Goal: Task Accomplishment & Management: Manage account settings

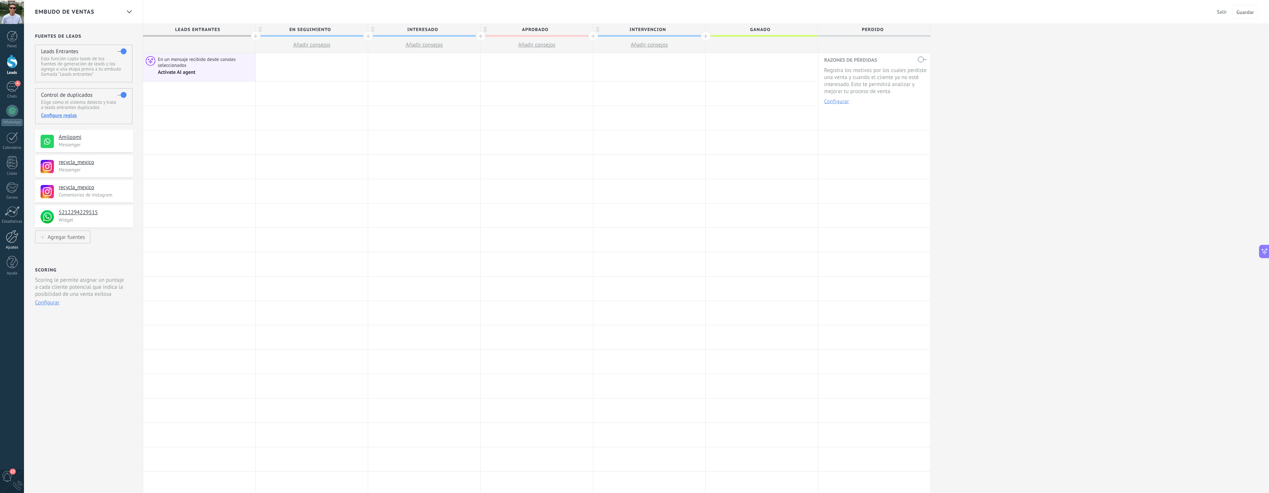
click at [10, 241] on div at bounding box center [12, 236] width 13 height 13
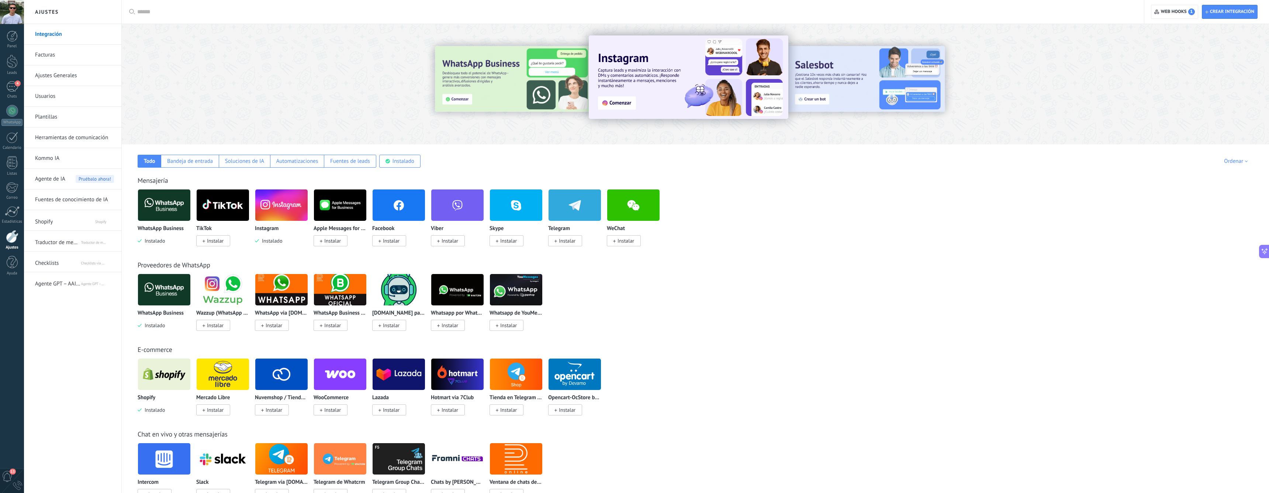
click at [50, 180] on span "Agente de IA" at bounding box center [50, 179] width 30 height 21
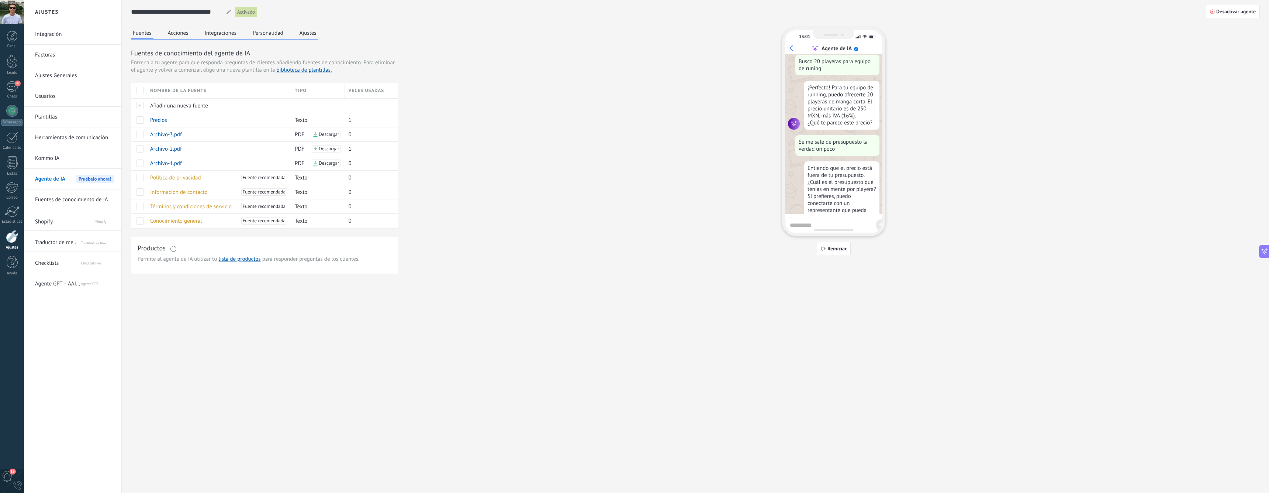
scroll to position [430, 0]
click at [1229, 11] on span "Desactivar agente" at bounding box center [1236, 11] width 39 height 5
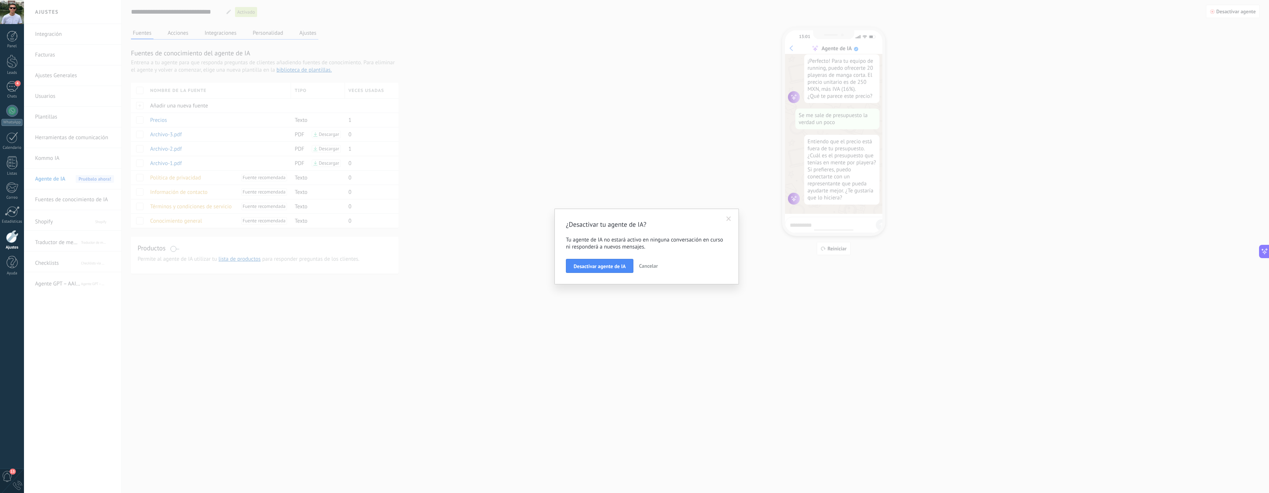
click at [602, 268] on span "Desactivar agente de IA" at bounding box center [600, 265] width 52 height 5
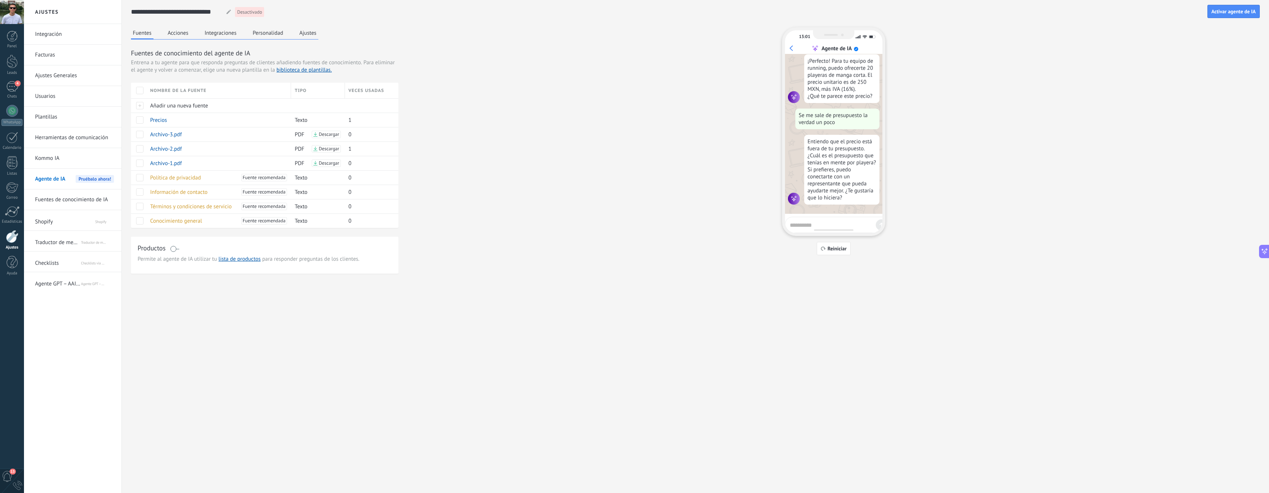
click at [69, 282] on span "Agente GPT – AAI de KWID" at bounding box center [57, 282] width 45 height 18
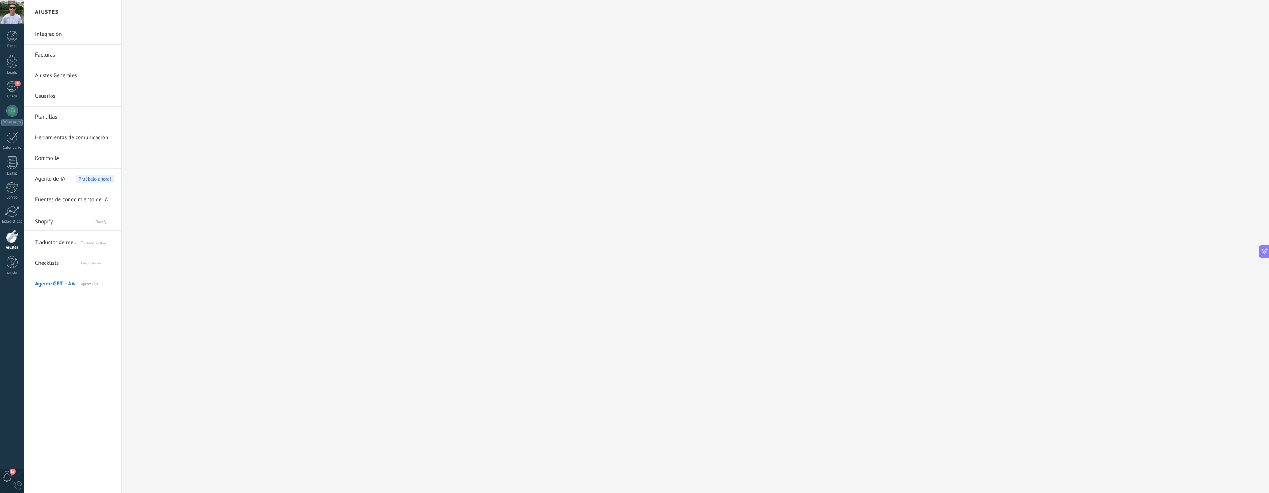
click at [53, 264] on span "Checklists" at bounding box center [57, 262] width 45 height 18
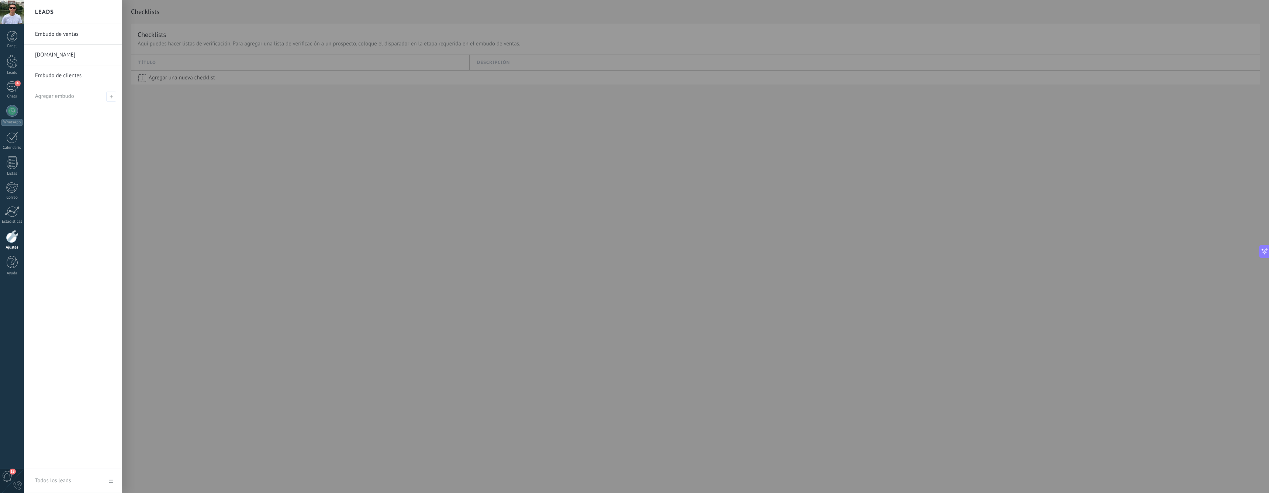
click at [68, 35] on link "Embudo de ventas" at bounding box center [74, 34] width 79 height 21
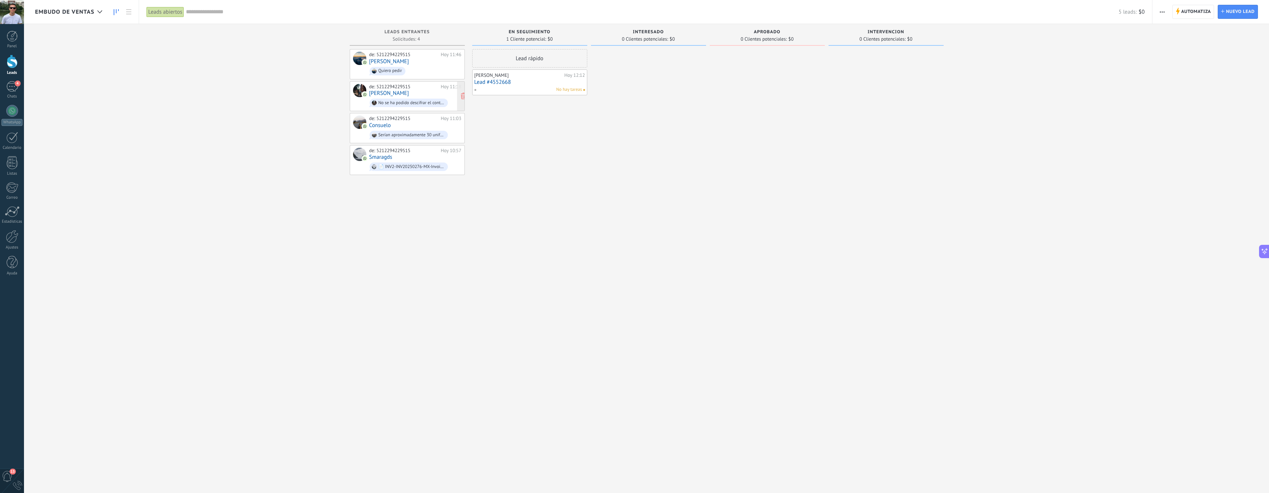
click at [394, 95] on div "de: 5212294229515 [DATE] 11:18 [PERSON_NAME] No se ha podido descifrar el conte…" at bounding box center [415, 96] width 92 height 25
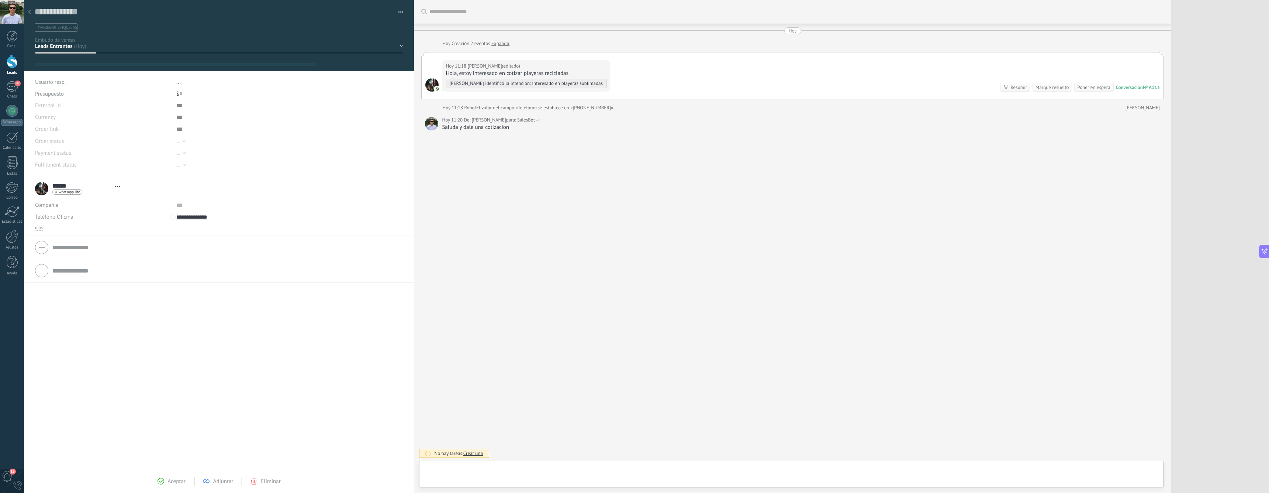
type textarea "**********"
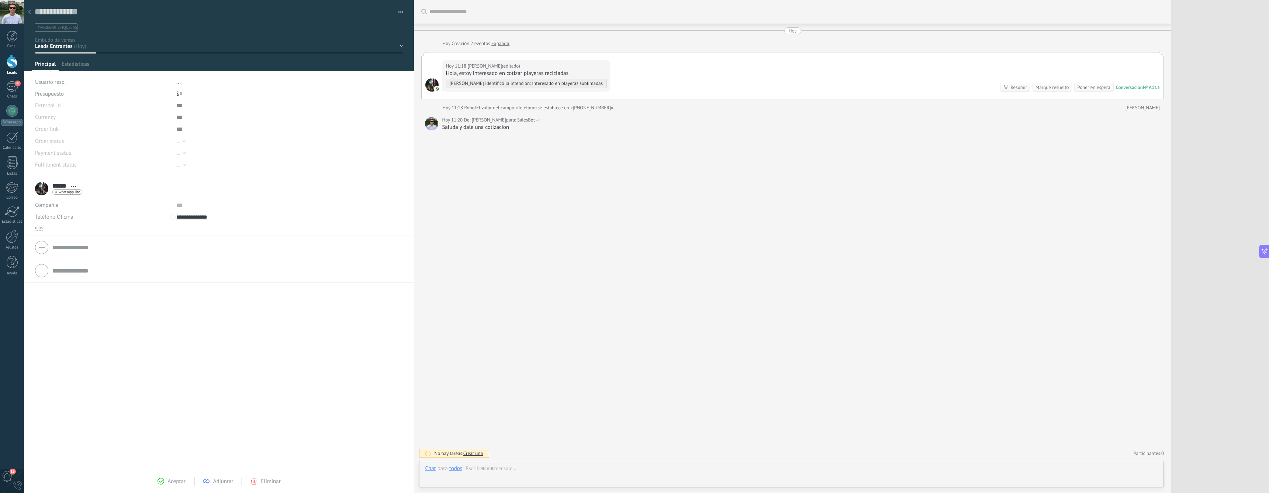
scroll to position [11, 0]
click at [556, 466] on div at bounding box center [791, 476] width 733 height 22
click at [649, 138] on div "Buscar Carga más [DATE] [DATE] Creación: 2 eventos Expandir [DATE] 11:18 [PERSO…" at bounding box center [793, 246] width 758 height 493
click at [1155, 475] on img at bounding box center [1153, 473] width 8 height 8
click at [458, 439] on div "Salesbot" at bounding box center [459, 437] width 20 height 7
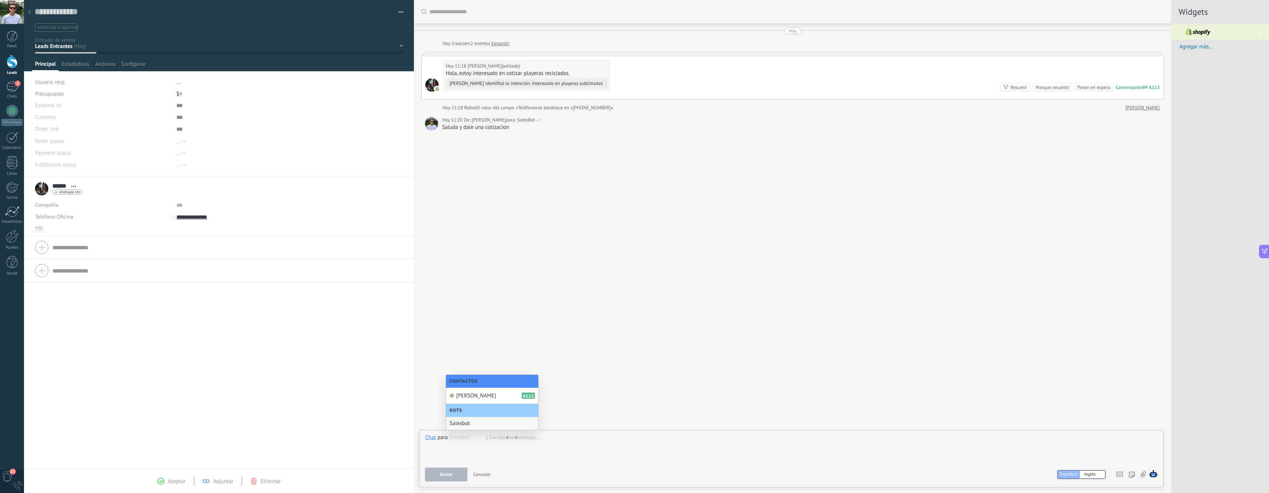
click at [679, 261] on div "Buscar Carga más [DATE] [DATE] Creación: 2 eventos Expandir [DATE] 11:18 [PERSO…" at bounding box center [793, 246] width 758 height 493
click at [774, 448] on div at bounding box center [791, 448] width 733 height 28
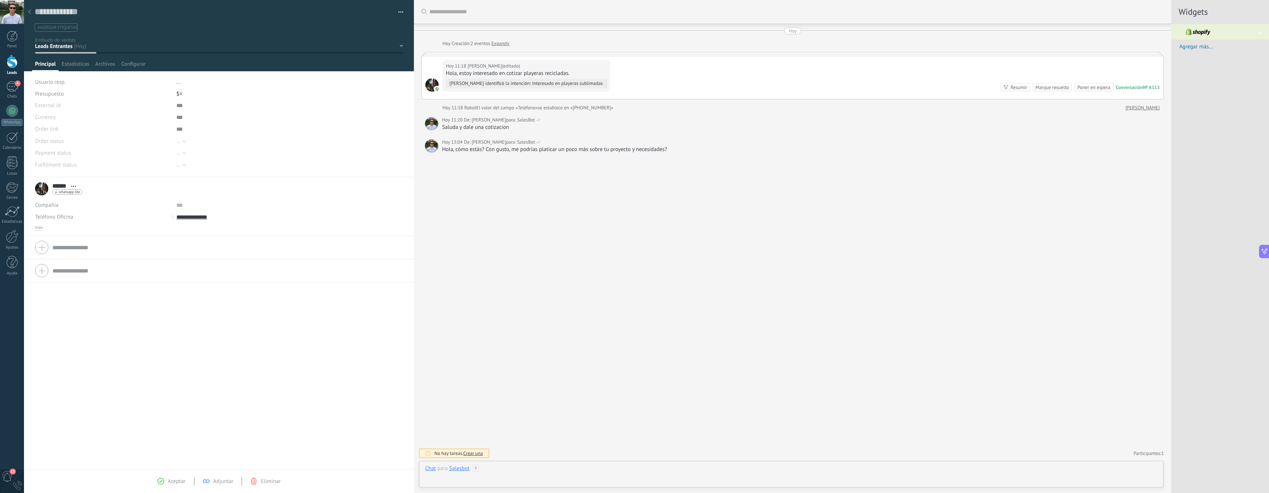
click at [1096, 472] on div at bounding box center [791, 476] width 733 height 22
click at [1153, 475] on img at bounding box center [1153, 473] width 8 height 8
drag, startPoint x: 675, startPoint y: 151, endPoint x: 442, endPoint y: 151, distance: 232.5
click at [442, 151] on div "Hola, cómo estás? Con gusto, me podrías platicar un poco más sobre tu proyecto …" at bounding box center [801, 149] width 718 height 7
copy div "Hola, cómo estás? Con gusto, me podrías platicar un poco más sobre tu proyecto …"
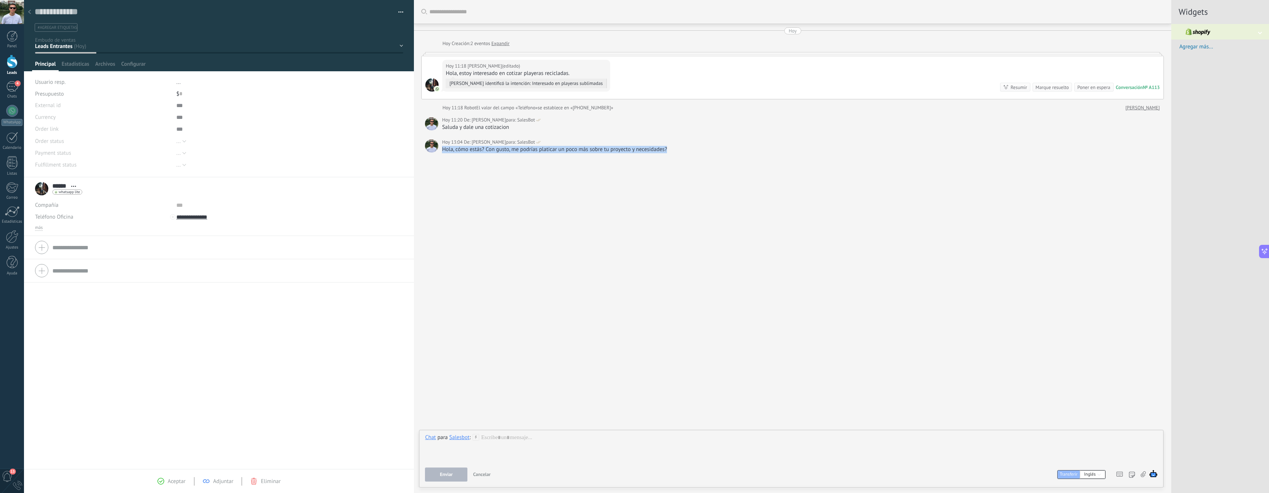
click at [461, 436] on div "Salesbot" at bounding box center [459, 437] width 20 height 7
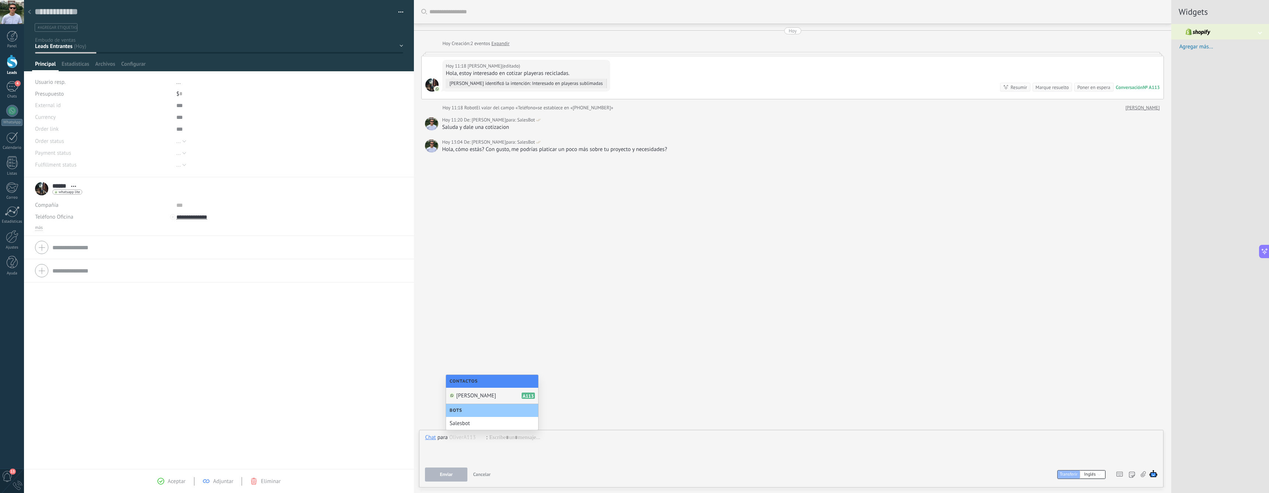
click at [467, 397] on span "[PERSON_NAME]" at bounding box center [476, 395] width 40 height 7
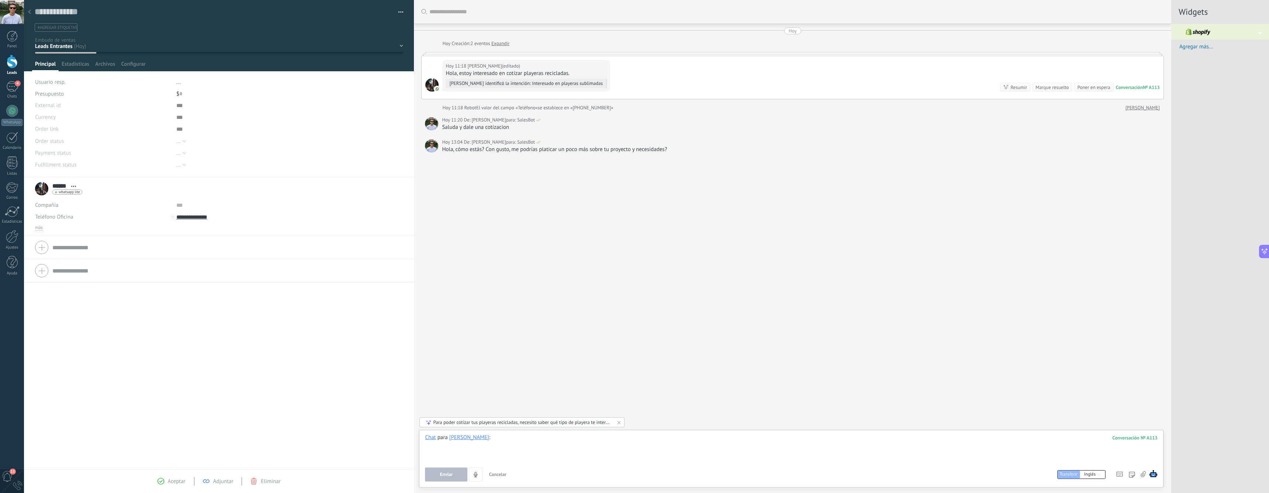
paste div
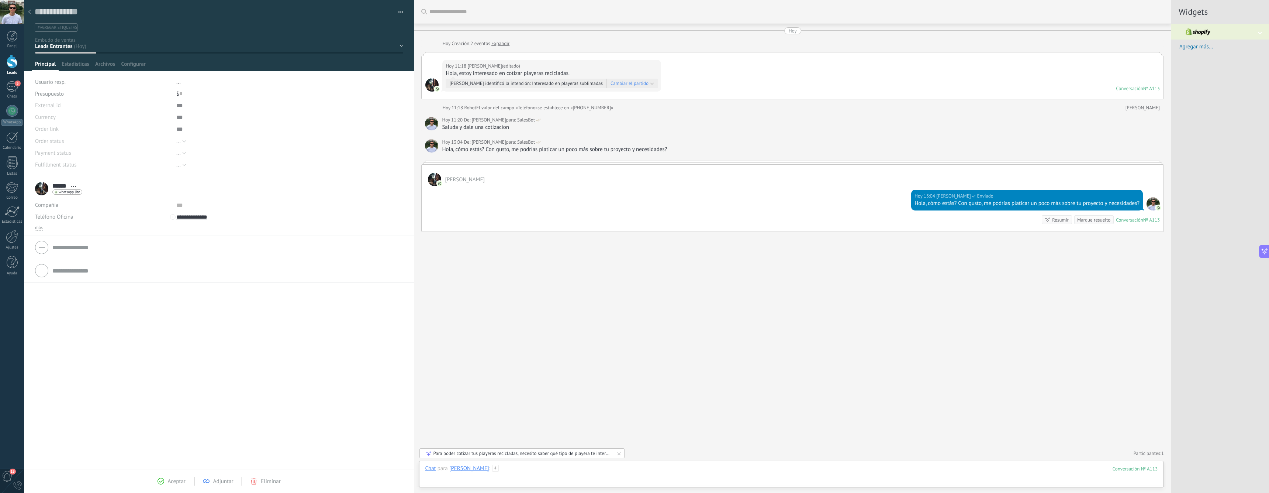
click at [1045, 477] on div at bounding box center [791, 476] width 733 height 22
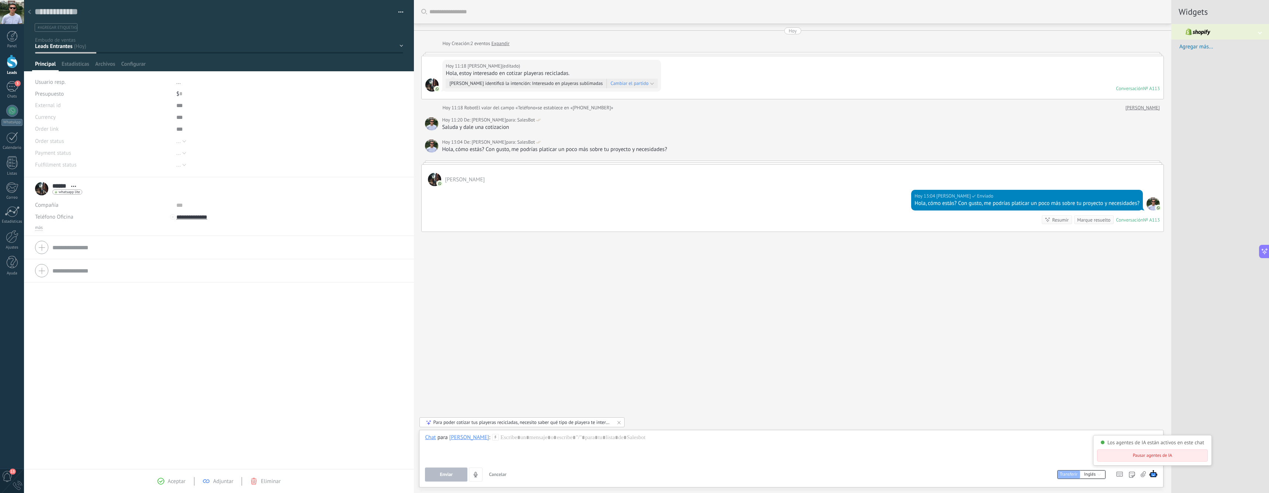
click at [1153, 474] on img at bounding box center [1153, 473] width 8 height 8
click at [1148, 455] on button "Pausar agentes de IA" at bounding box center [1152, 455] width 111 height 12
click at [944, 449] on div at bounding box center [791, 448] width 733 height 28
click at [1151, 473] on img at bounding box center [1153, 473] width 8 height 8
click at [1147, 454] on button "Reanudar agentes de IA" at bounding box center [1152, 455] width 115 height 12
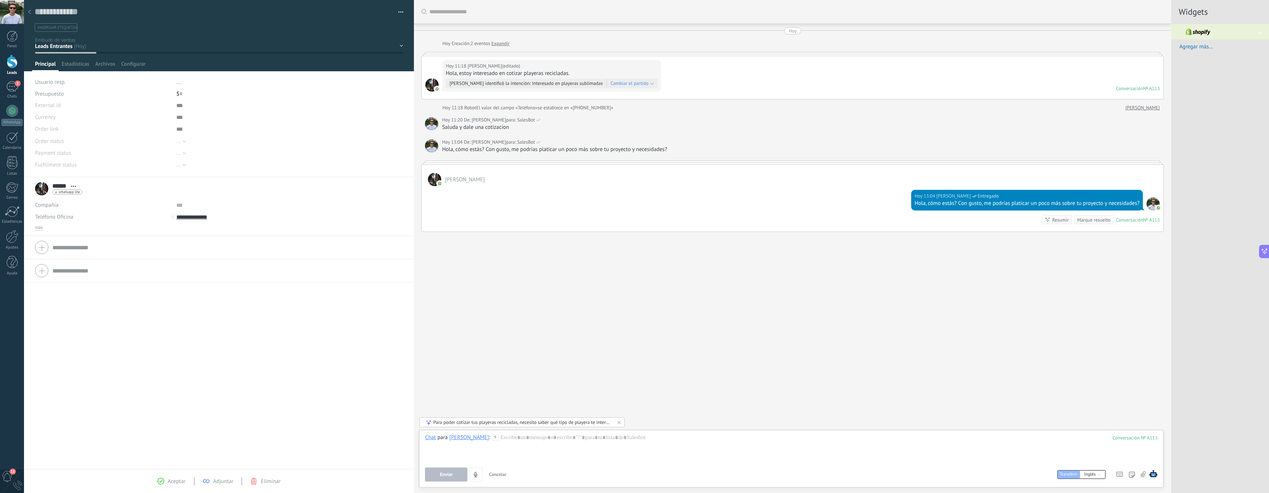
click at [830, 383] on div "Buscar Carga más [DATE] [DATE] Creación: 2 eventos Expandir [DATE] 11:18 [PERSO…" at bounding box center [793, 246] width 758 height 493
click at [0, 0] on div "en seguimiento Interesado aprobado Intervencion ganado perdido" at bounding box center [0, 0] width 0 height 0
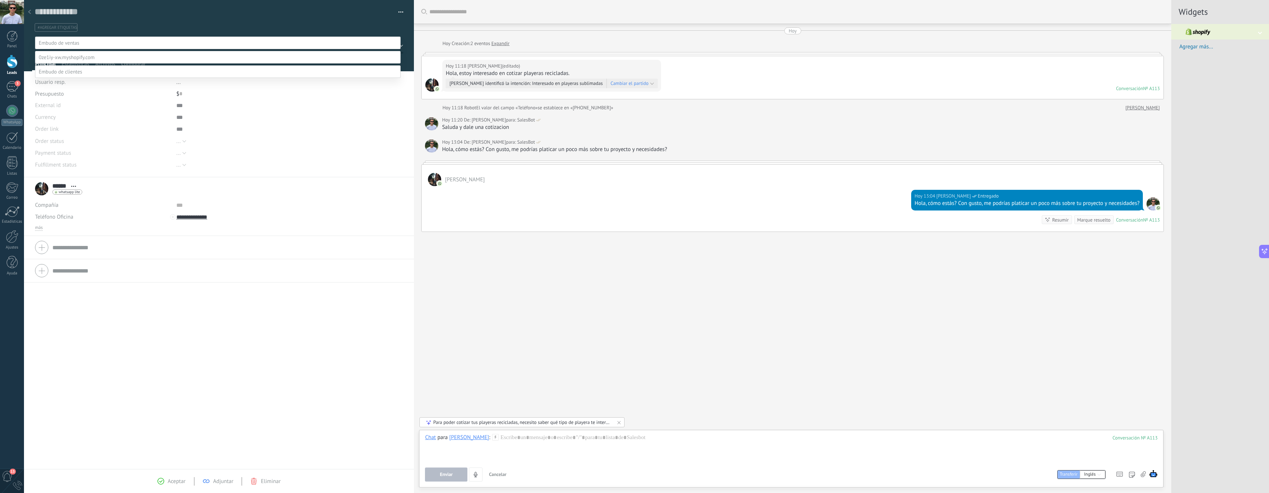
click at [136, 26] on div at bounding box center [646, 246] width 1245 height 493
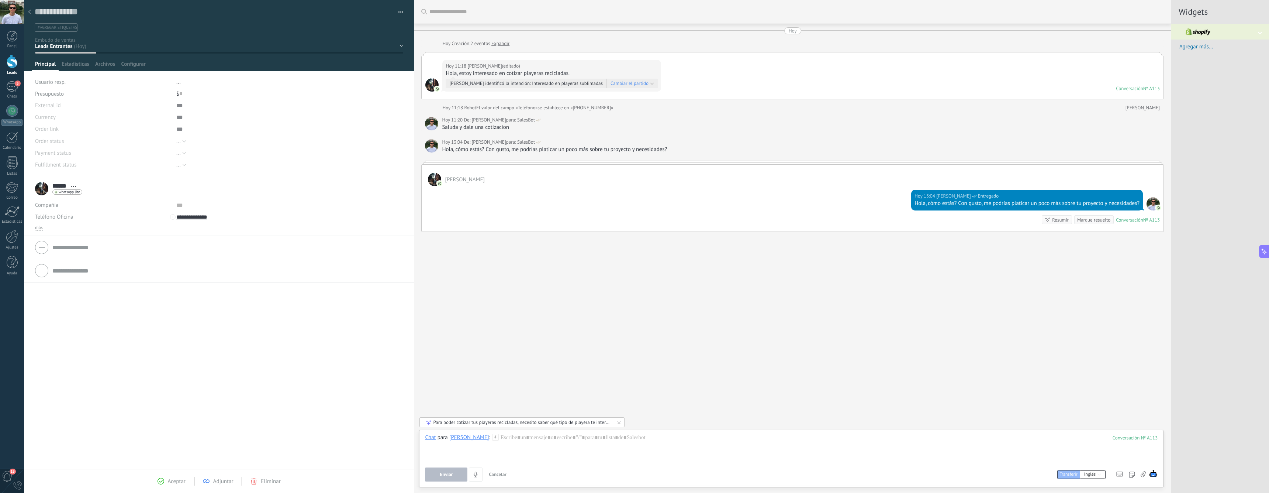
click at [0, 0] on div "en seguimiento Interesado aprobado Intervencion ganado perdido" at bounding box center [0, 0] width 0 height 0
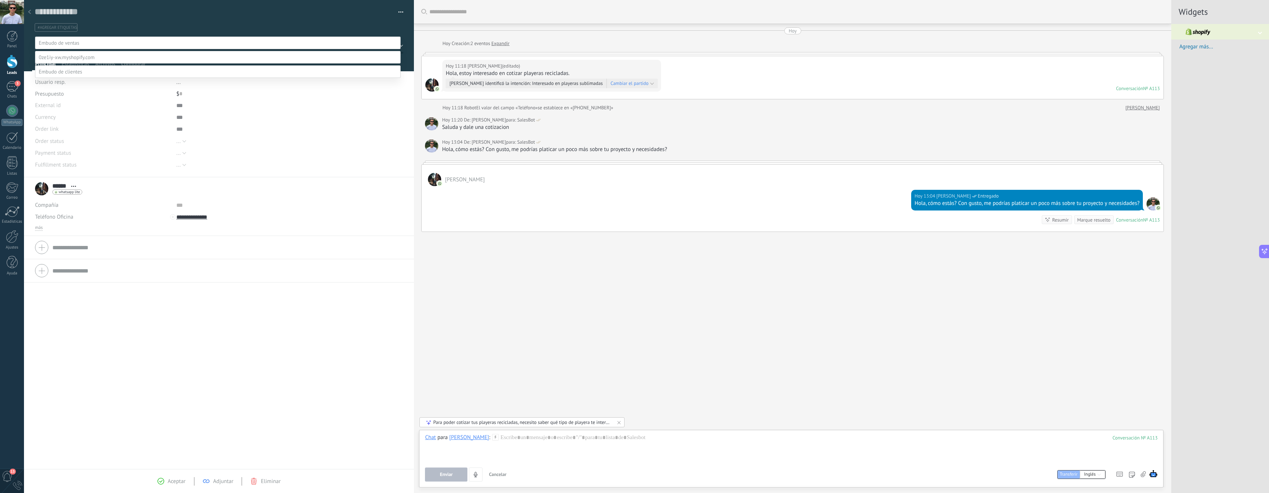
scroll to position [0, 0]
click at [124, 19] on div at bounding box center [646, 246] width 1245 height 493
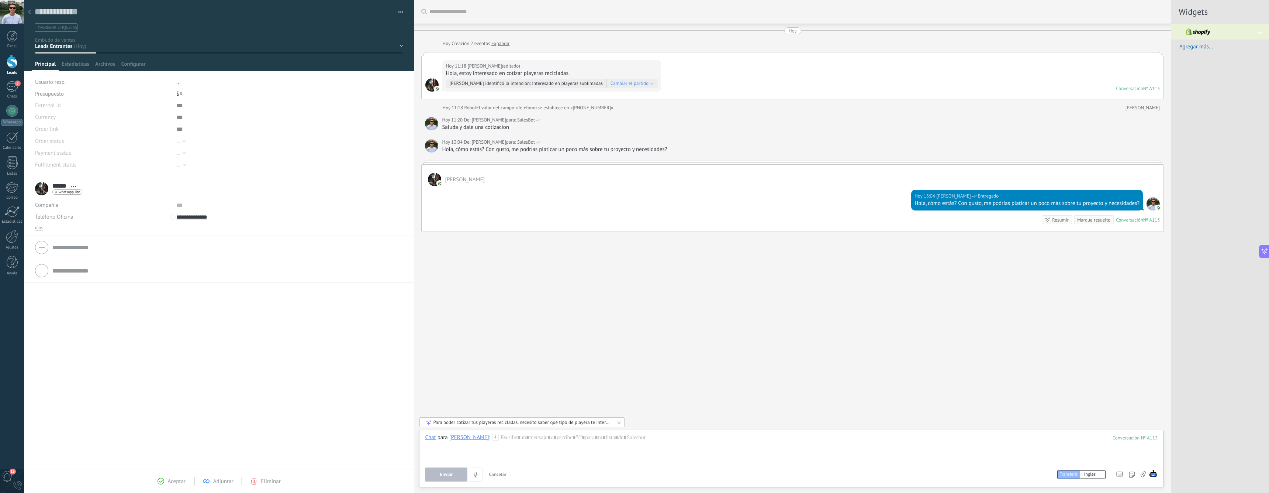
click at [33, 14] on div at bounding box center [29, 12] width 10 height 14
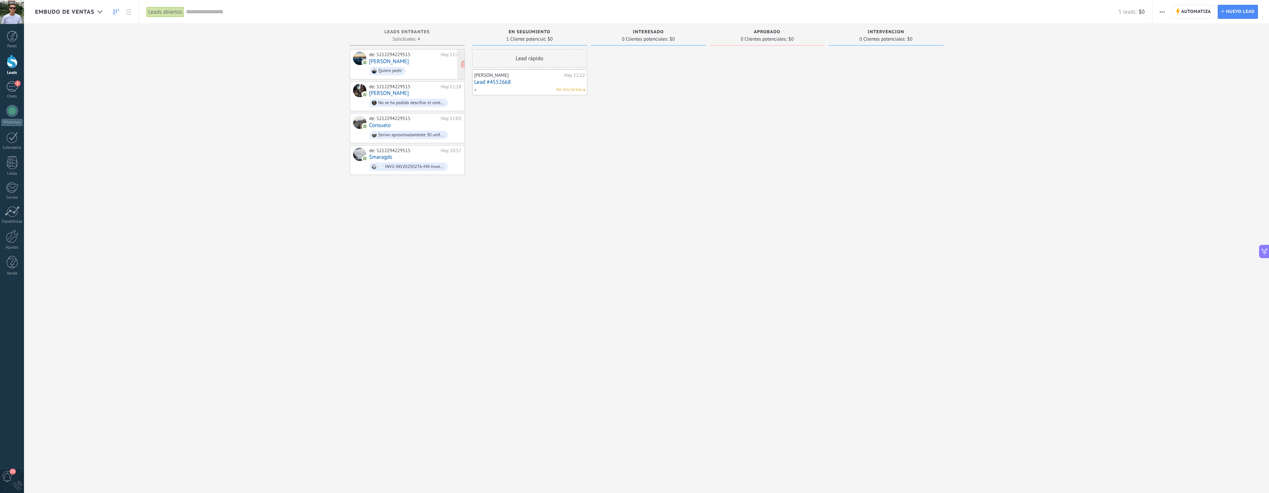
click at [424, 62] on div "de: 5212294229515 [DATE] 11:46 [PERSON_NAME] pedir" at bounding box center [415, 64] width 92 height 25
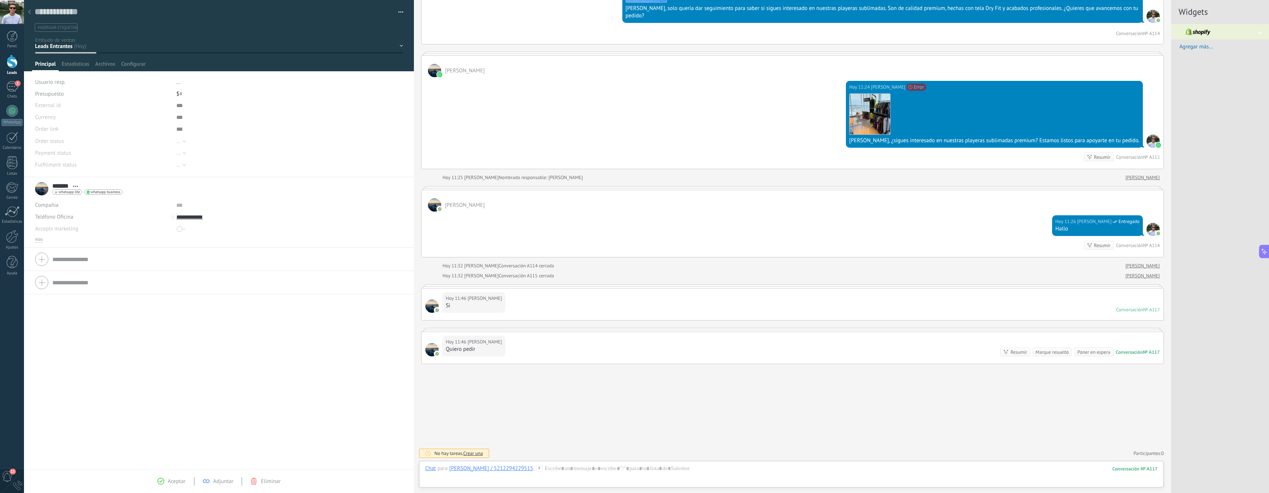
scroll to position [11, 0]
click at [399, 11] on button "button" at bounding box center [398, 12] width 11 height 11
click at [369, 66] on span "Eliminar el lead" at bounding box center [365, 69] width 37 height 15
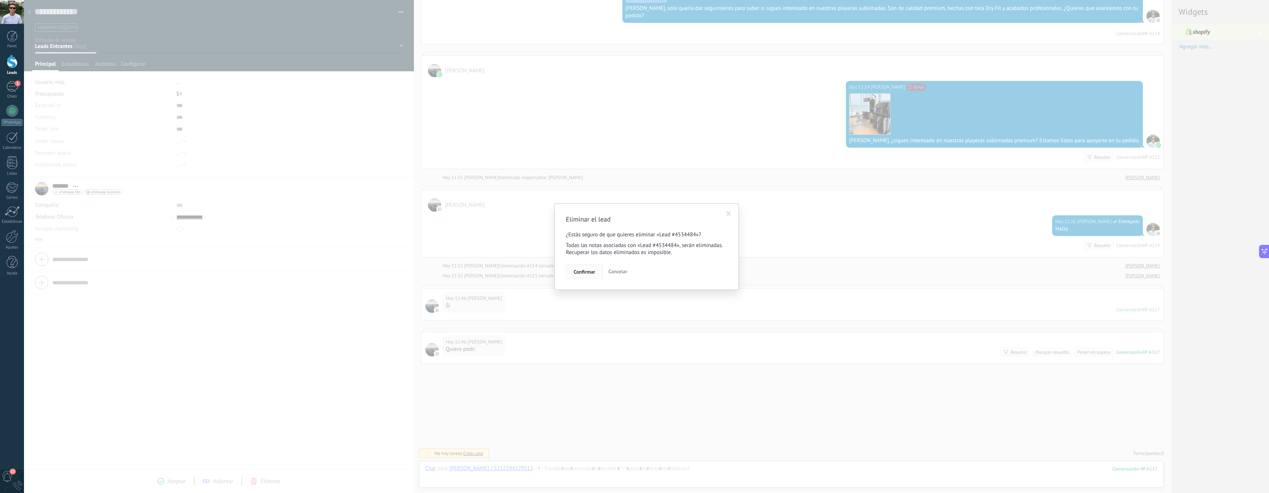
click at [589, 272] on span "Confirmar" at bounding box center [584, 271] width 21 height 5
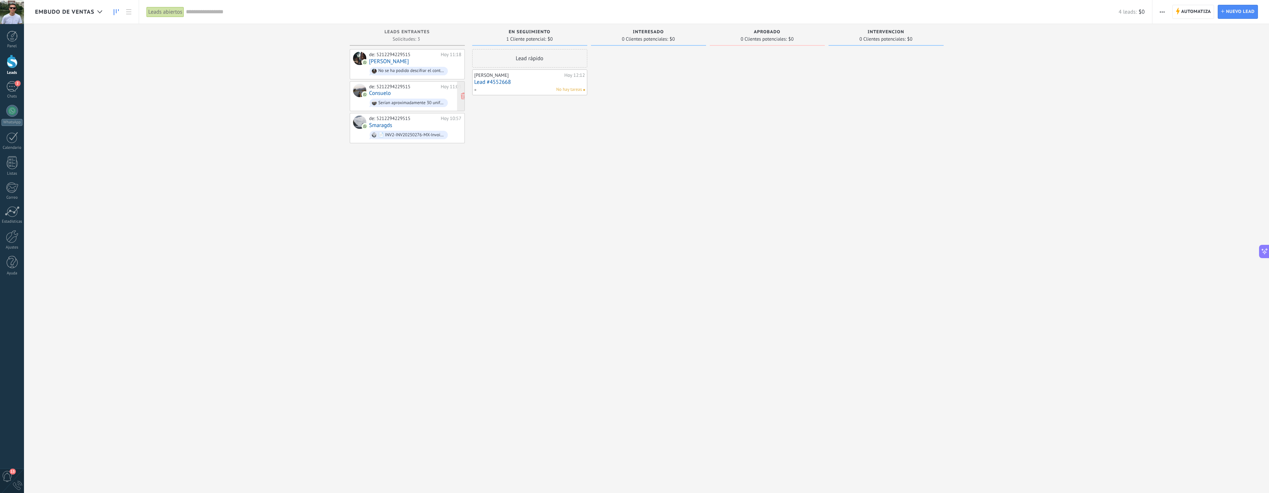
click at [397, 94] on div "de: 5212294229515 [DATE] 11:03 Consuelo Serían aproximadamente 30 uniforme para…" at bounding box center [415, 96] width 92 height 25
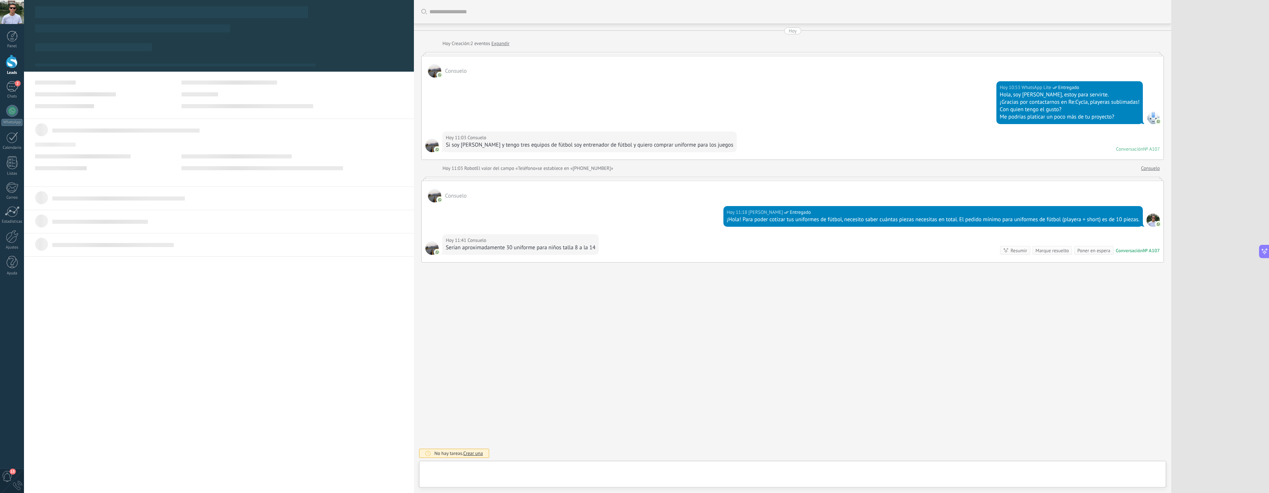
type textarea "**********"
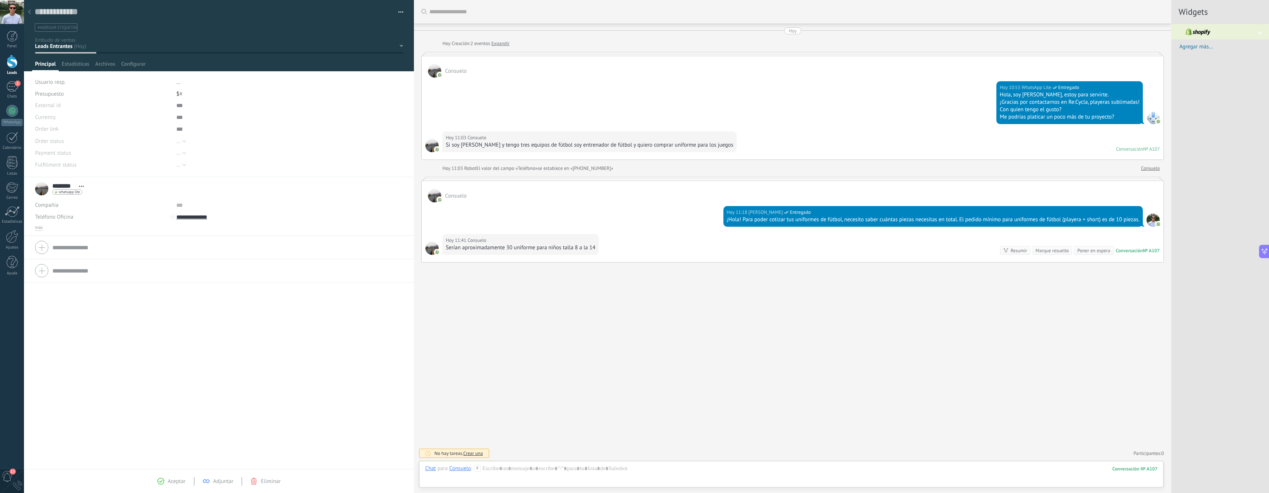
click at [893, 284] on div "Buscar Carga más [DATE] [DATE] Creación: 2 eventos Expandir [PERSON_NAME][DATE]…" at bounding box center [793, 246] width 758 height 493
click at [914, 468] on div at bounding box center [791, 476] width 733 height 22
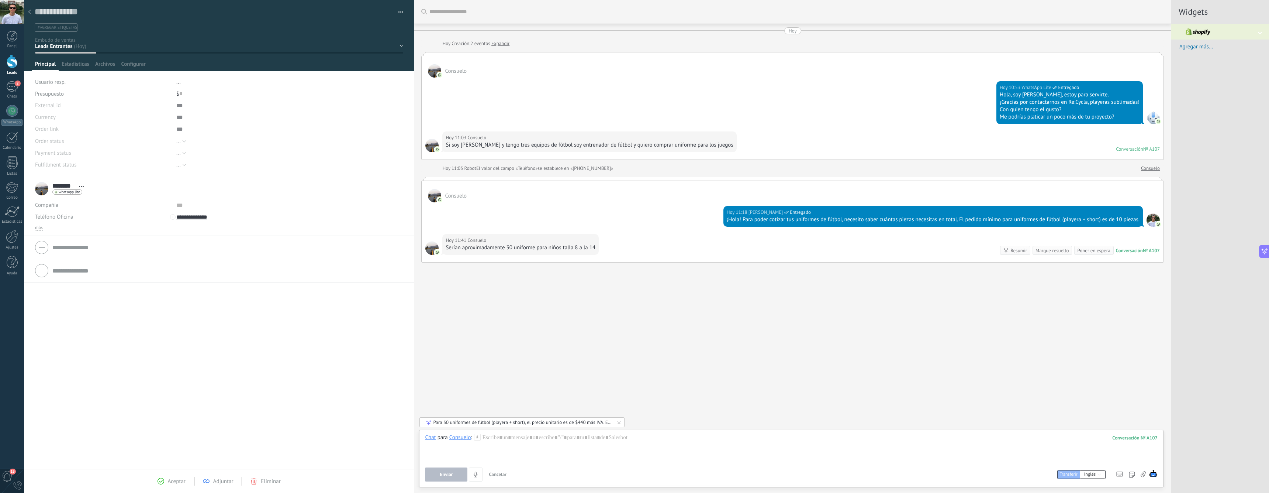
click at [549, 422] on div "Para 30 uniformes de fútbol (playera + short), el precio unitario es de $440 má…" at bounding box center [522, 422] width 179 height 6
click at [1125, 444] on span "Los agentes de IA están activos en este chat" at bounding box center [1156, 442] width 97 height 7
click at [1044, 448] on div at bounding box center [791, 448] width 733 height 28
click at [897, 444] on div at bounding box center [791, 448] width 733 height 28
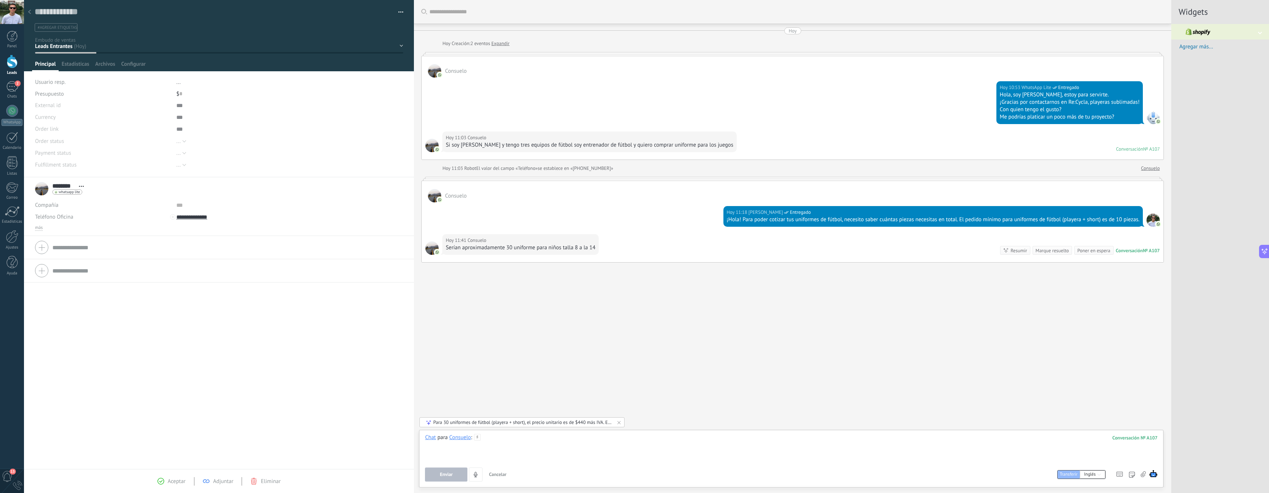
click at [554, 448] on div at bounding box center [791, 448] width 733 height 28
click at [509, 422] on div "Para 30 uniformes de fútbol (playera + short), el precio unitario es de $440 má…" at bounding box center [522, 422] width 179 height 6
click at [461, 416] on span "Añadir como borrador" at bounding box center [454, 414] width 48 height 5
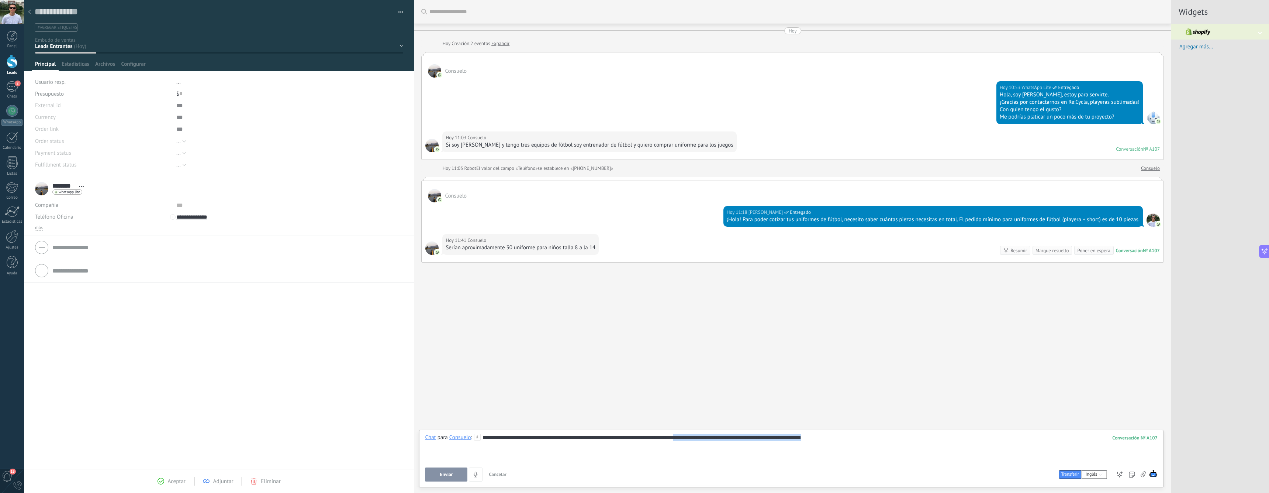
drag, startPoint x: 681, startPoint y: 438, endPoint x: 840, endPoint y: 439, distance: 159.0
click at [840, 439] on div "**********" at bounding box center [791, 448] width 733 height 28
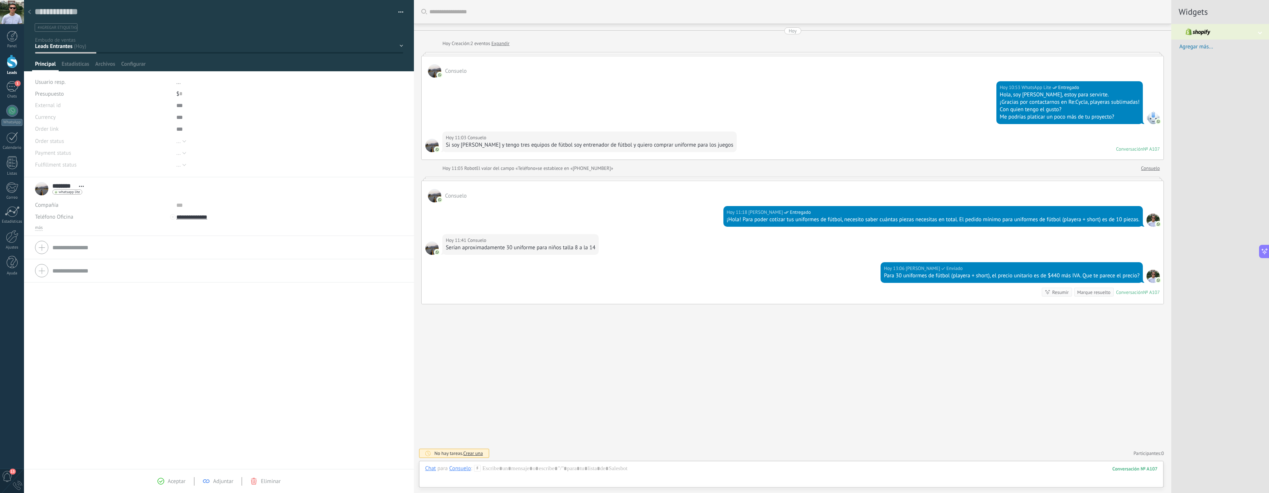
click at [1043, 486] on div at bounding box center [791, 489] width 745 height 7
click at [1042, 474] on div at bounding box center [791, 476] width 733 height 22
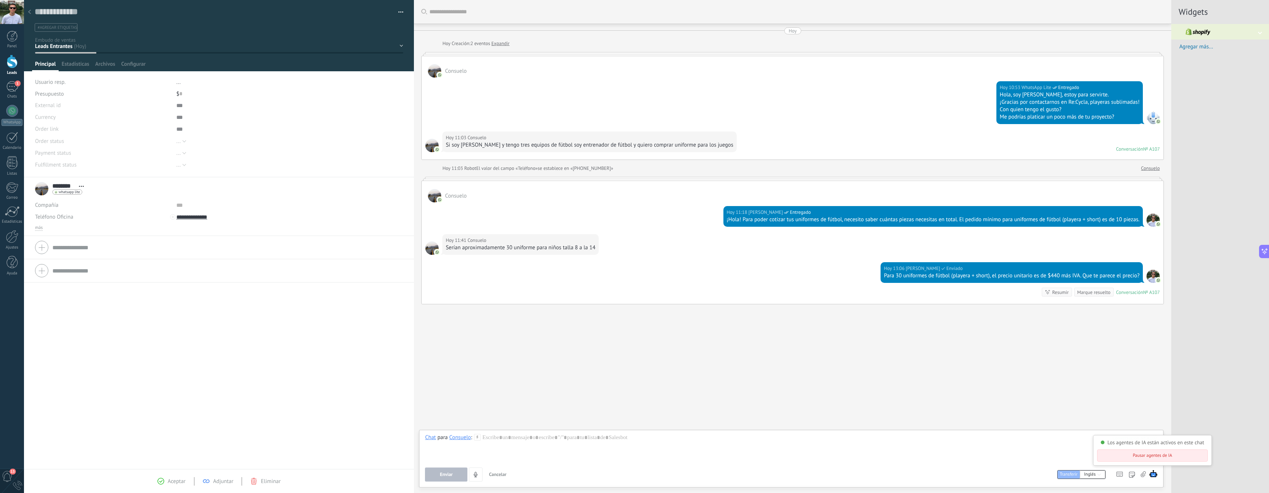
click at [1156, 473] on img at bounding box center [1153, 473] width 8 height 8
click at [1154, 457] on button "Pausar agentes de IA" at bounding box center [1152, 455] width 111 height 12
click at [1154, 472] on img at bounding box center [1153, 473] width 8 height 8
click at [1152, 455] on button "Reanudar agentes de IA" at bounding box center [1152, 455] width 115 height 12
click at [1068, 449] on div at bounding box center [791, 448] width 733 height 28
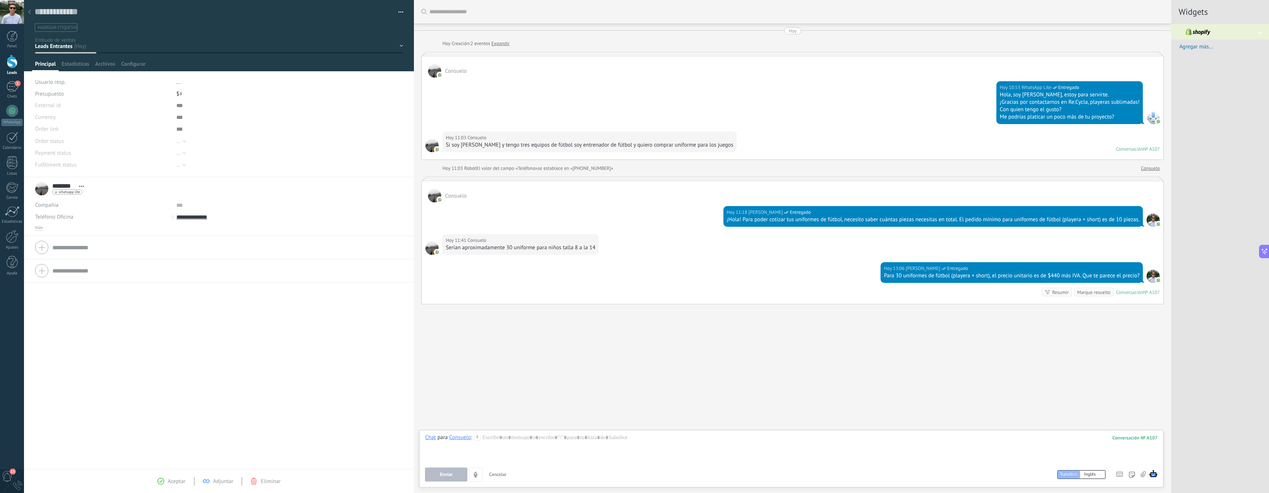
click at [162, 32] on ul "#agregar etiquetas" at bounding box center [218, 28] width 368 height 10
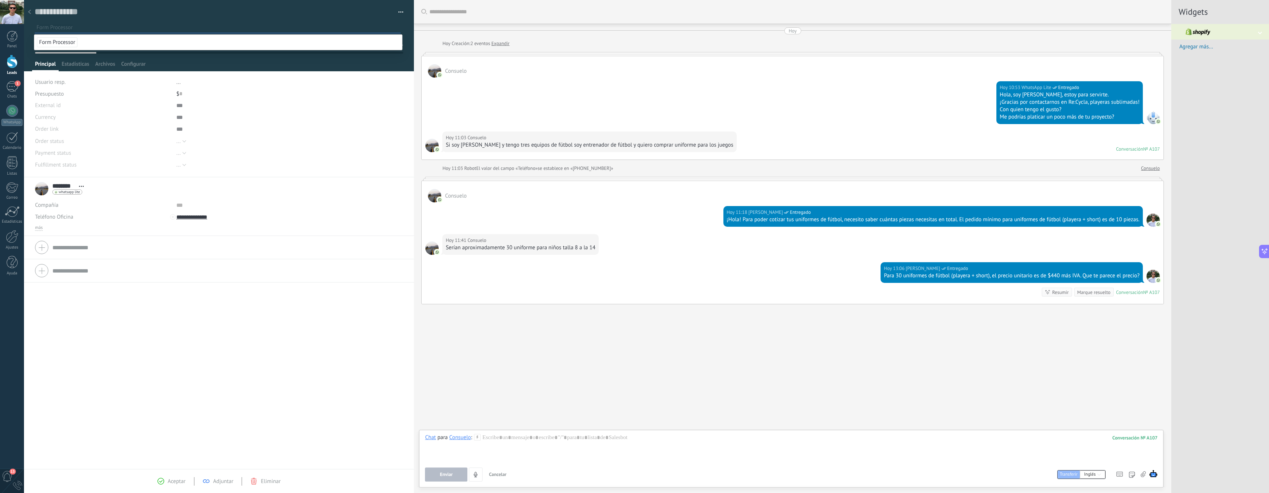
click at [279, 130] on div "Pasar Copiar" at bounding box center [289, 129] width 227 height 12
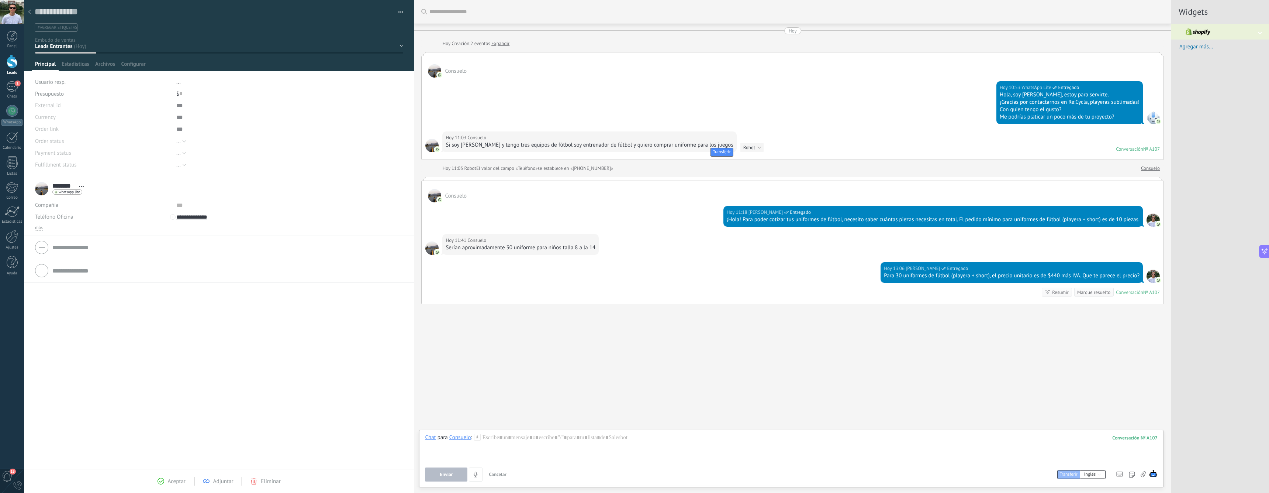
click at [467, 147] on div "Si soy [PERSON_NAME] y tengo tres equipos de fútbol soy entrenador de fútbol y …" at bounding box center [589, 144] width 287 height 7
copy div "Consuelo"
click at [72, 10] on textarea at bounding box center [214, 11] width 358 height 11
click at [148, 35] on div at bounding box center [219, 35] width 390 height 71
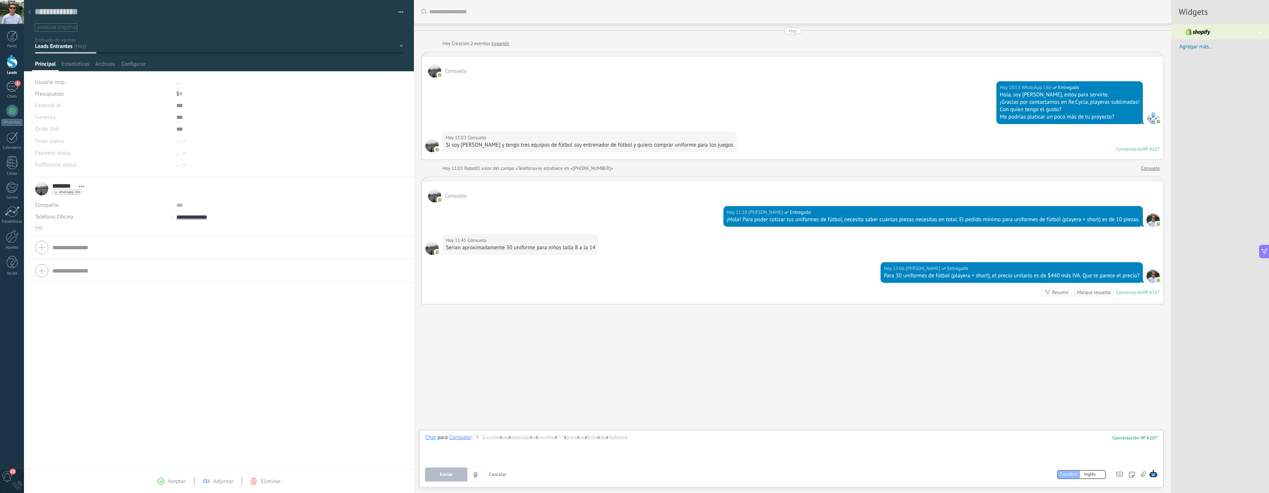
click at [28, 11] on div at bounding box center [29, 12] width 10 height 14
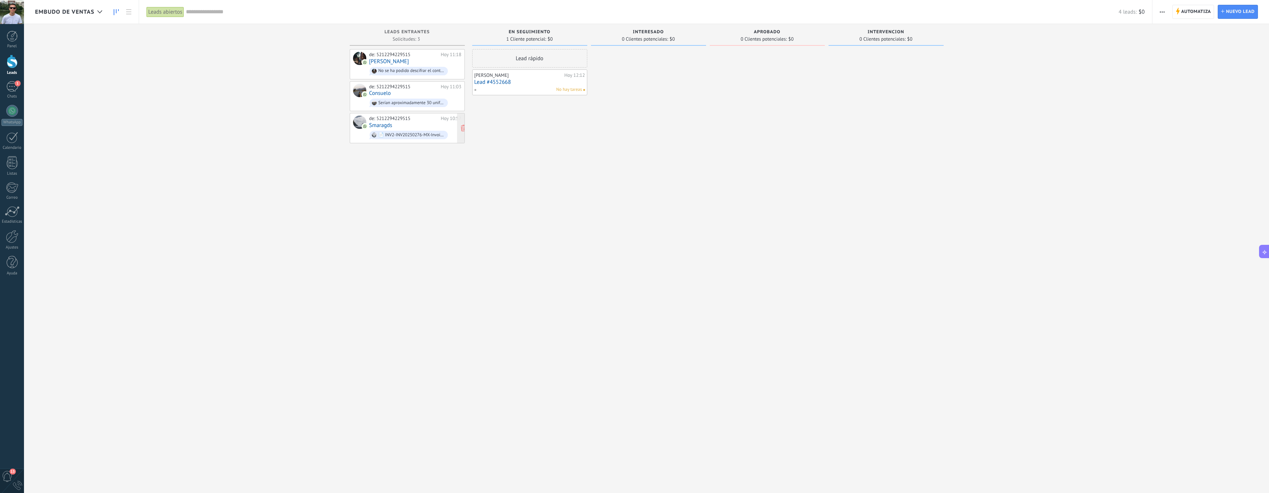
click at [401, 125] on div "de: 5212294229515 [DATE] 10:57 Smaragds 📄 INV2-INV20250276-MX-Invoice-4.xml" at bounding box center [415, 127] width 92 height 25
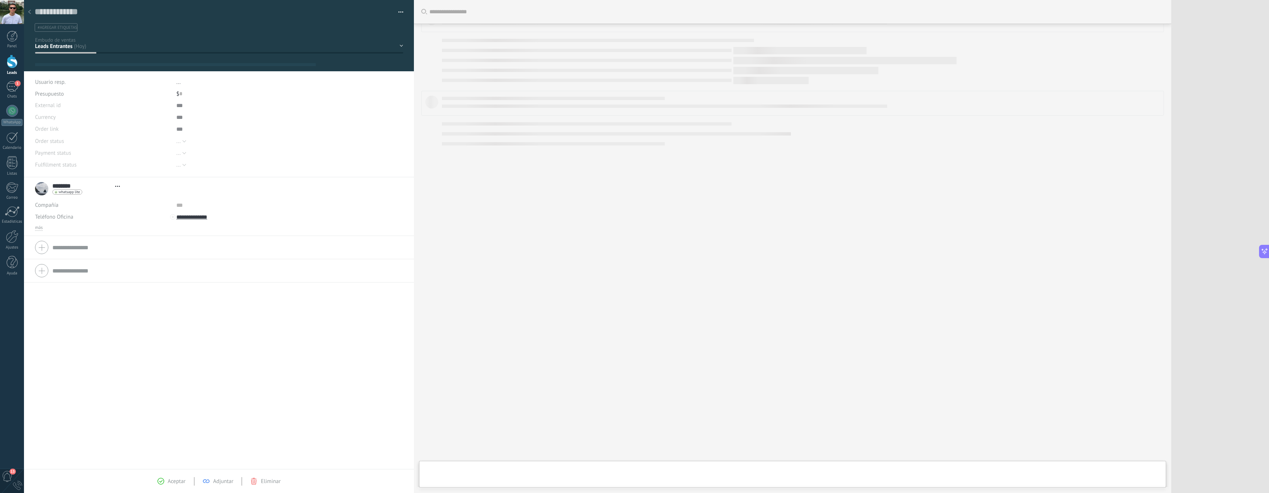
click at [0, 0] on div "en seguimiento Interesado aprobado Intervencion ganado perdido" at bounding box center [0, 0] width 0 height 0
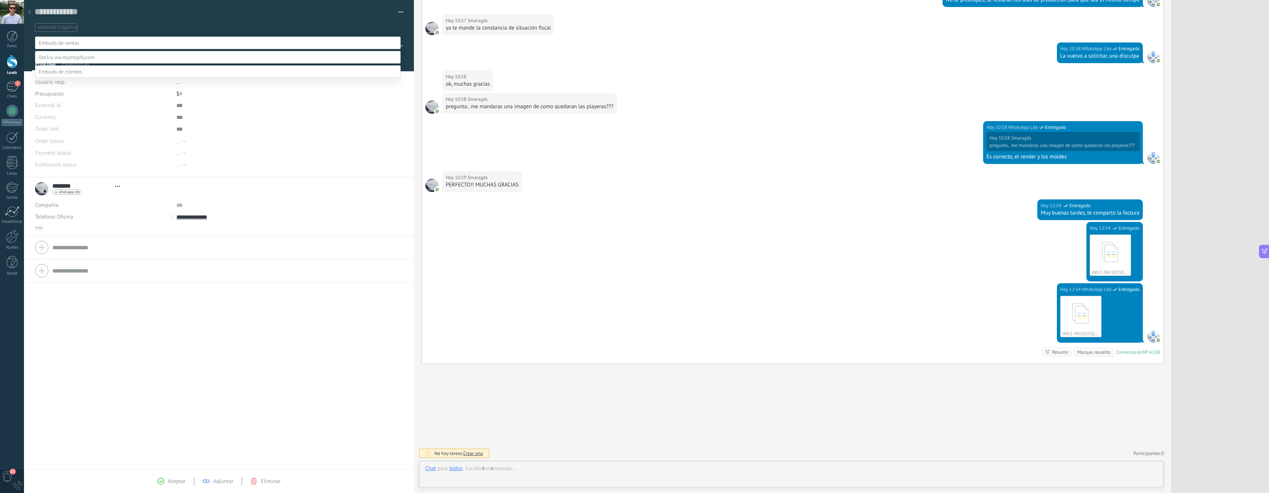
scroll to position [11, 0]
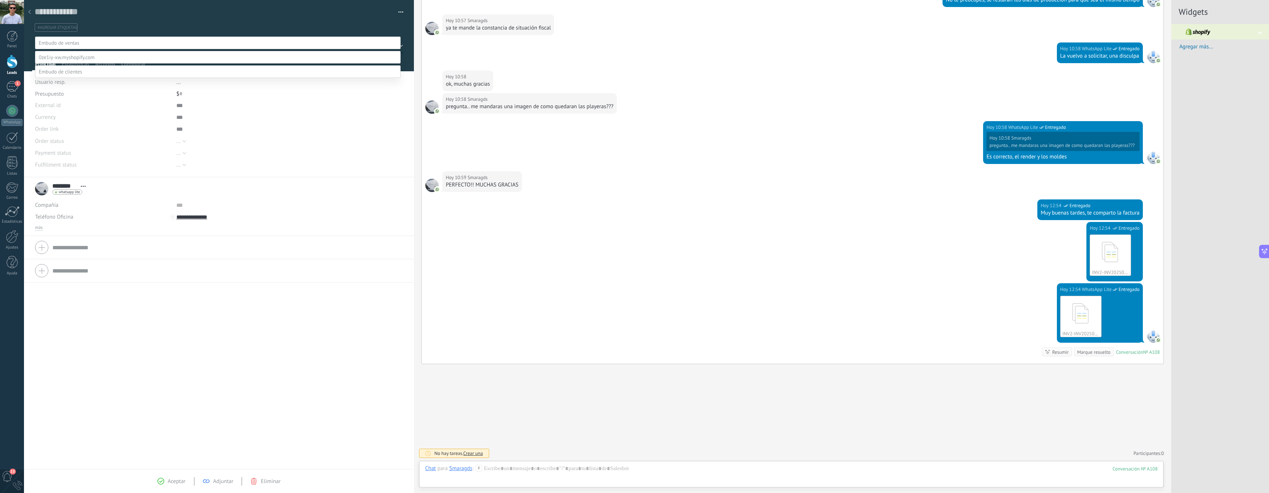
click at [76, 78] on label at bounding box center [218, 71] width 366 height 13
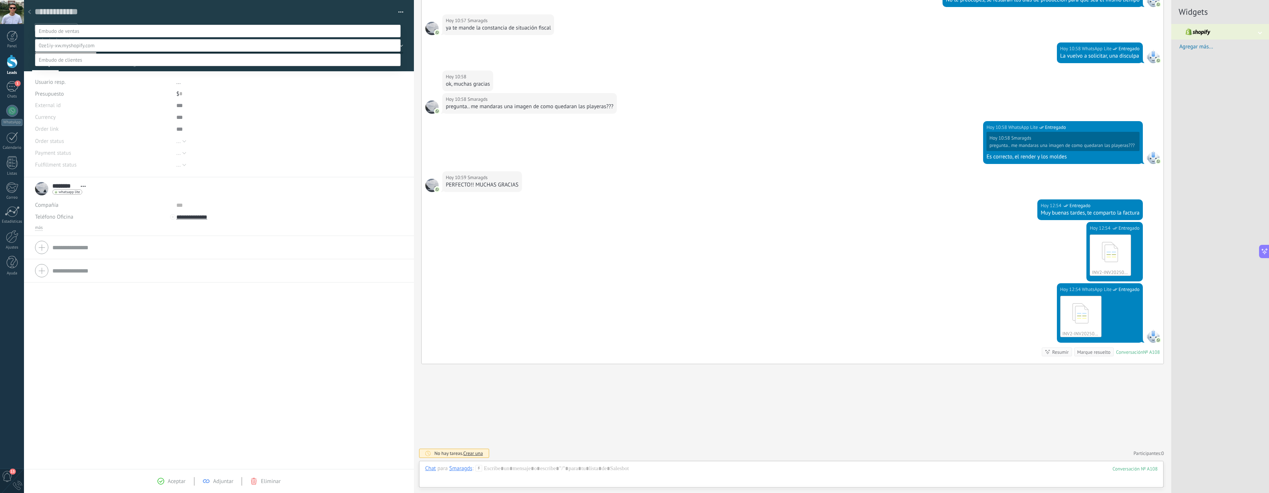
click at [0, 0] on label "en produccion" at bounding box center [0, 0] width 0 height 0
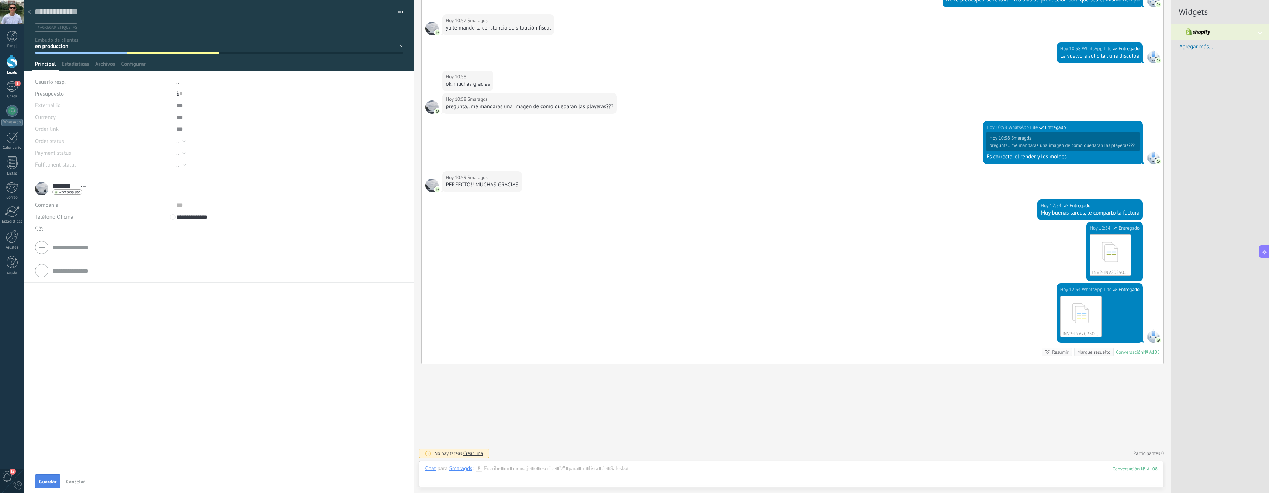
click at [48, 477] on button "Guardar" at bounding box center [47, 481] width 25 height 14
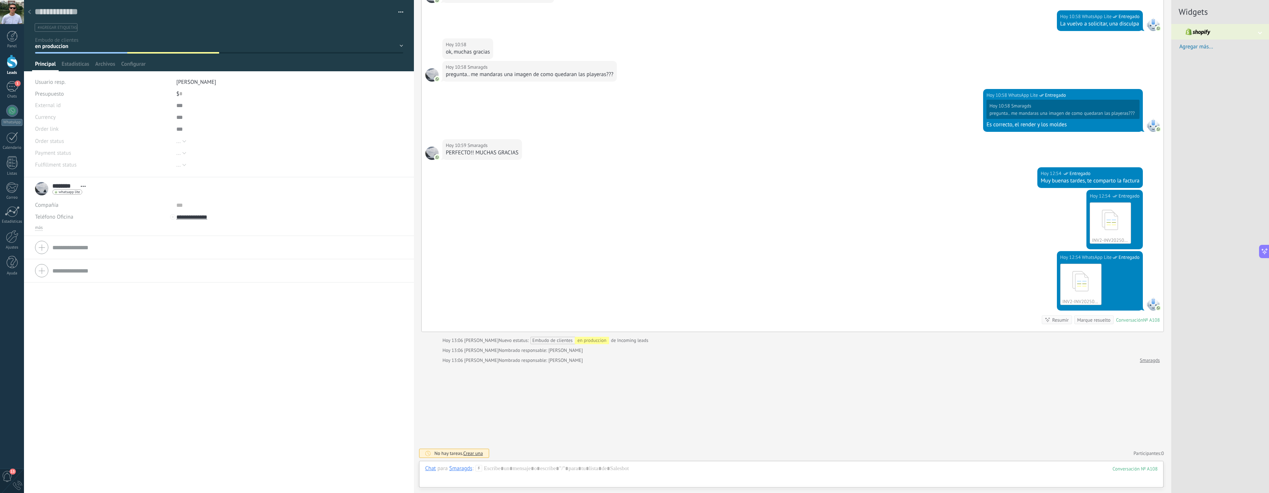
click at [31, 12] on div at bounding box center [29, 12] width 10 height 14
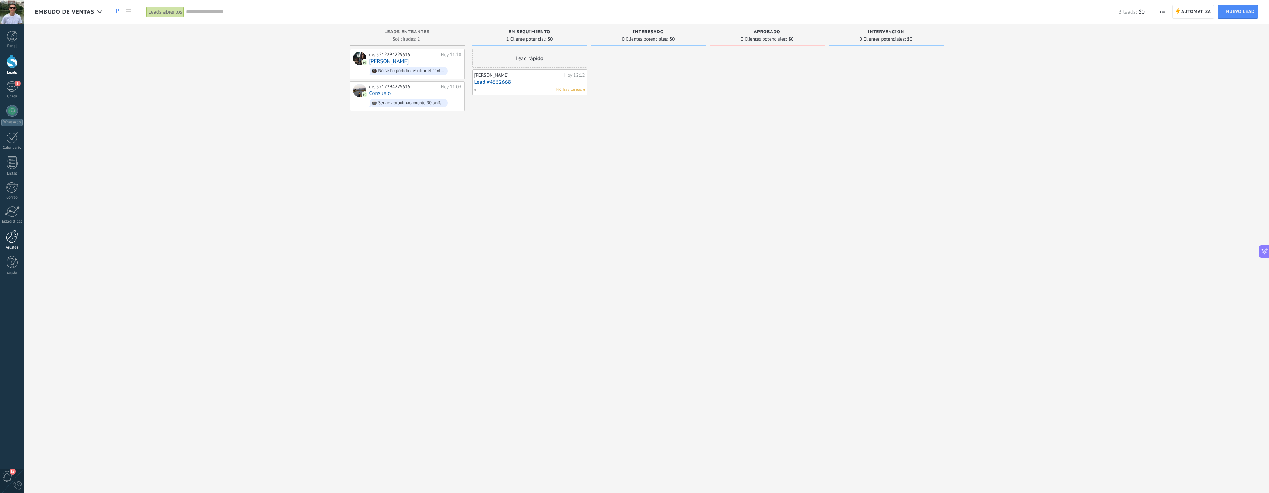
click at [15, 239] on div at bounding box center [12, 236] width 13 height 13
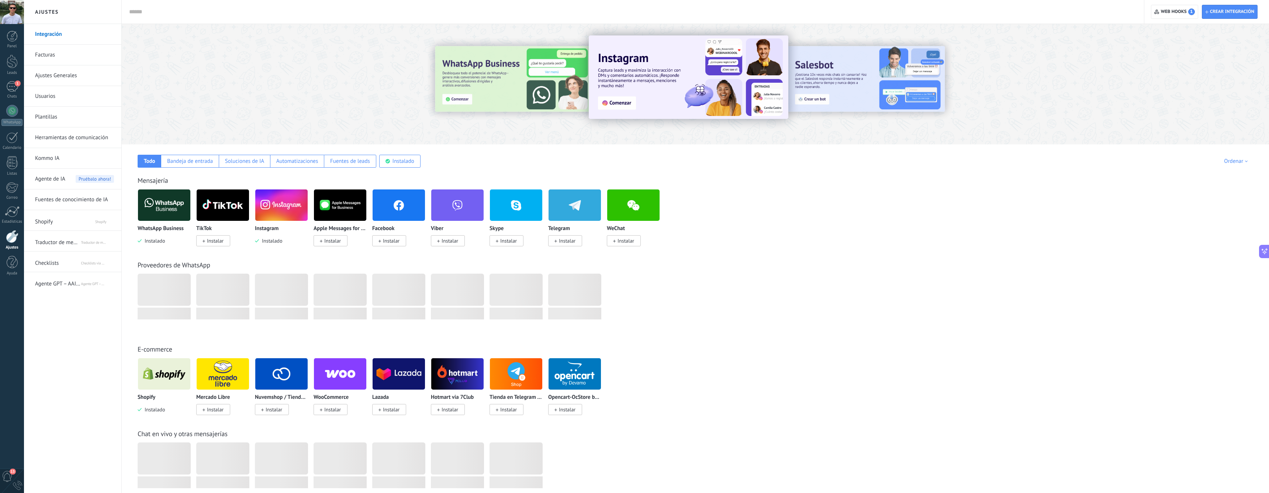
click at [56, 219] on span "Shopify" at bounding box center [57, 220] width 45 height 18
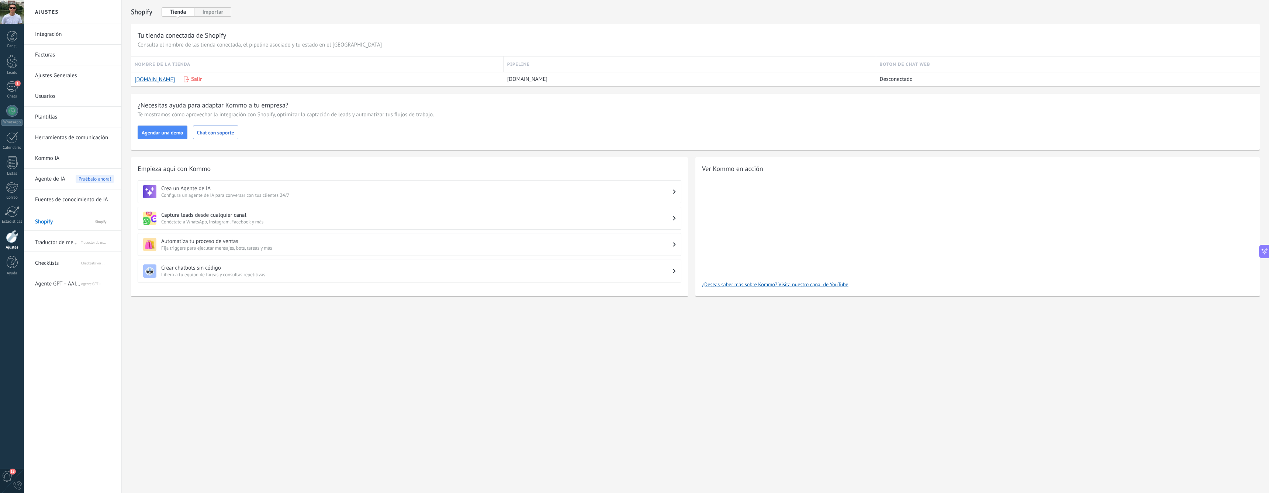
click at [61, 33] on link "Integración" at bounding box center [74, 34] width 79 height 21
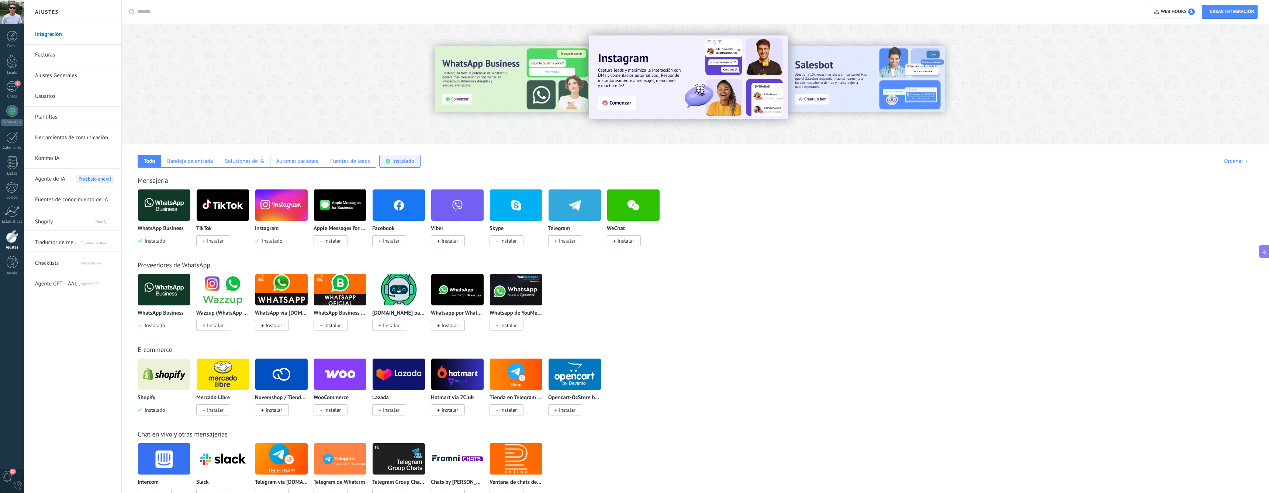
click at [410, 163] on div "Instalado" at bounding box center [404, 161] width 22 height 7
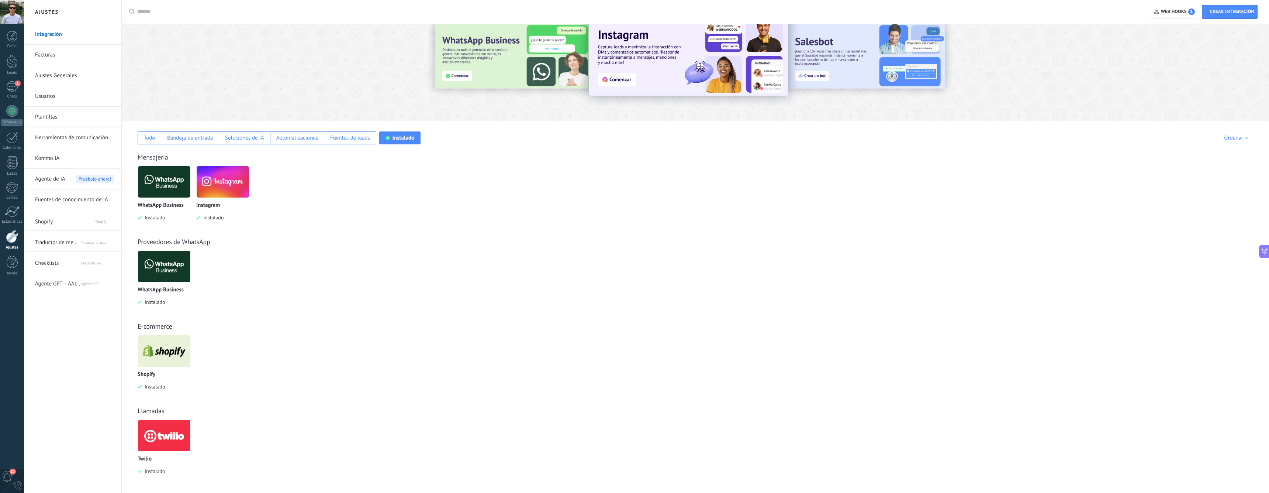
scroll to position [43, 0]
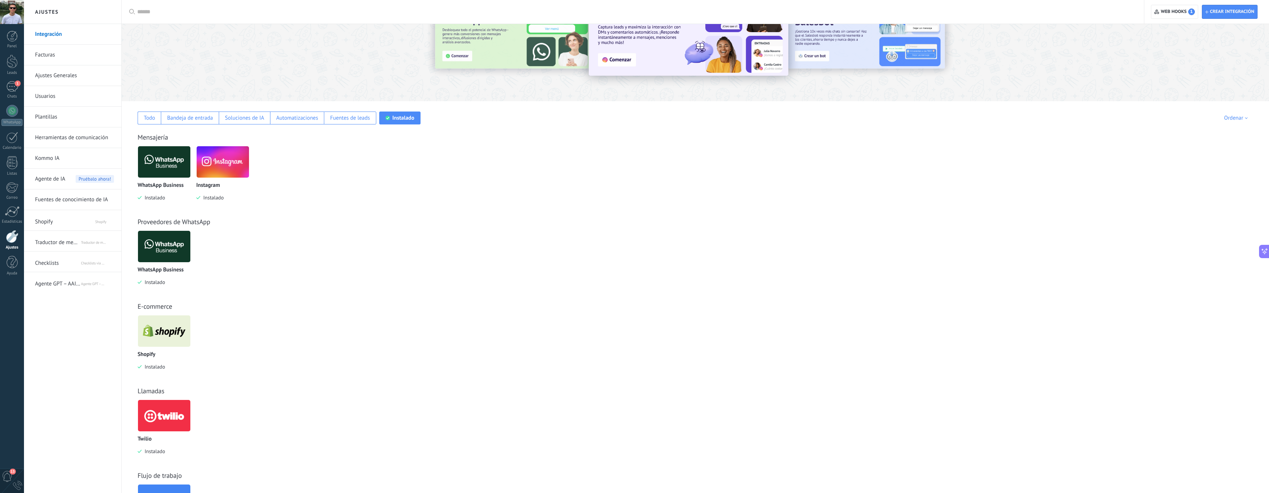
click at [151, 368] on span "Instalado" at bounding box center [153, 366] width 23 height 7
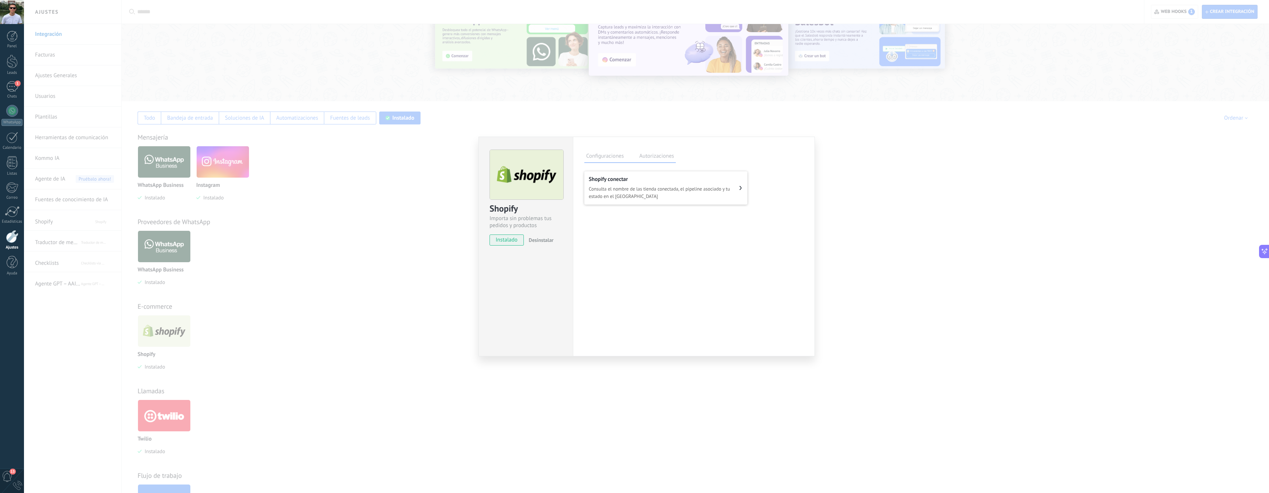
click at [542, 241] on span "Desinstalar" at bounding box center [541, 240] width 25 height 7
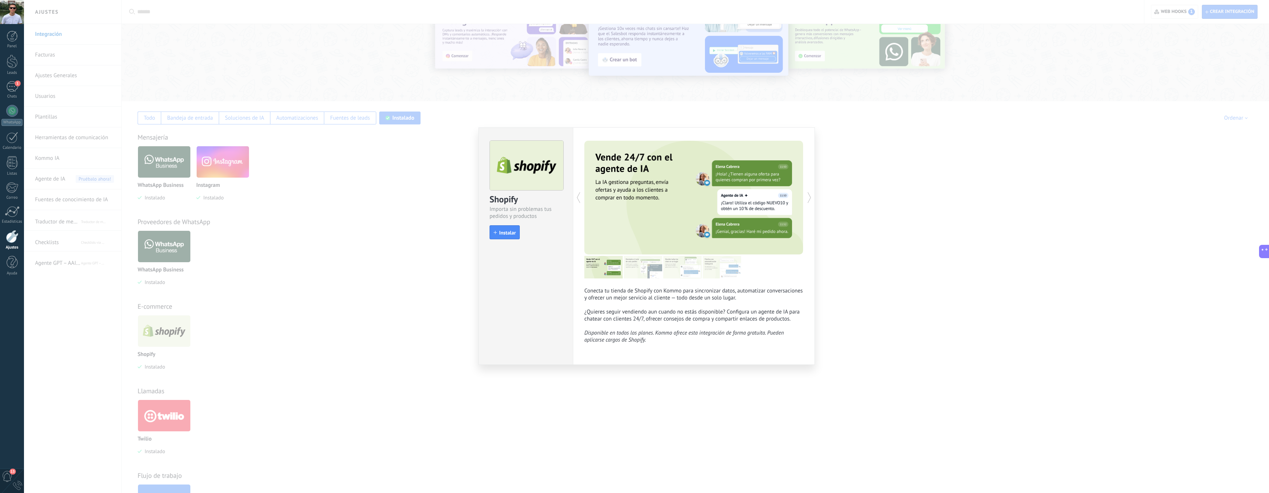
click at [426, 216] on div "Shopify Importa sin problemas tus pedidos y productos install Instalar Conecta …" at bounding box center [646, 246] width 1245 height 493
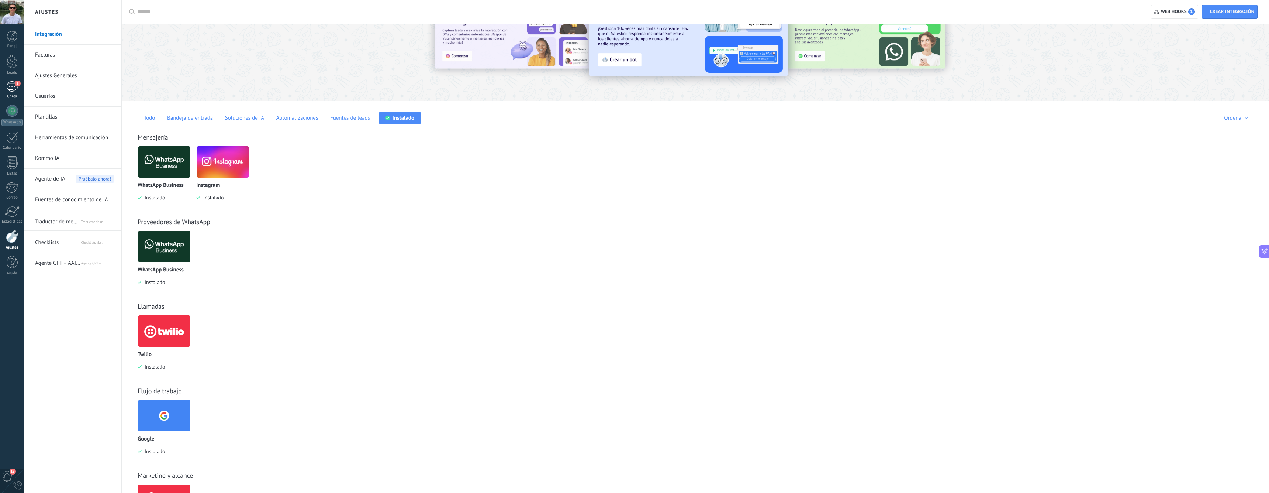
click at [10, 87] on div "1" at bounding box center [12, 86] width 12 height 11
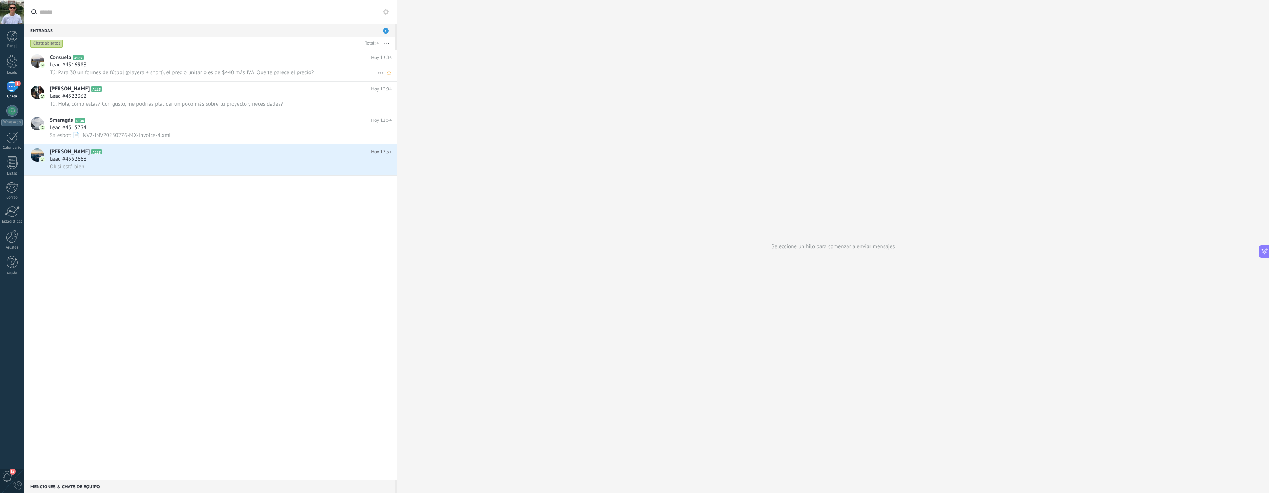
click at [135, 64] on div "Lead #4516988" at bounding box center [221, 64] width 342 height 7
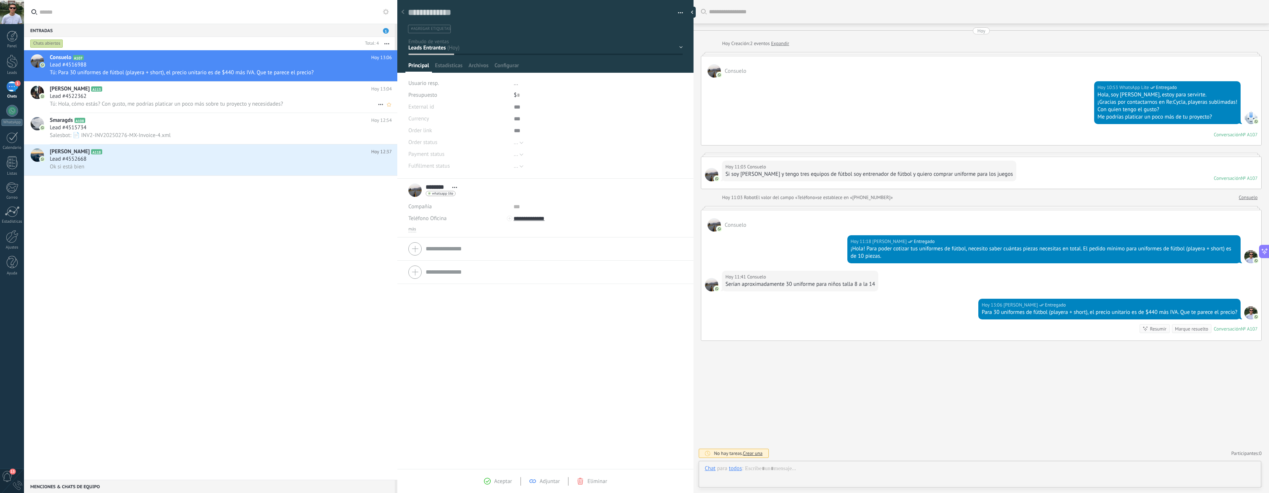
scroll to position [11, 0]
click at [168, 89] on h2 "[PERSON_NAME] A113" at bounding box center [210, 88] width 321 height 7
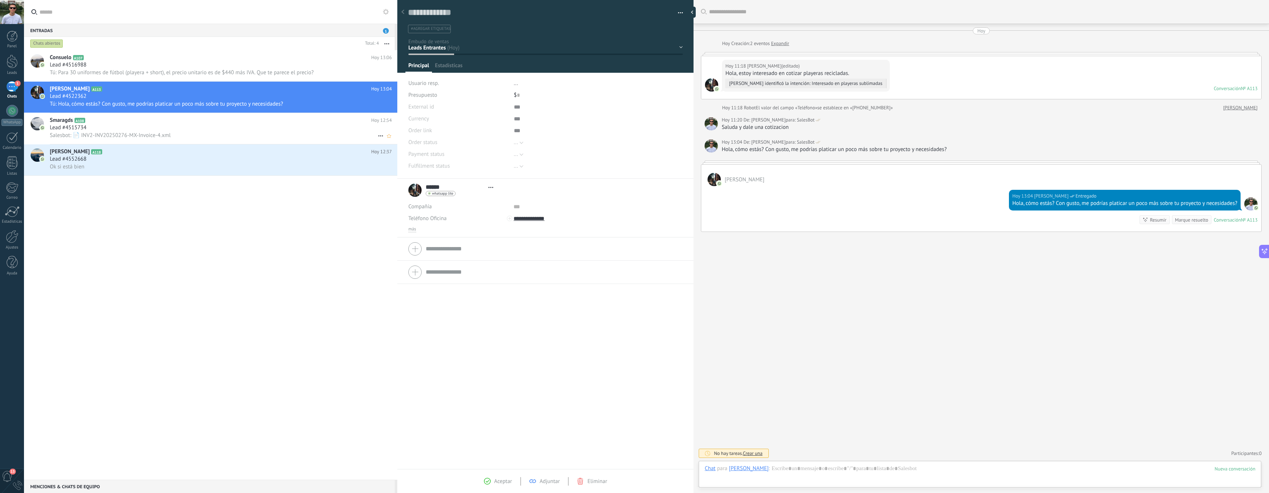
scroll to position [11, 0]
click at [148, 125] on div "Lead #4515734" at bounding box center [221, 127] width 342 height 7
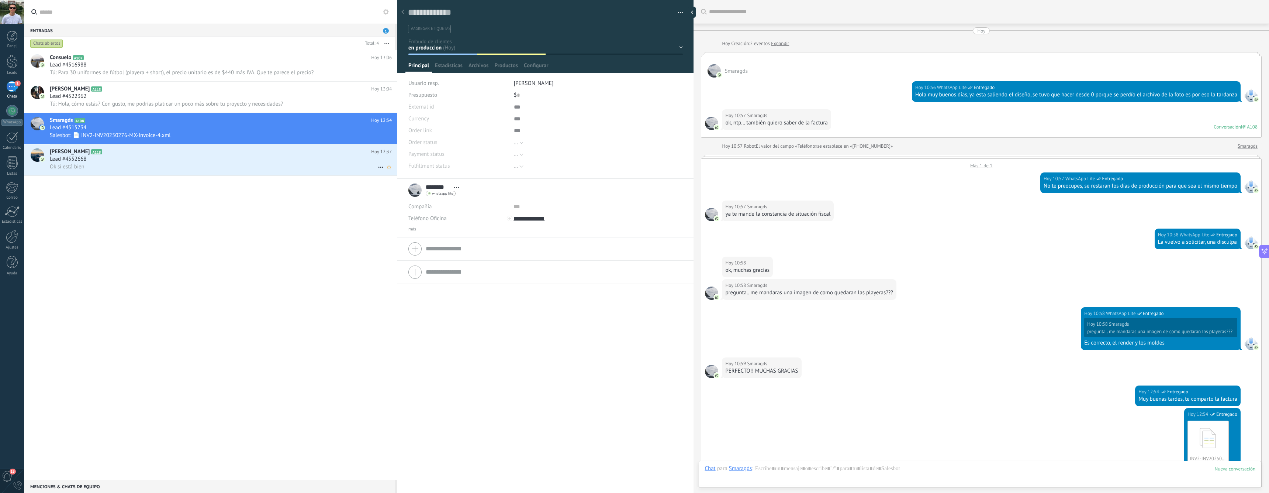
scroll to position [208, 0]
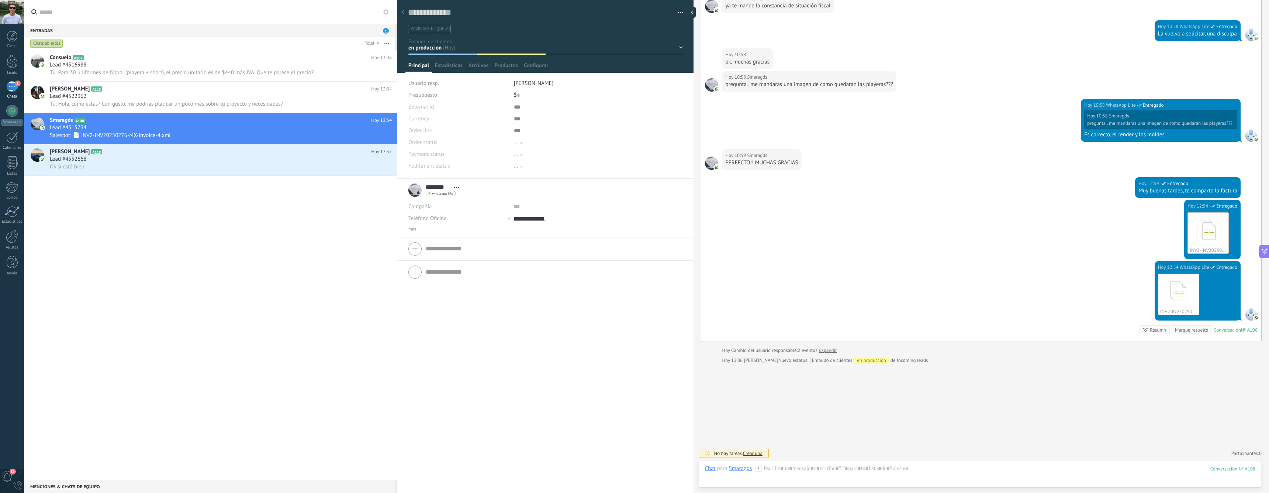
click at [0, 0] on div "En diseño en produccion entregado Logrado con éxito Ventas Perdidos" at bounding box center [0, 0] width 0 height 0
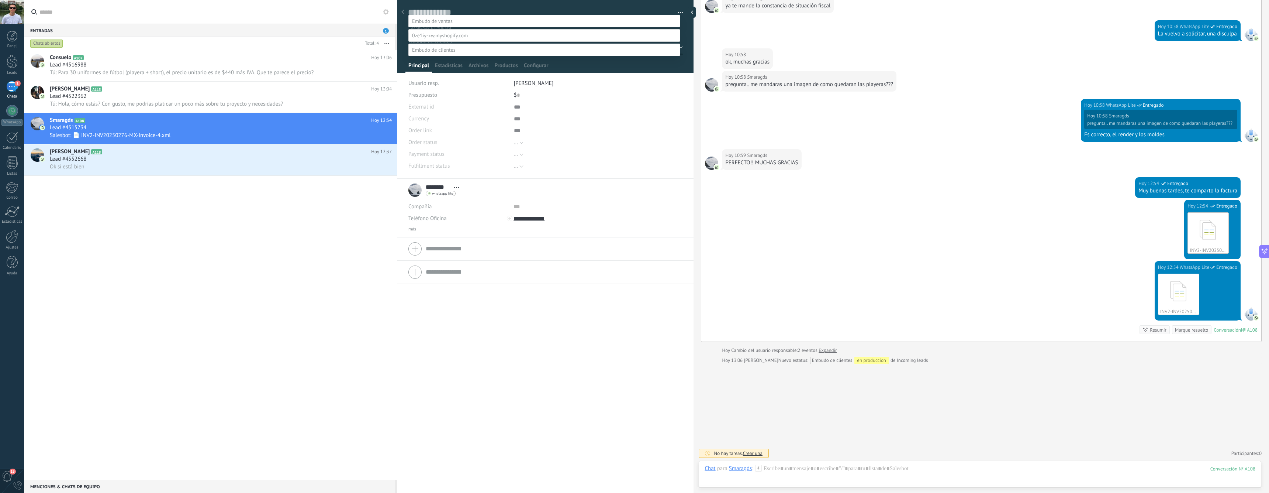
scroll to position [25, 0]
click at [0, 0] on label "En diseño" at bounding box center [0, 0] width 0 height 0
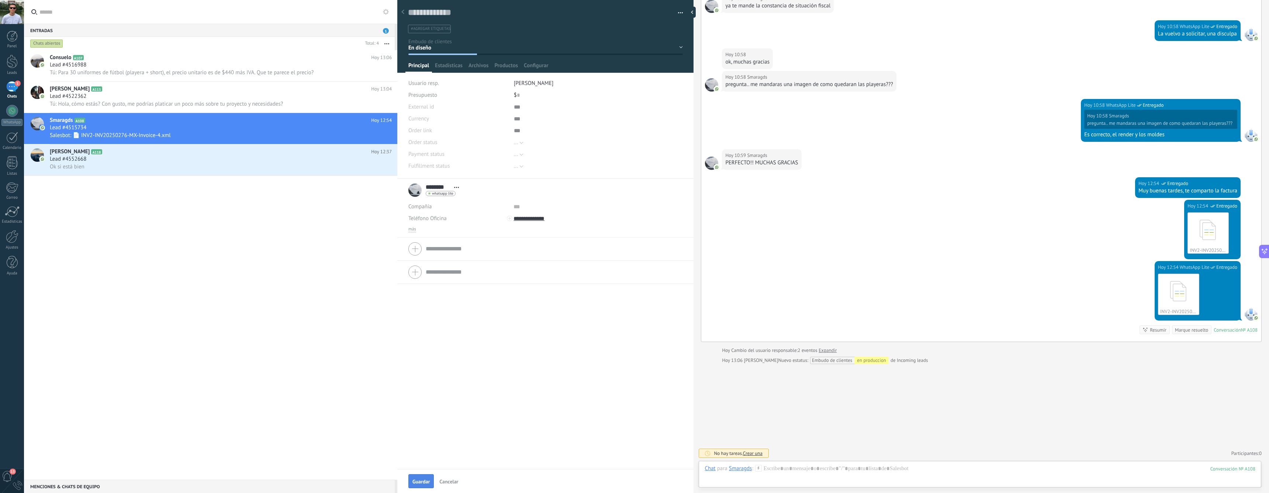
click at [417, 479] on span "Guardar" at bounding box center [421, 481] width 17 height 5
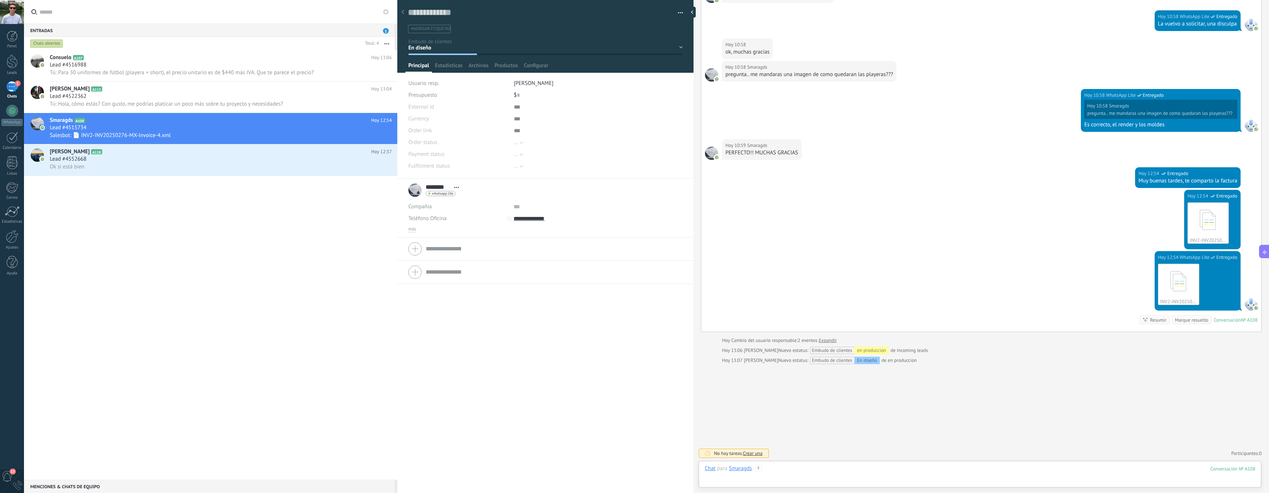
click at [1147, 473] on div at bounding box center [980, 476] width 551 height 22
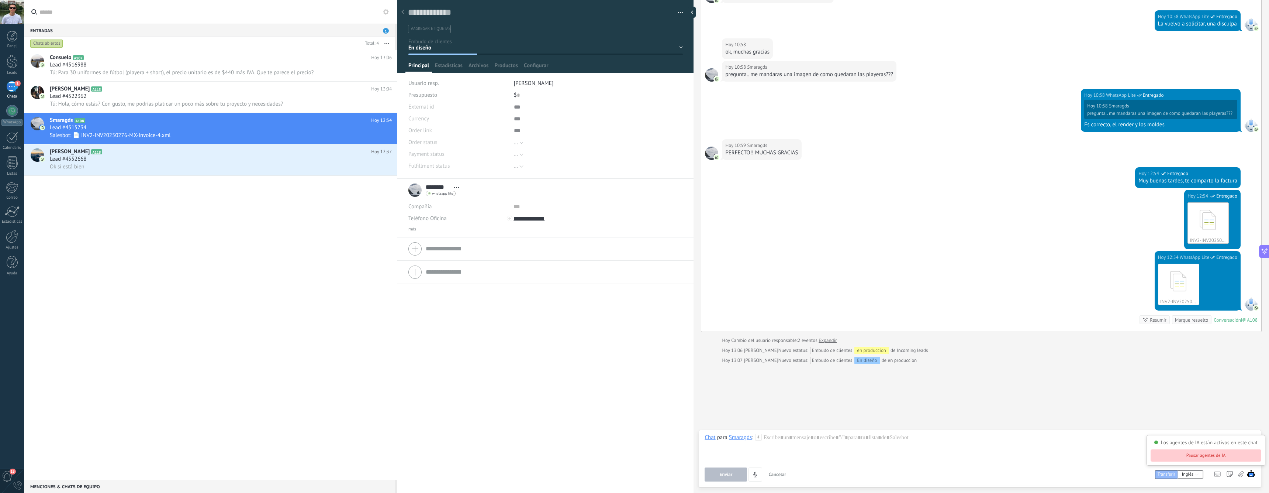
click at [1216, 455] on button "Pausar agentes de IA" at bounding box center [1206, 455] width 111 height 12
click at [1094, 446] on div at bounding box center [980, 448] width 551 height 28
click at [959, 382] on div "Buscar Carga más [DATE] [DATE] Creación: 2 eventos Expandir Smaragds [DATE] 10:…" at bounding box center [982, 137] width 576 height 711
click at [868, 449] on div at bounding box center [980, 448] width 551 height 28
click at [736, 439] on div "Smaragds" at bounding box center [740, 437] width 23 height 7
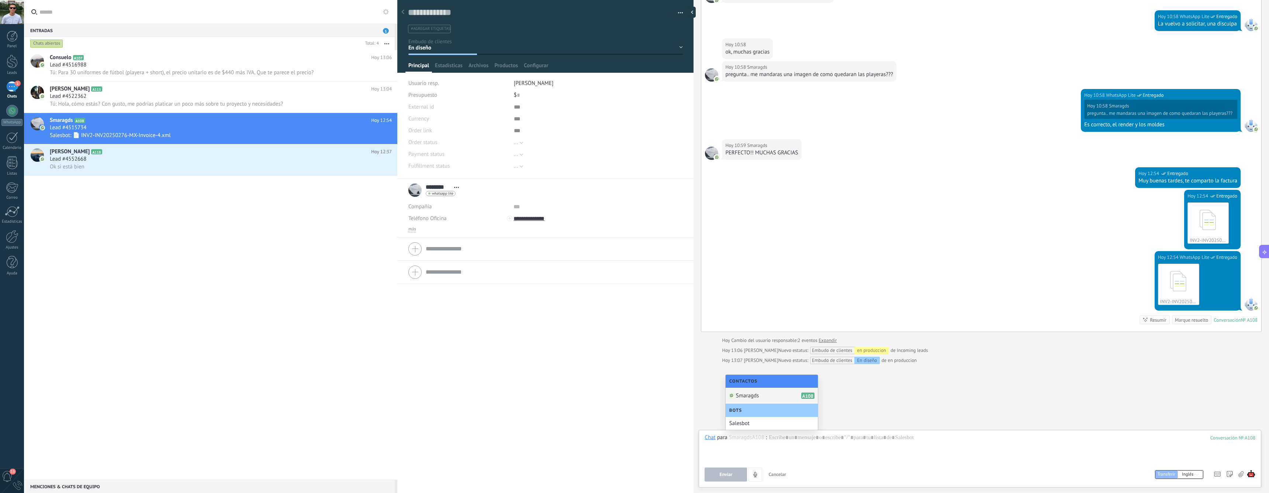
click at [753, 395] on span "Smaragds" at bounding box center [747, 395] width 23 height 7
click at [837, 402] on div "Buscar Carga más [DATE] [DATE] Creación: 2 eventos Expandir Smaragds [DATE] 10:…" at bounding box center [982, 137] width 576 height 711
click at [404, 12] on icon at bounding box center [402, 12] width 3 height 4
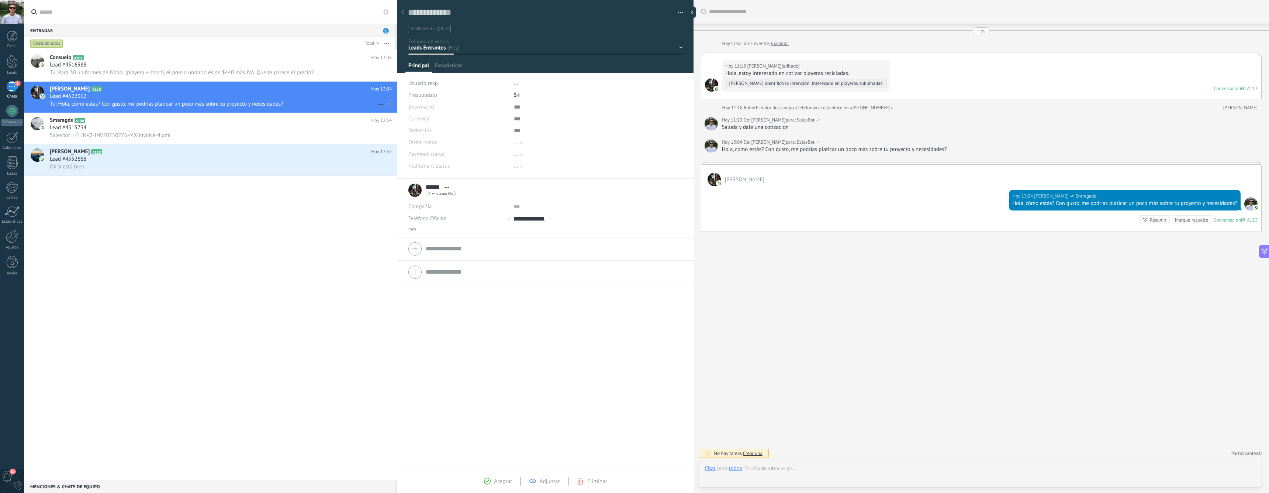
scroll to position [11, 0]
click at [11, 89] on div "1" at bounding box center [12, 86] width 12 height 11
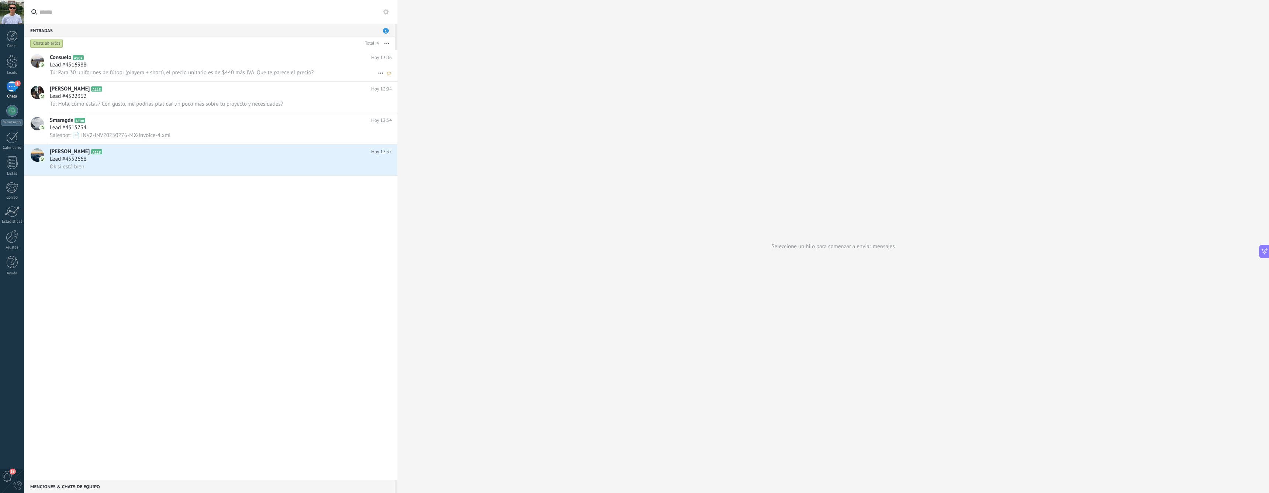
click at [183, 66] on div "Lead #4516988" at bounding box center [221, 64] width 342 height 7
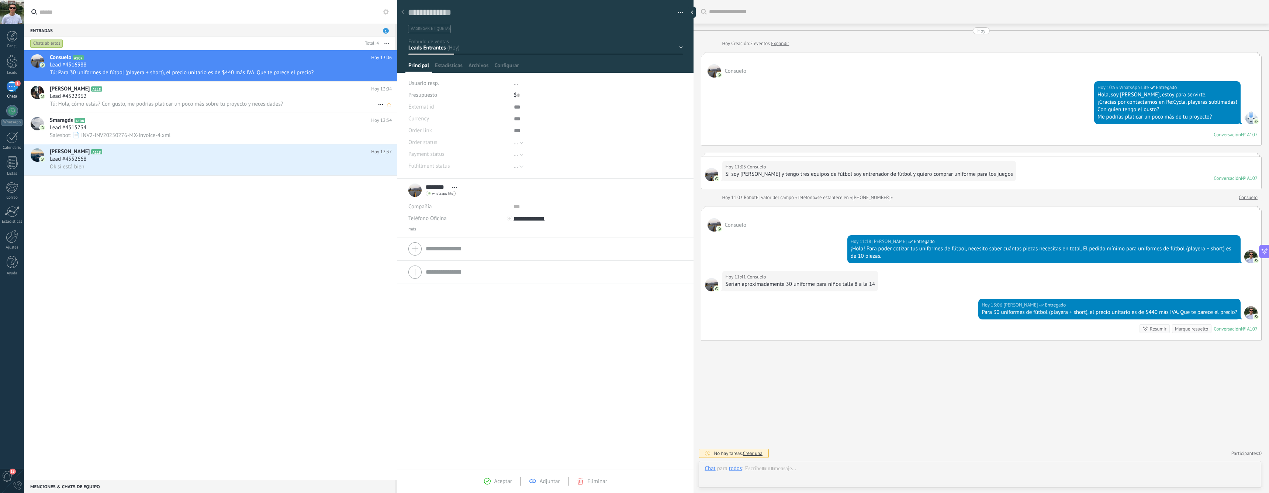
scroll to position [11, 0]
click at [168, 92] on h2 "[PERSON_NAME] A113" at bounding box center [210, 88] width 321 height 7
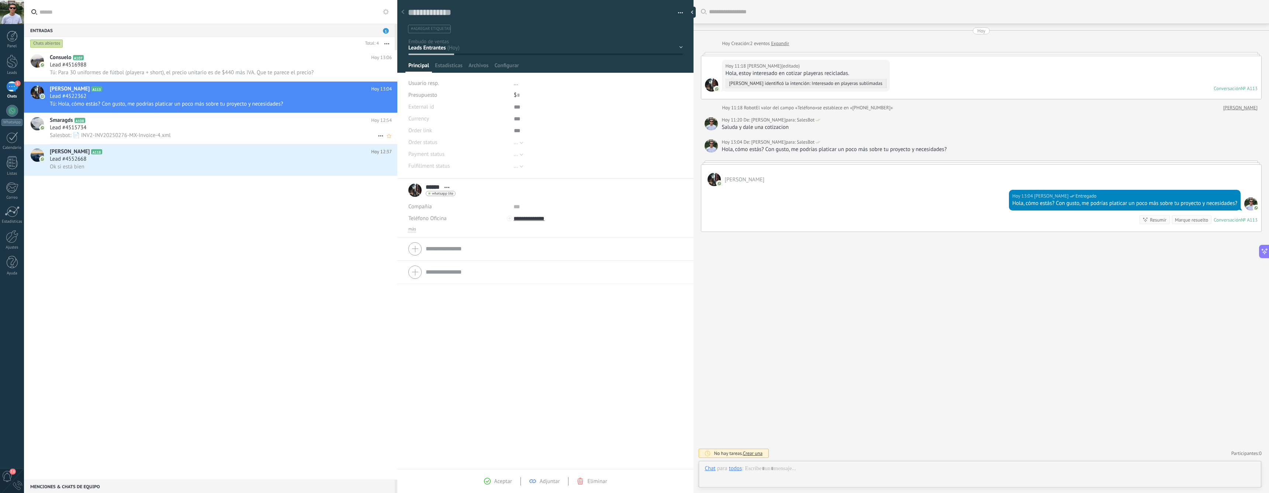
scroll to position [11, 0]
click at [203, 121] on h2 "Smaragds A108" at bounding box center [210, 120] width 321 height 7
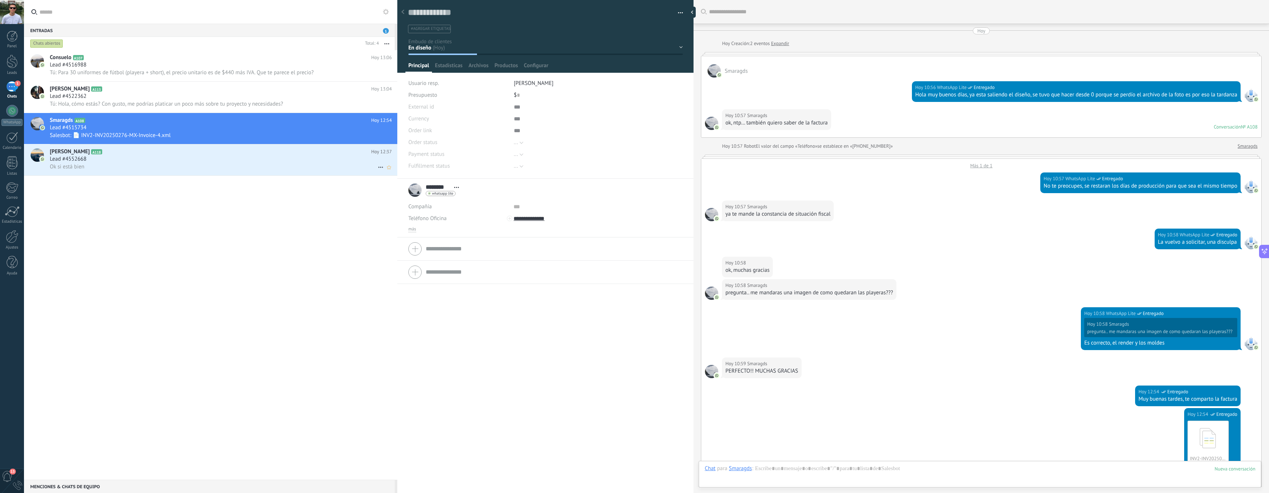
scroll to position [218, 0]
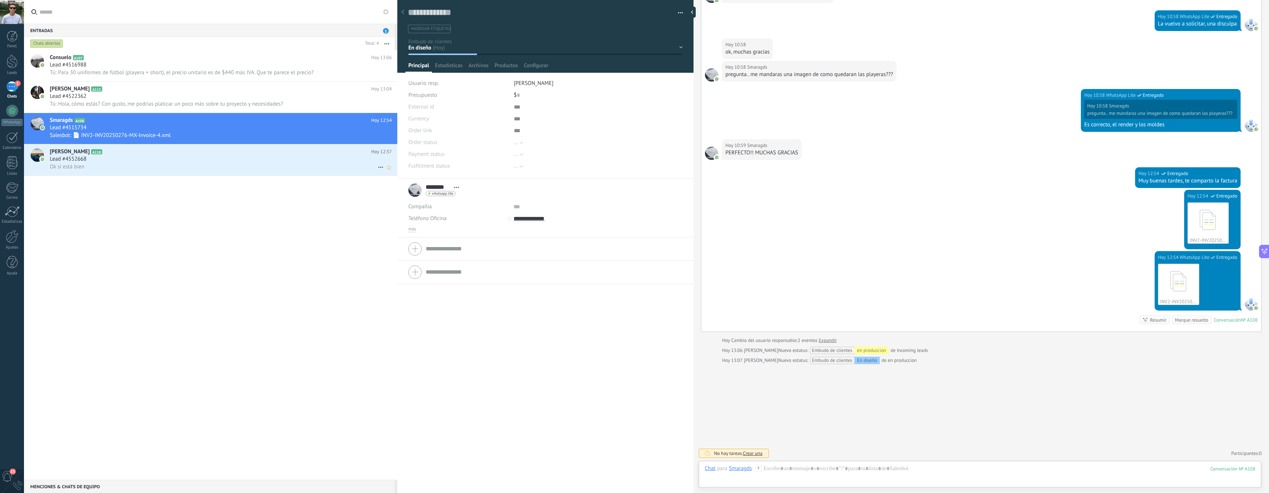
click at [213, 155] on div "[PERSON_NAME] A118 [DATE] 12:37 Lead #4552668 Ok si está bien" at bounding box center [224, 159] width 348 height 31
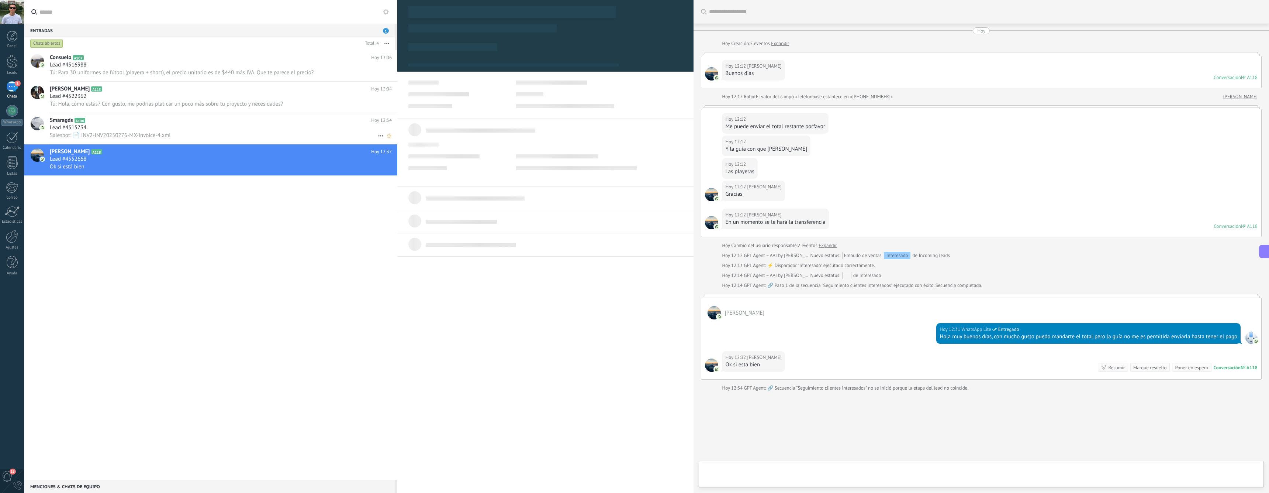
type textarea "**********"
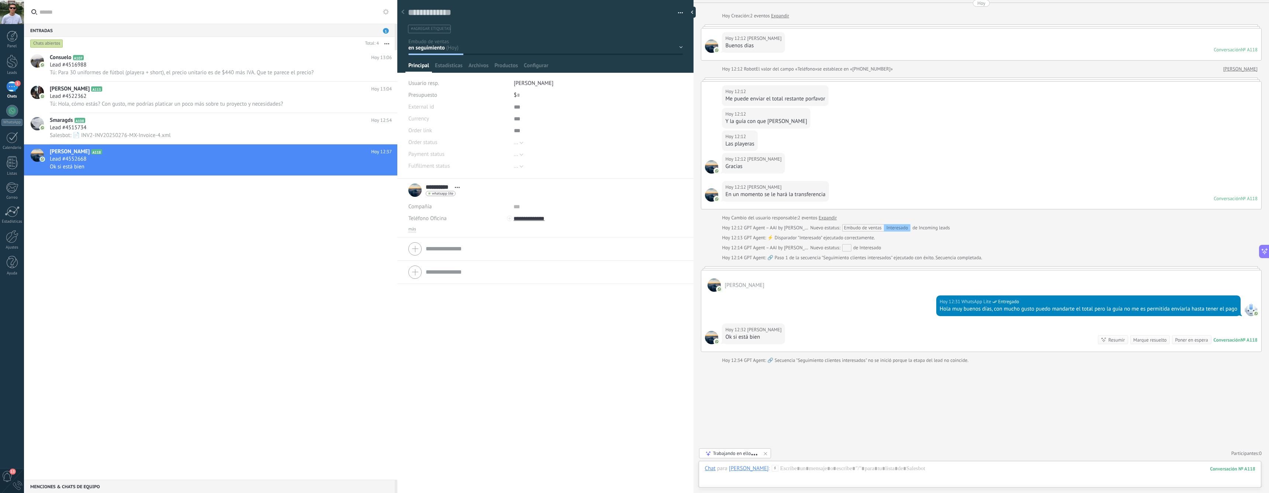
scroll to position [28, 0]
click at [819, 471] on div at bounding box center [980, 476] width 551 height 22
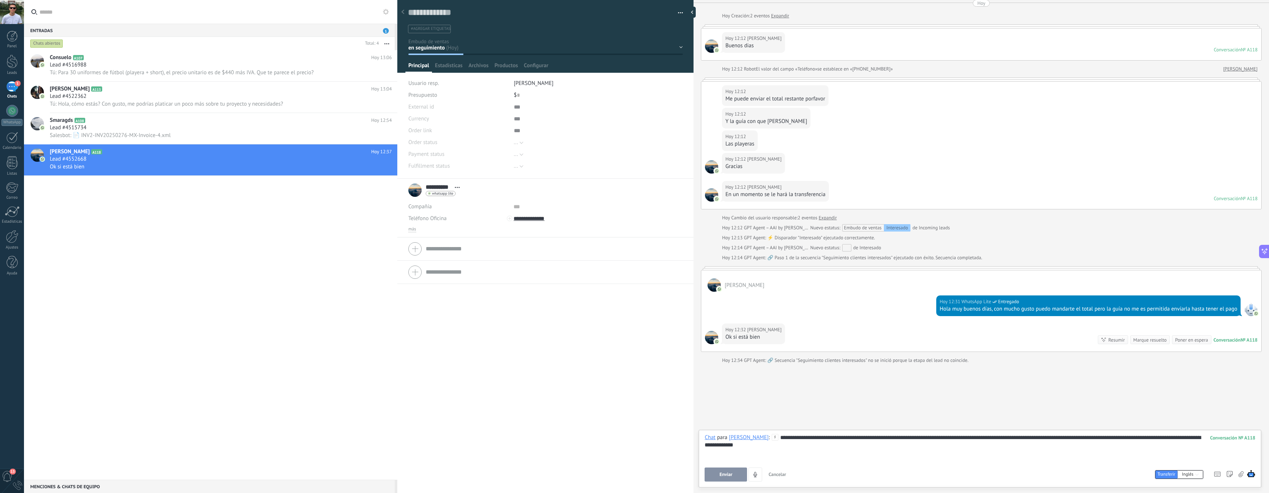
click at [851, 381] on div "Buscar Carga más [DATE] [DATE] Creación: 2 eventos Expandir [DATE] 12:12 [PERSO…" at bounding box center [982, 232] width 576 height 520
click at [913, 362] on div "GPT Agent: 🔗 Secuencia "Seguimiento clientes interesados" no se inició porque l…" at bounding box center [856, 359] width 225 height 7
click at [901, 365] on div "Buscar Carga más [DATE] [DATE] Creación: 2 eventos Expandir [DATE] 12:12 [PERSO…" at bounding box center [982, 232] width 576 height 520
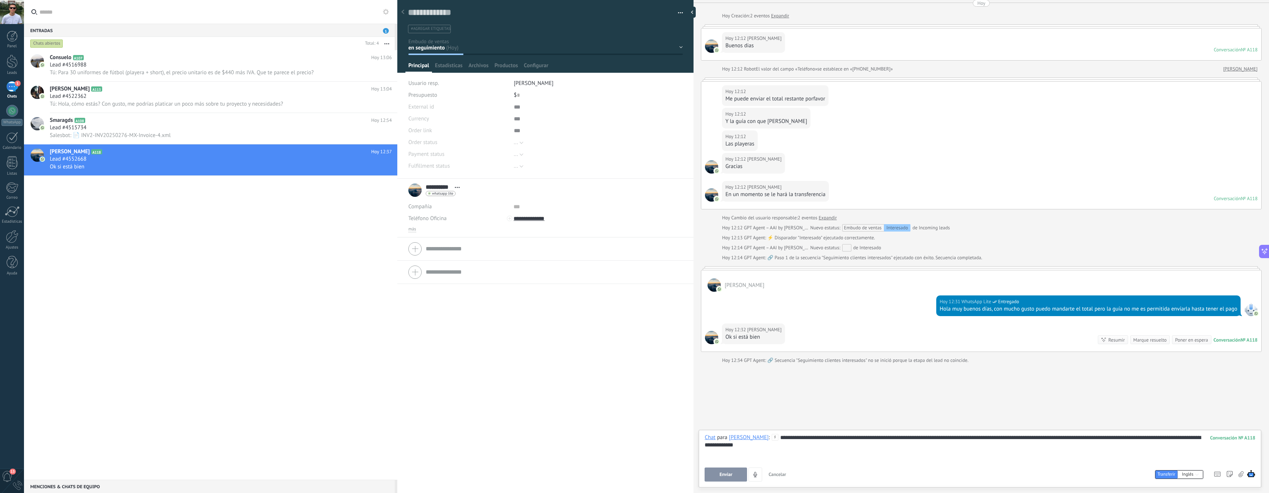
click at [885, 359] on div "GPT Agent: 🔗 Secuencia "Seguimiento clientes interesados" no se inició porque l…" at bounding box center [856, 359] width 225 height 7
click at [827, 453] on div "**********" at bounding box center [980, 448] width 551 height 28
click at [839, 443] on div "**********" at bounding box center [980, 448] width 551 height 28
click at [855, 439] on div "**********" at bounding box center [980, 448] width 551 height 28
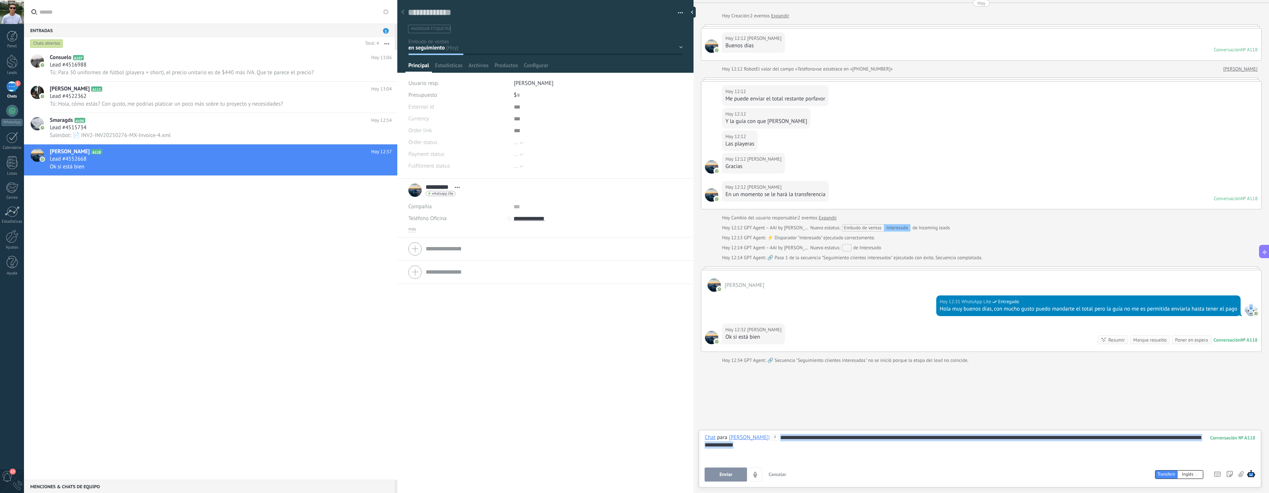
click at [855, 439] on div "**********" at bounding box center [980, 448] width 551 height 28
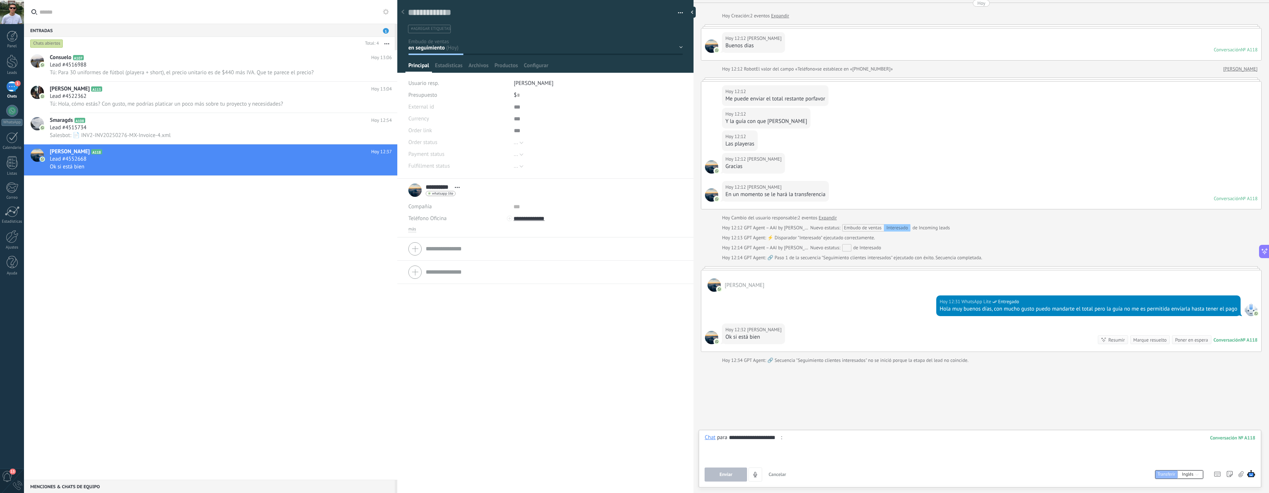
type input "**********"
click at [765, 439] on input "**********" at bounding box center [757, 437] width 56 height 7
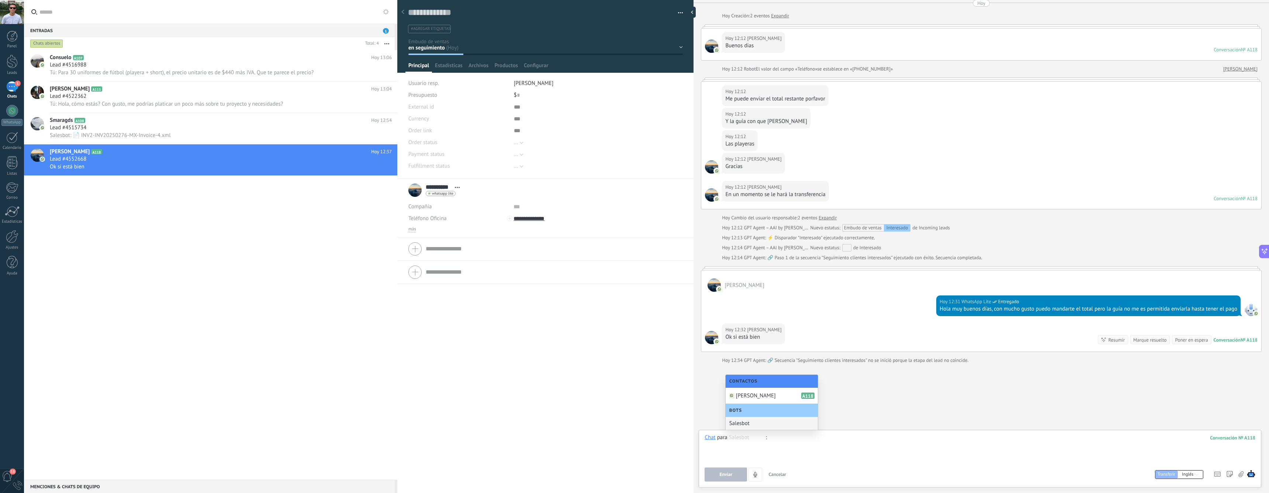
click at [868, 408] on div "Buscar Carga más [DATE] [DATE] Creación: 2 eventos Expandir [DATE] 12:12 [PERSO…" at bounding box center [982, 232] width 576 height 520
click at [794, 454] on div at bounding box center [980, 448] width 551 height 28
click at [777, 403] on div "Buscar Carga más [DATE] [DATE] Creación: 2 eventos Expandir [DATE] 12:12 [PERSO…" at bounding box center [982, 232] width 576 height 520
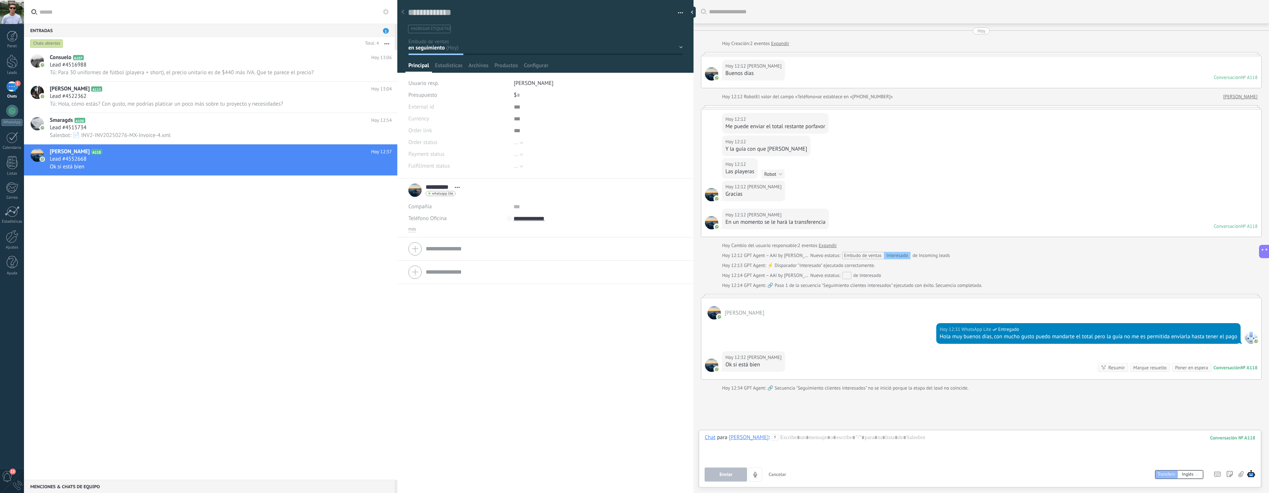
scroll to position [27, 0]
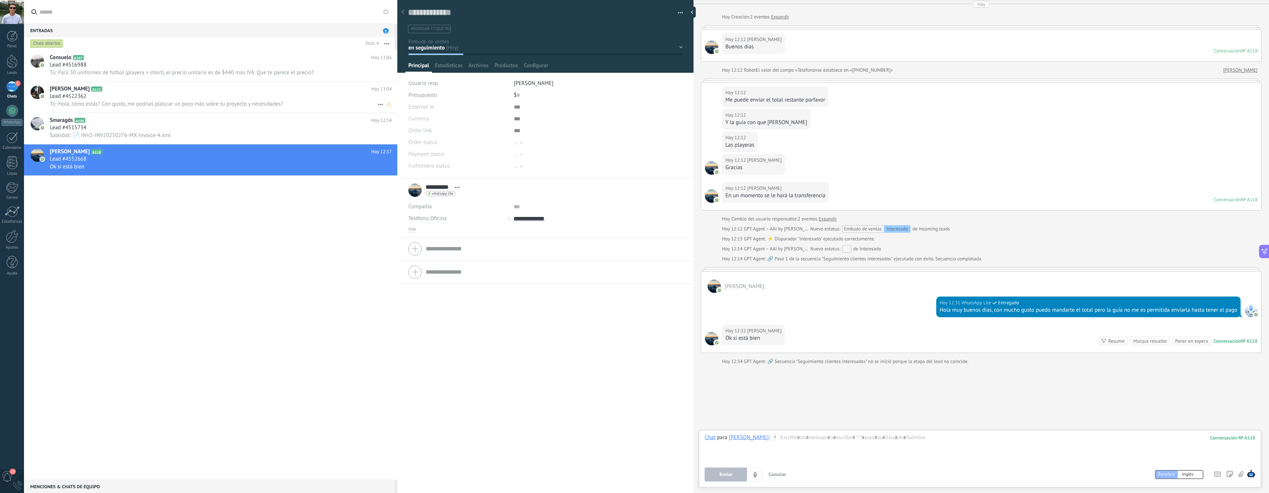
click at [122, 92] on h2 "[PERSON_NAME] A113" at bounding box center [210, 88] width 321 height 7
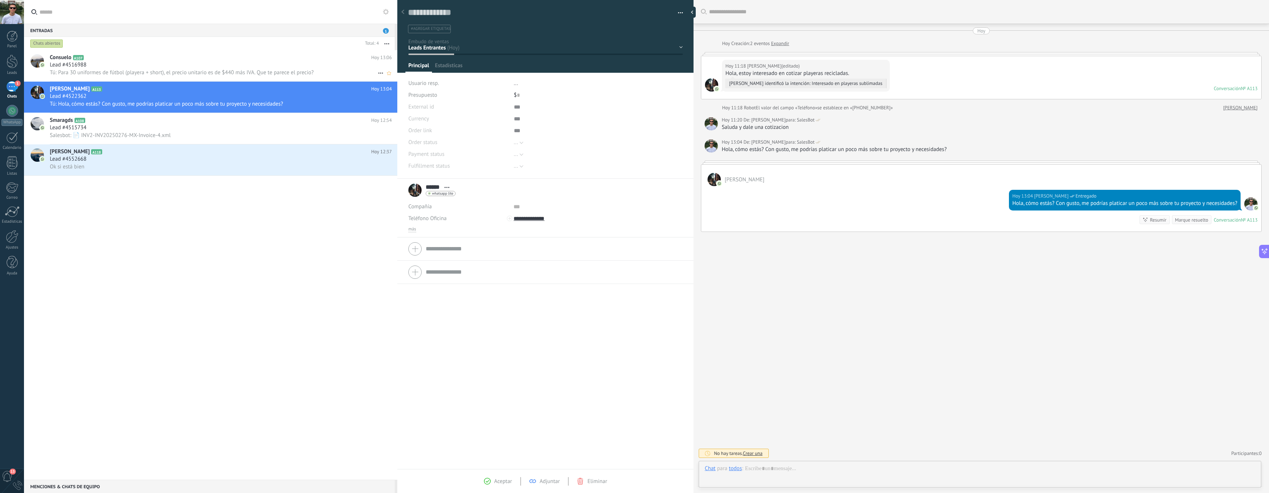
scroll to position [11, 0]
click at [108, 66] on div "Lead #4516988" at bounding box center [221, 64] width 342 height 7
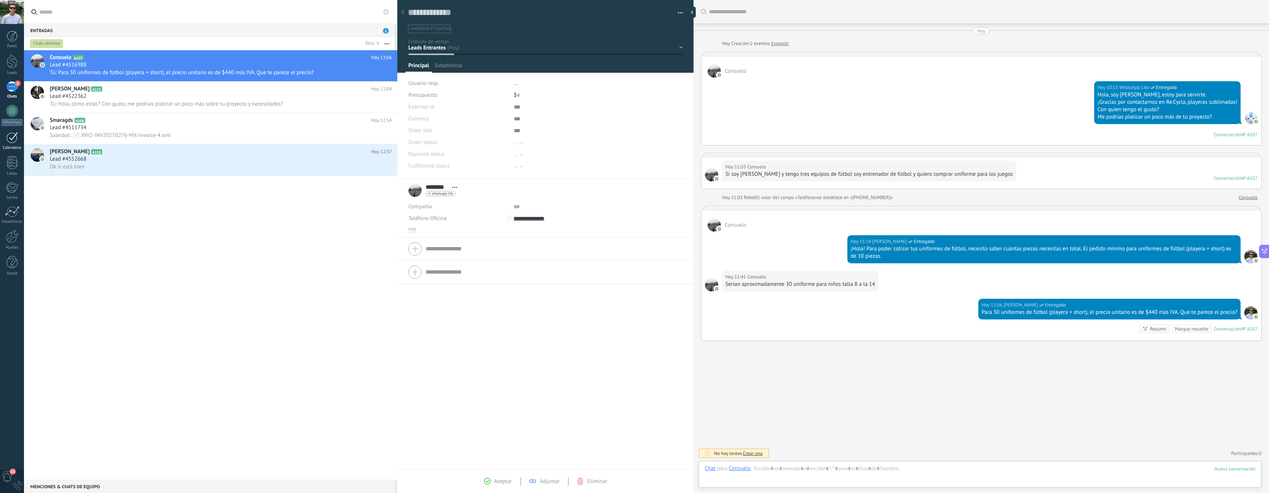
scroll to position [11, 0]
click at [11, 116] on div at bounding box center [12, 111] width 12 height 12
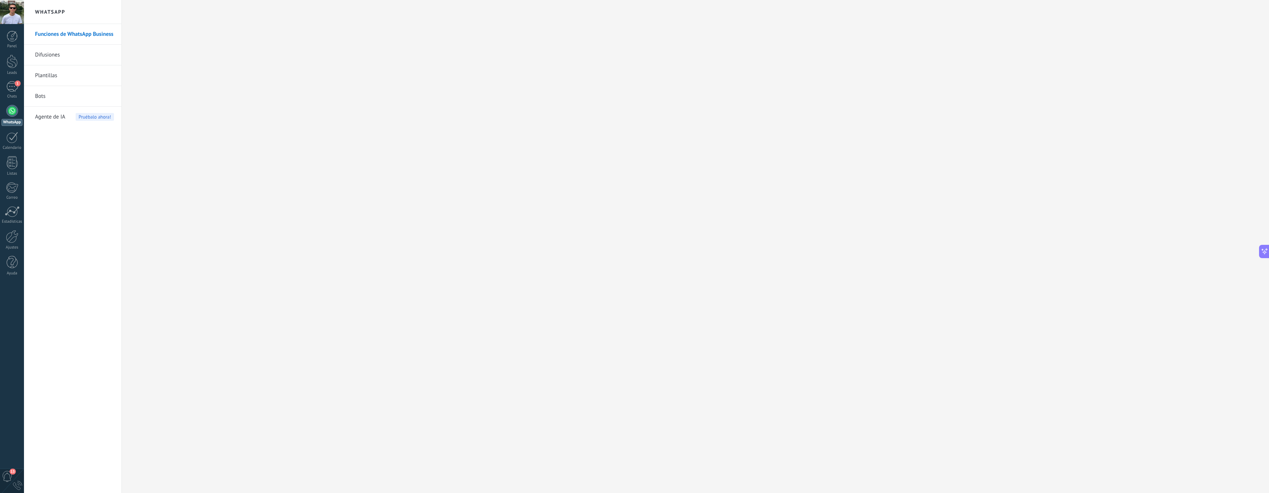
click at [52, 77] on link "Plantillas" at bounding box center [74, 75] width 79 height 21
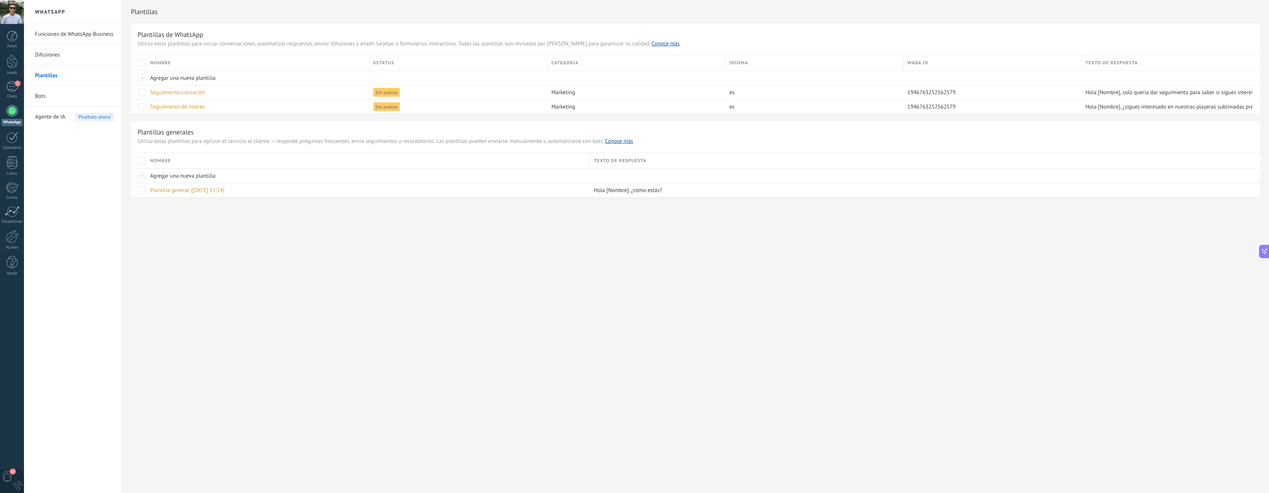
click at [65, 119] on span "Agente de IA" at bounding box center [50, 117] width 30 height 21
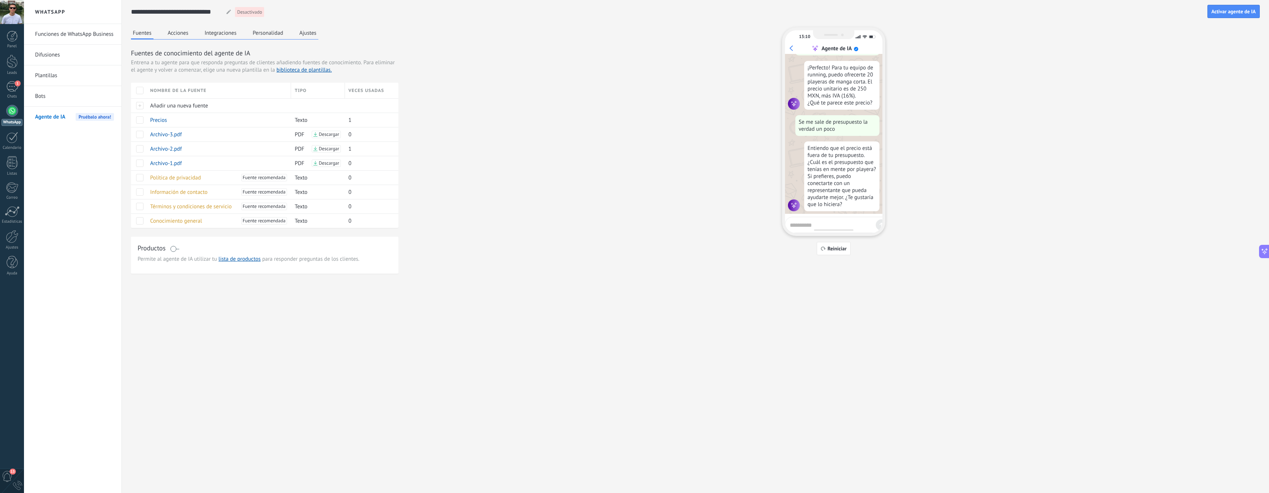
scroll to position [430, 0]
click at [8, 242] on div at bounding box center [12, 236] width 13 height 13
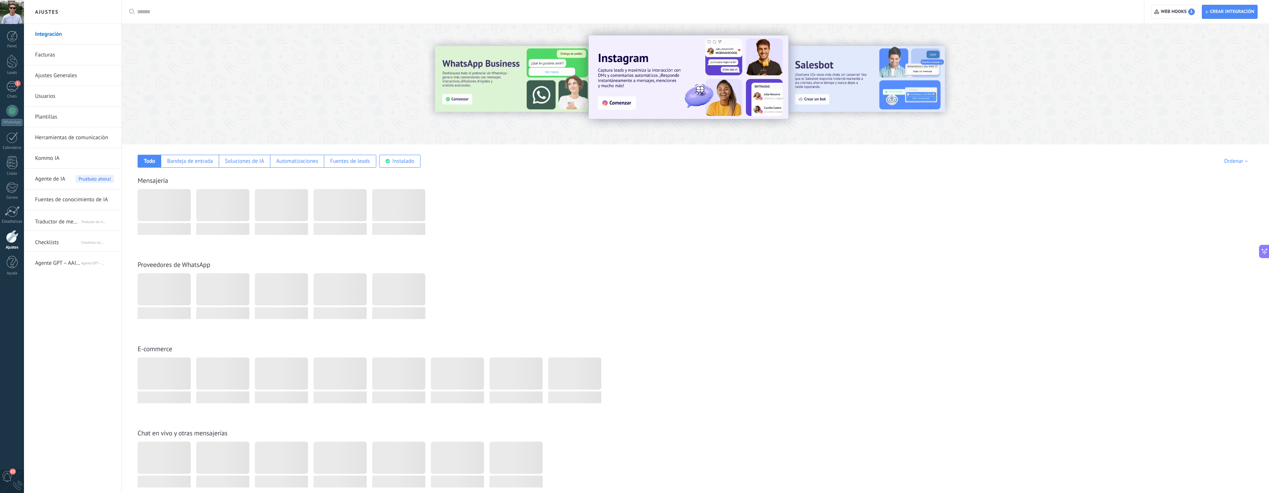
click at [68, 261] on span "Agente GPT – AAI de KWID" at bounding box center [57, 262] width 45 height 18
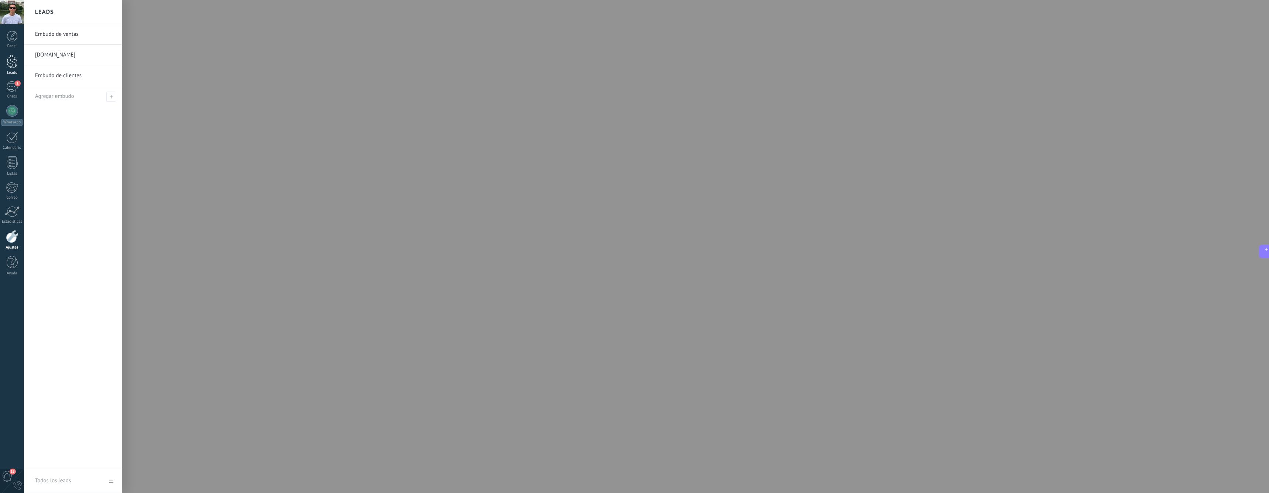
click at [10, 64] on div at bounding box center [12, 62] width 11 height 14
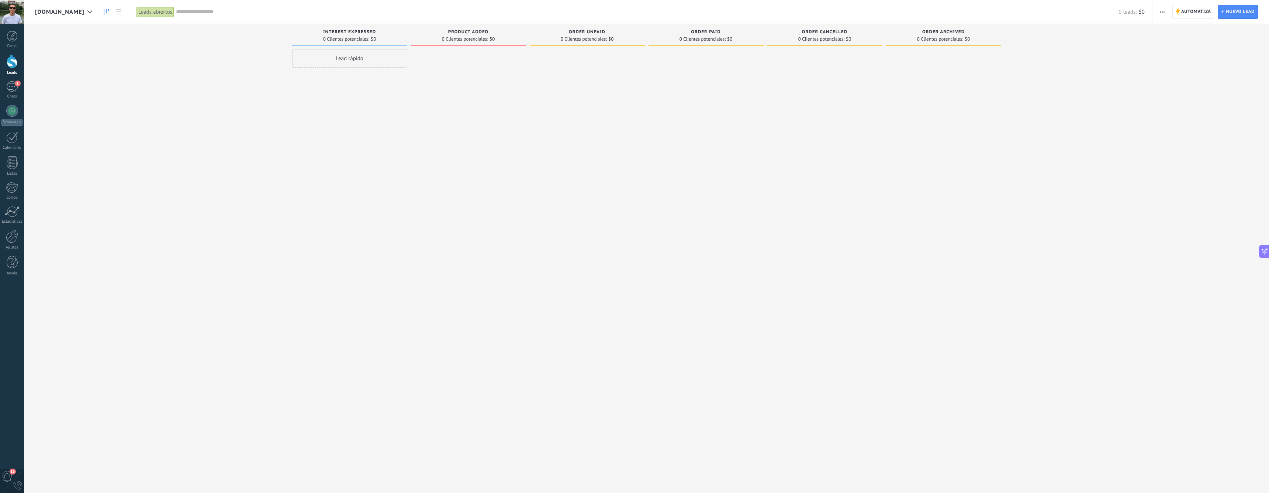
click at [84, 14] on span "[DOMAIN_NAME]" at bounding box center [59, 11] width 49 height 7
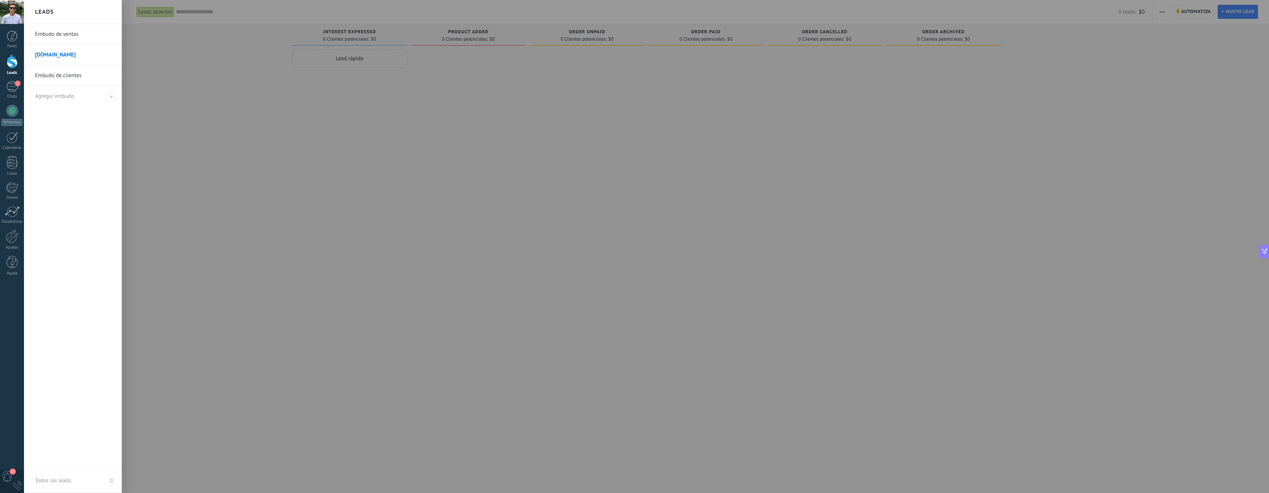
click at [212, 82] on div at bounding box center [658, 246] width 1269 height 493
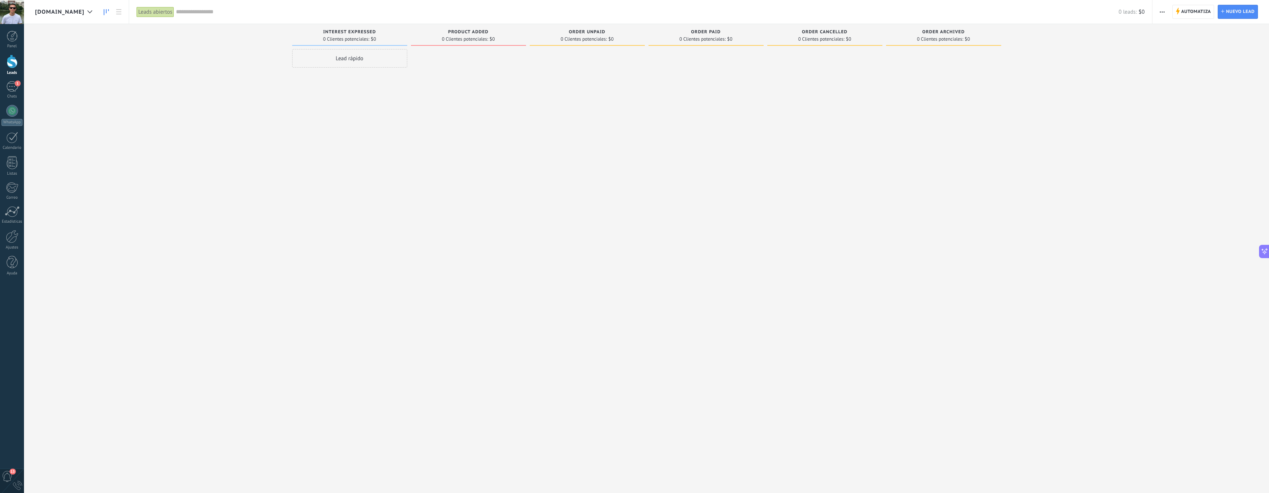
click at [1165, 11] on span "button" at bounding box center [1162, 12] width 5 height 14
click at [1196, 46] on span "Editar embudo" at bounding box center [1184, 46] width 35 height 15
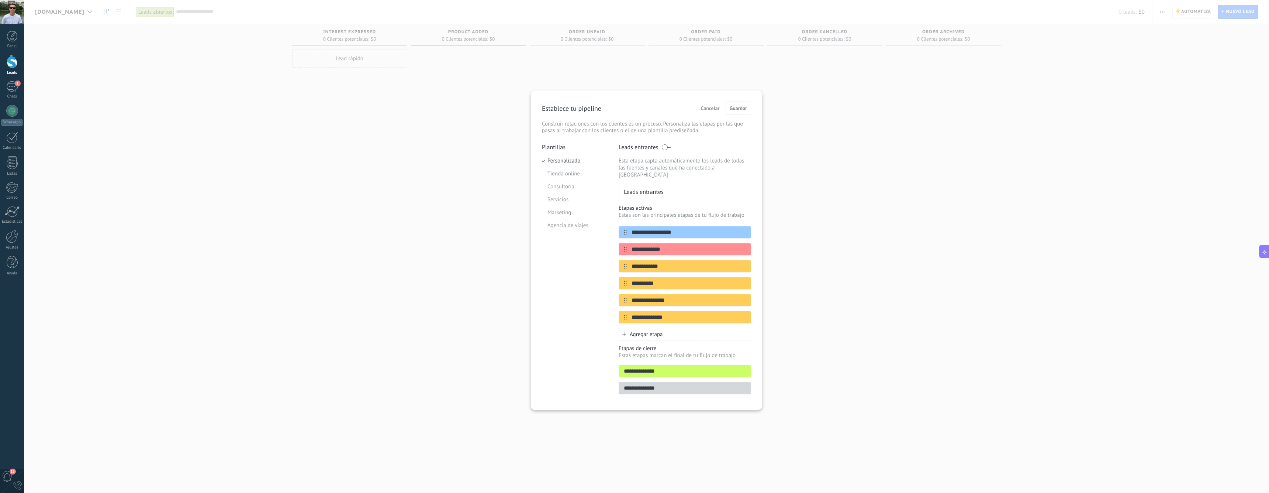
click at [710, 107] on span "Cancelar" at bounding box center [710, 108] width 19 height 5
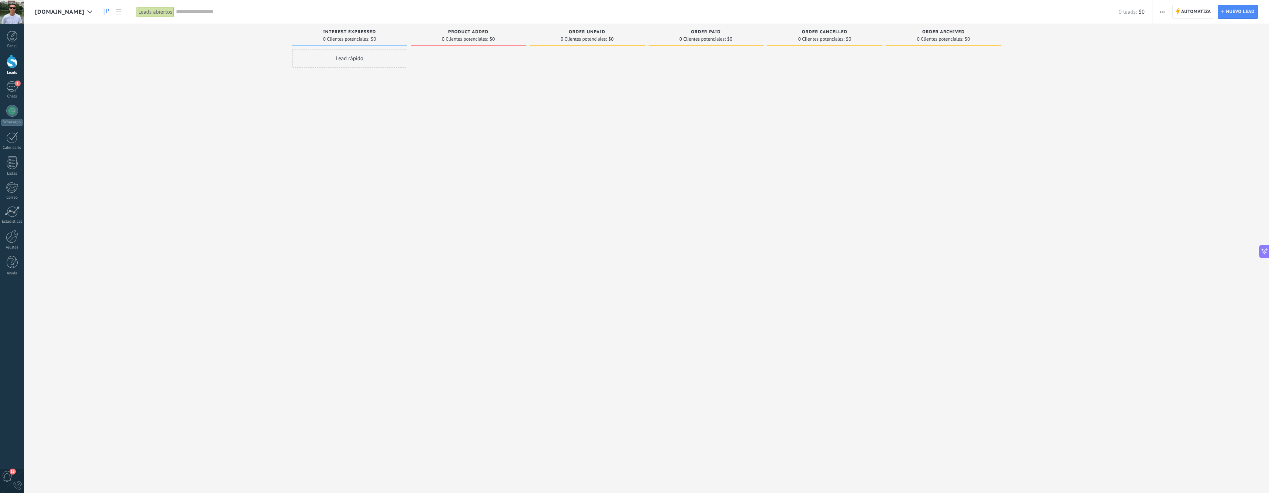
click at [1162, 12] on icon "button" at bounding box center [1162, 11] width 5 height 1
click at [1182, 45] on span "Editar embudo" at bounding box center [1184, 46] width 35 height 15
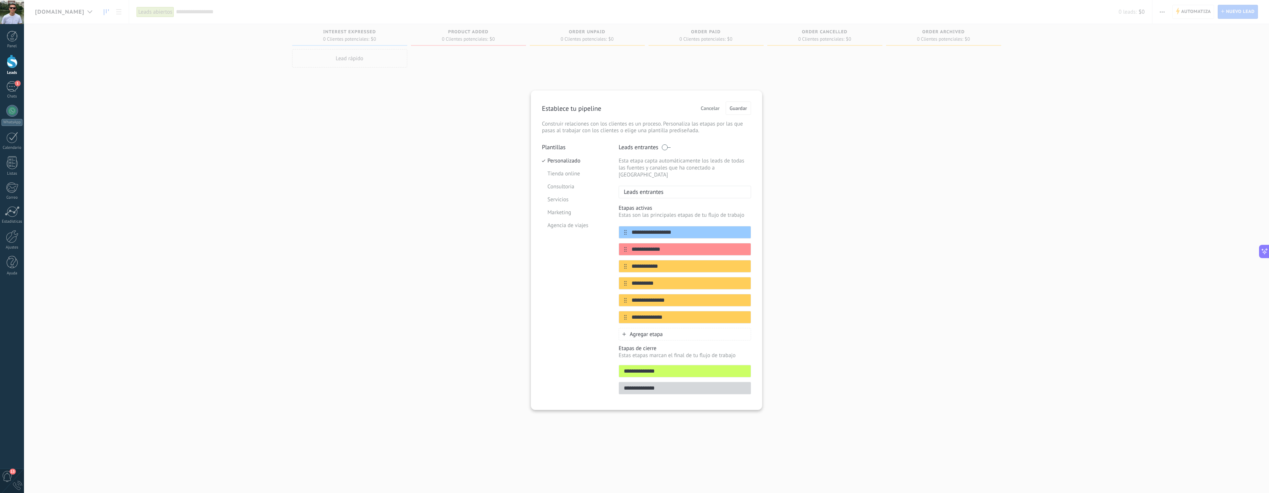
click at [393, 41] on div "**********" at bounding box center [646, 246] width 1245 height 493
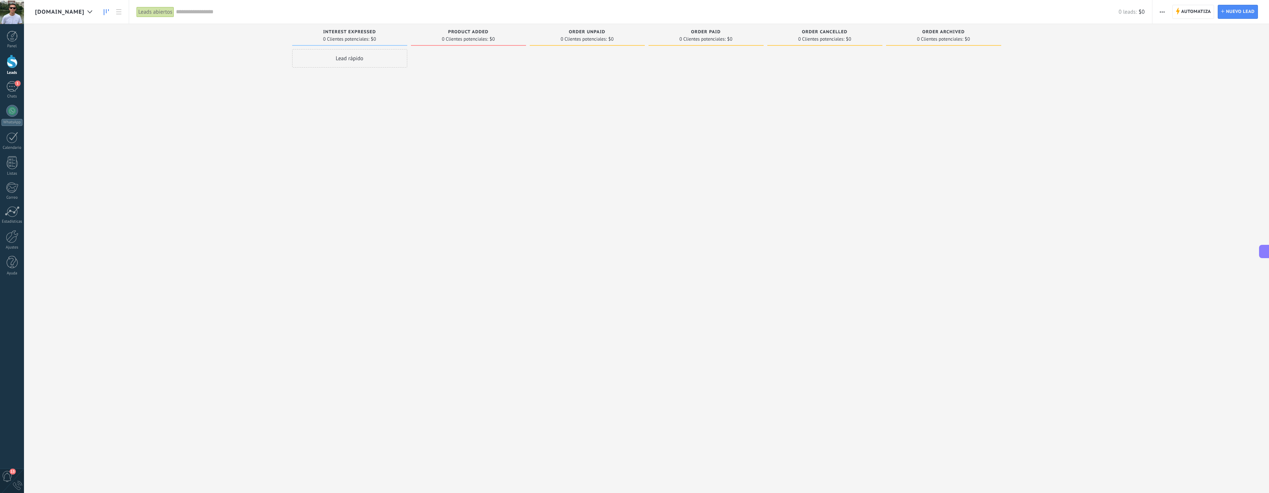
click at [74, 12] on span "[DOMAIN_NAME]" at bounding box center [59, 11] width 49 height 7
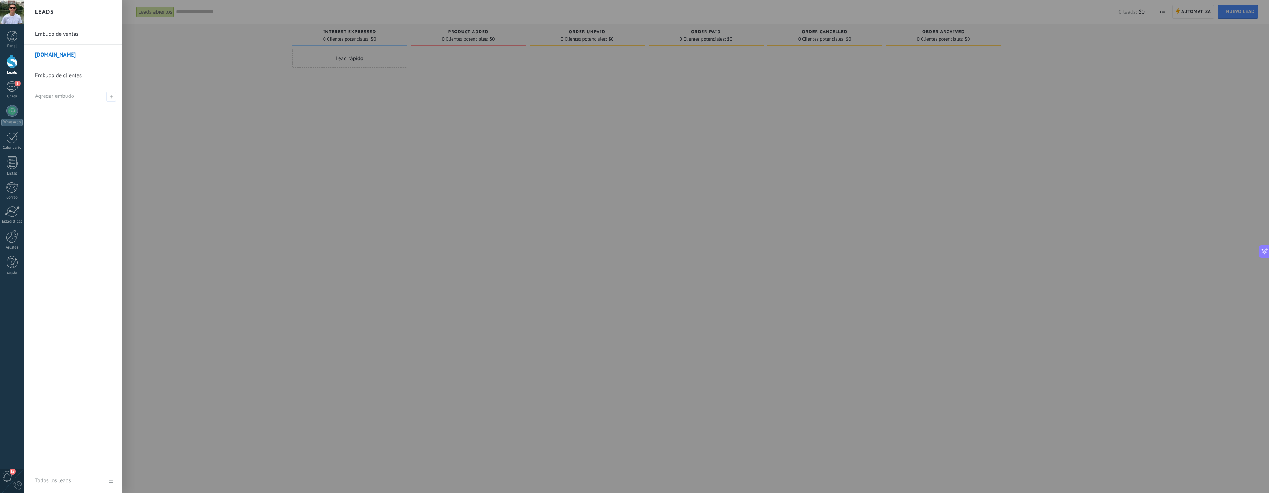
click at [58, 54] on link "[DOMAIN_NAME]" at bounding box center [74, 55] width 79 height 21
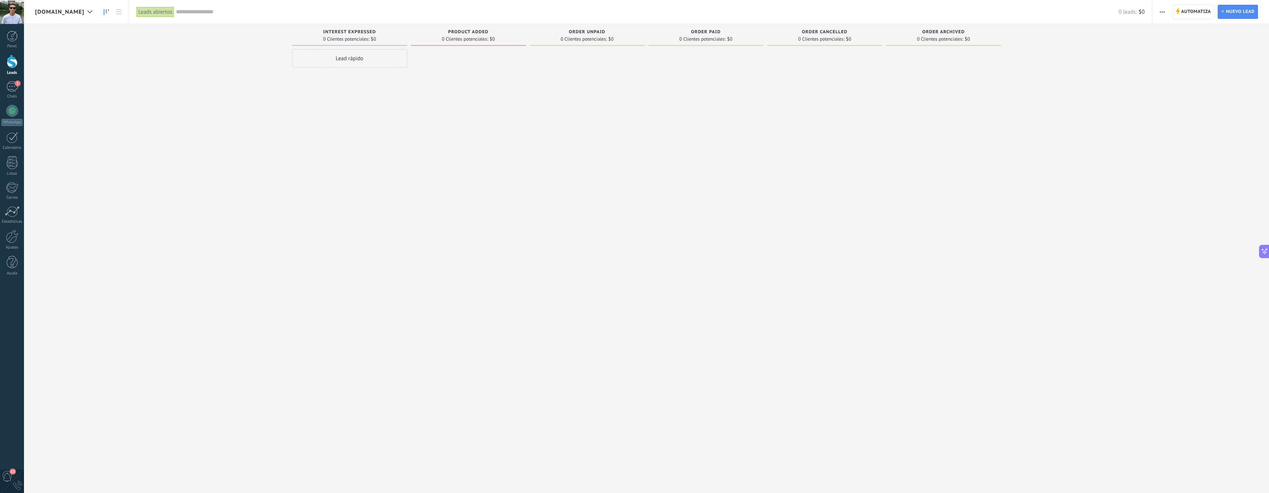
click at [1160, 11] on button "button" at bounding box center [1162, 12] width 11 height 14
click at [1221, 64] on span "Editar el diseño de la tarjeta" at bounding box center [1200, 61] width 67 height 15
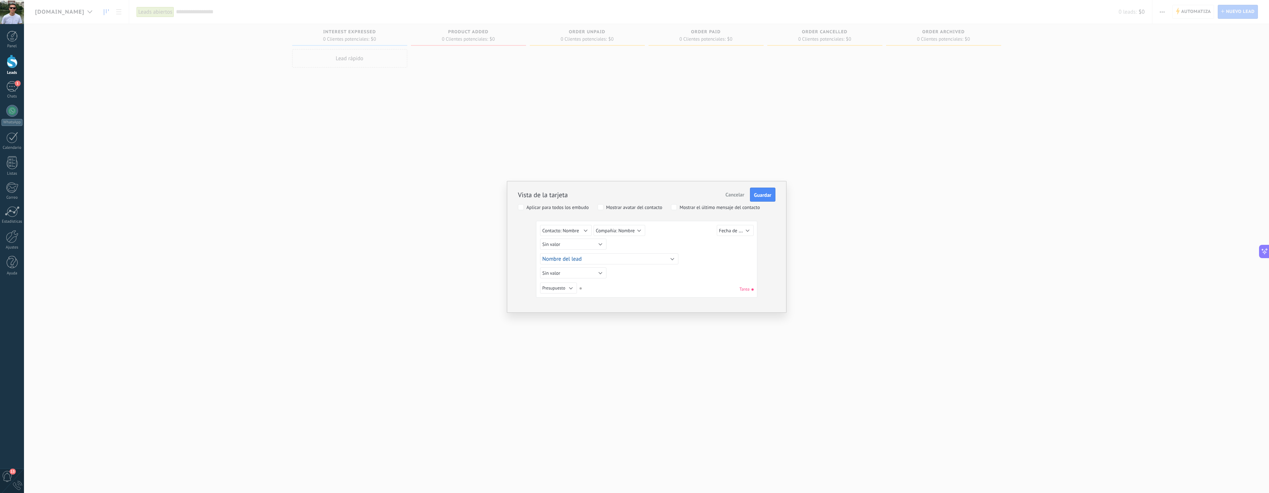
click at [741, 192] on span "Cancelar" at bounding box center [735, 194] width 19 height 7
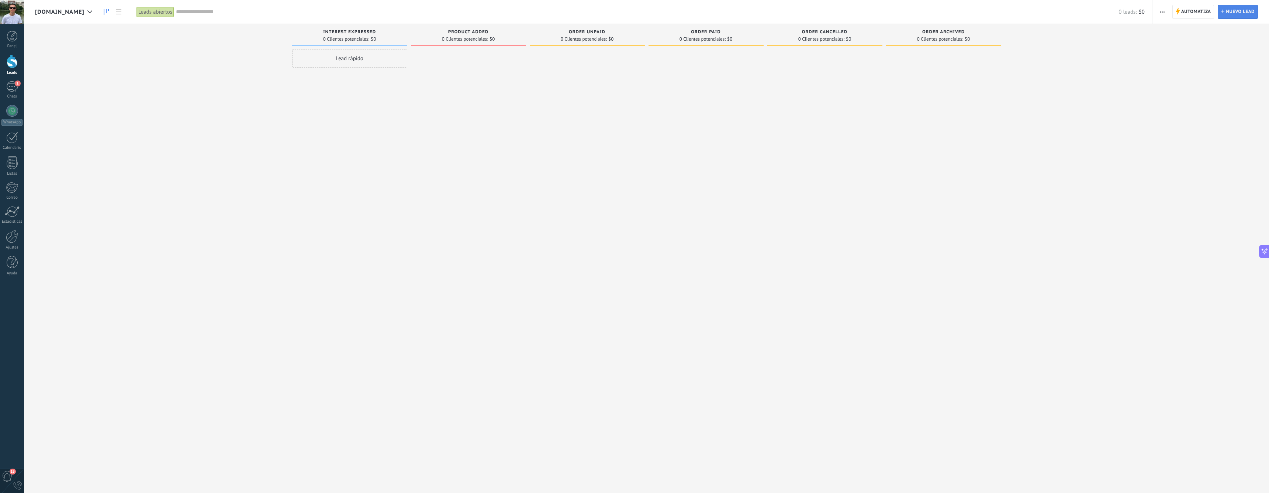
click at [1233, 10] on span "Nuevo lead" at bounding box center [1240, 11] width 29 height 13
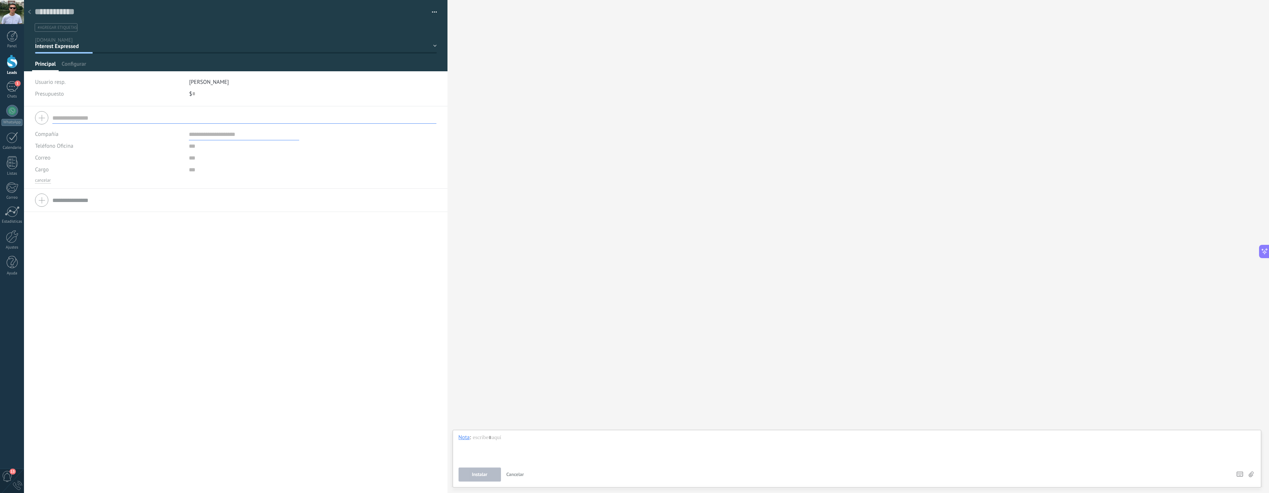
click at [428, 15] on button "button" at bounding box center [432, 12] width 11 height 11
click at [0, 0] on div "Interest Expressed Product Added Order Unpaid Order Paid Order Cancelled Order …" at bounding box center [0, 0] width 0 height 0
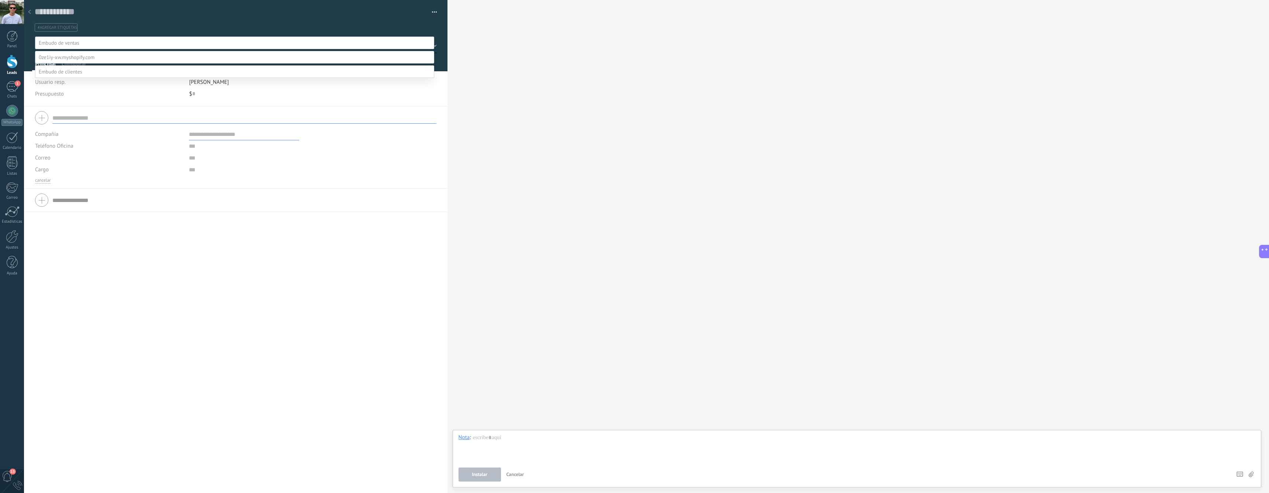
scroll to position [14, 0]
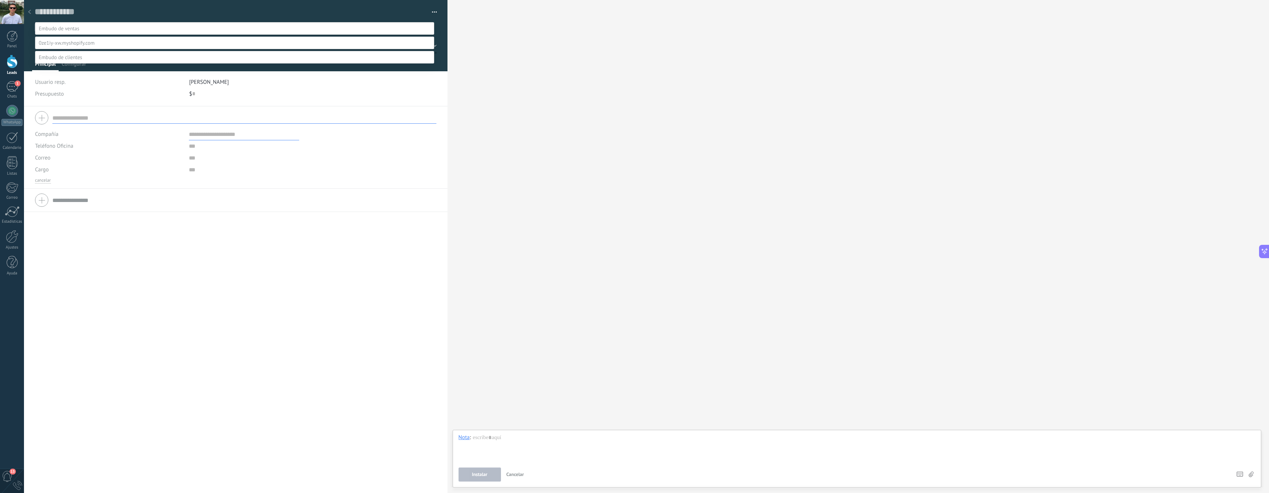
click at [30, 12] on div at bounding box center [646, 232] width 1245 height 493
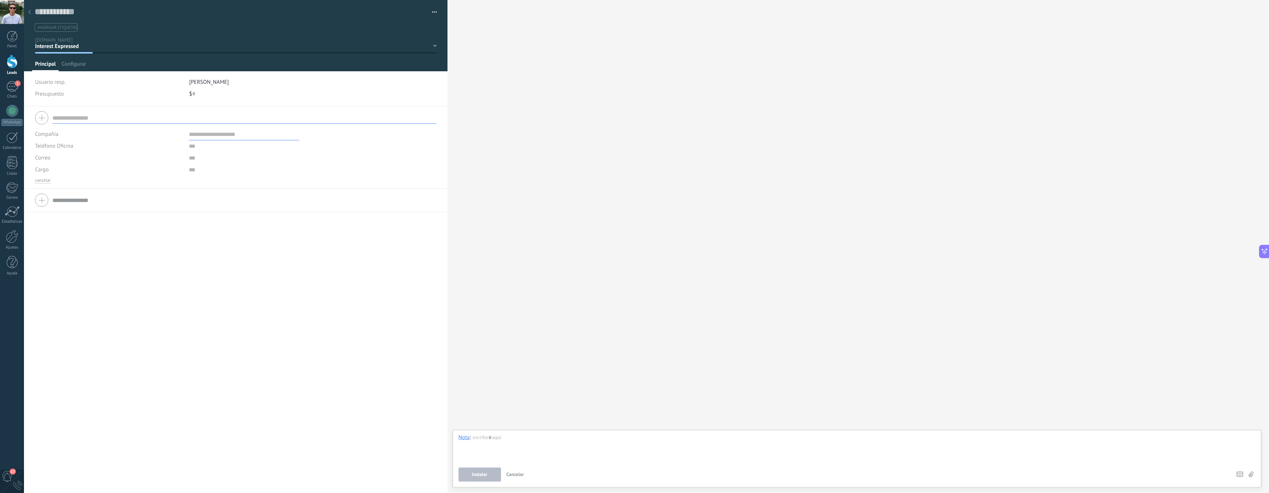
click at [30, 11] on use at bounding box center [29, 12] width 3 height 4
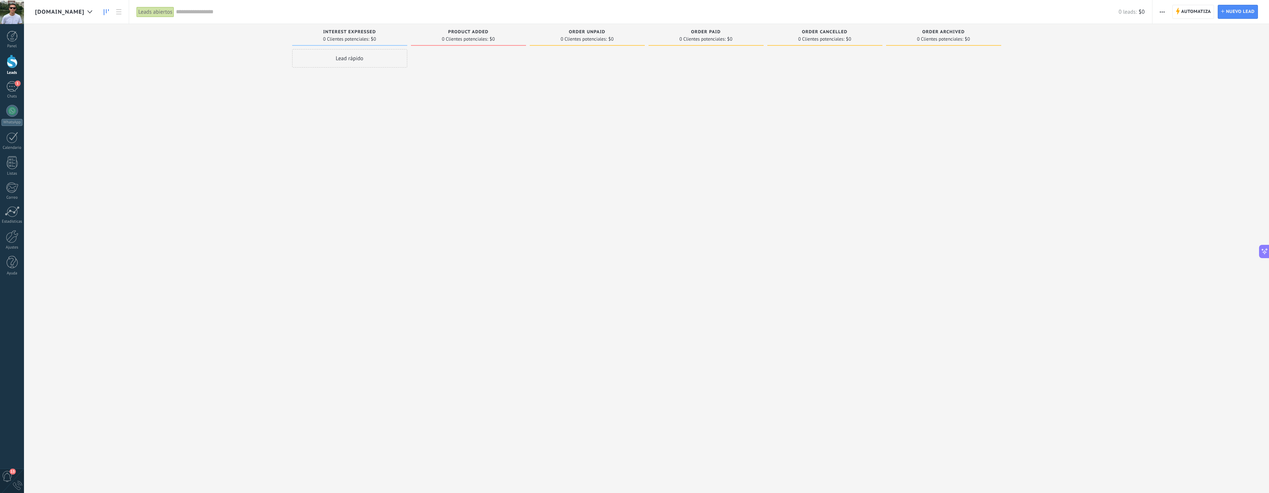
click at [1158, 11] on button "button" at bounding box center [1162, 12] width 11 height 14
click at [1187, 50] on span "Editar embudo" at bounding box center [1184, 46] width 35 height 15
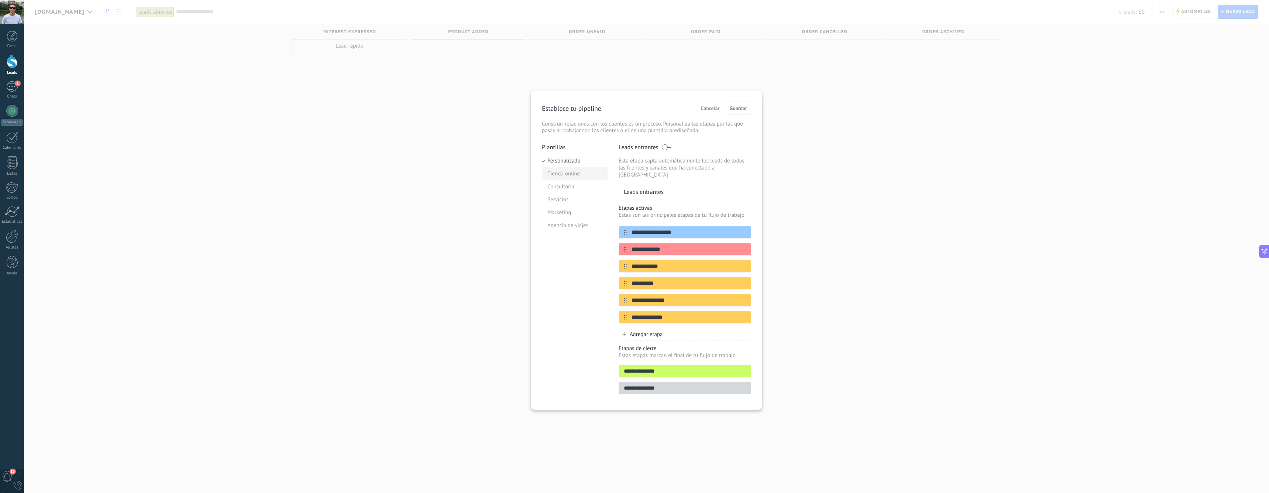
click at [575, 171] on li "Tienda online" at bounding box center [575, 173] width 66 height 13
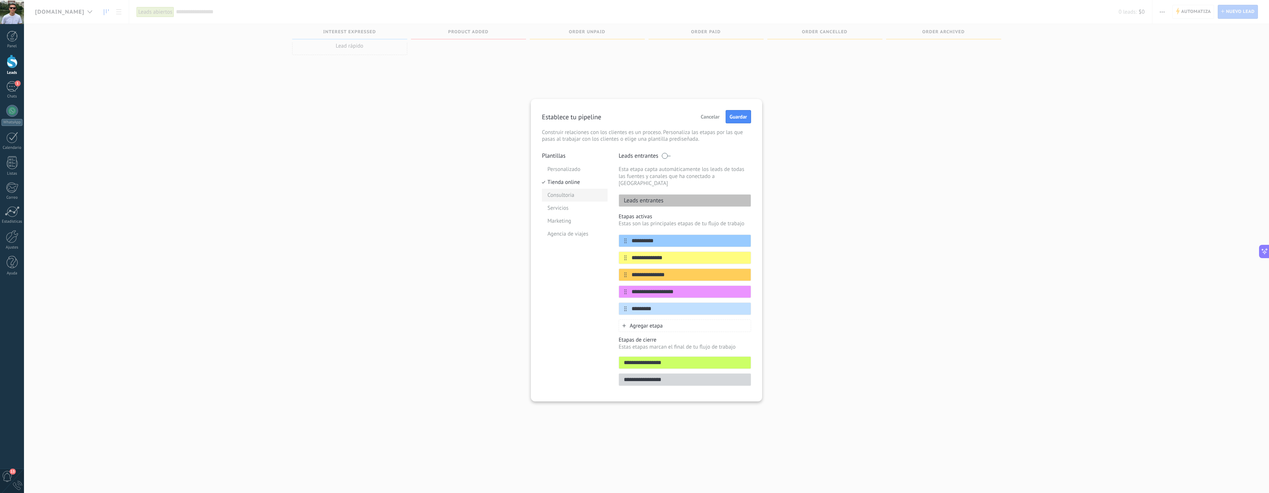
click at [561, 199] on li "Consultoria" at bounding box center [575, 195] width 66 height 13
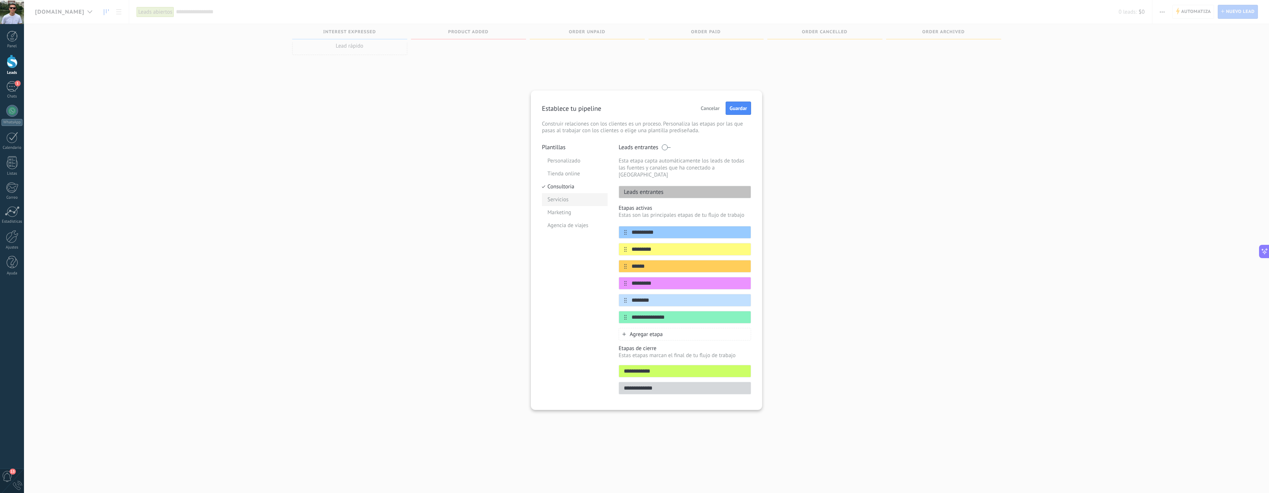
click at [578, 202] on li "Servicios" at bounding box center [575, 199] width 66 height 13
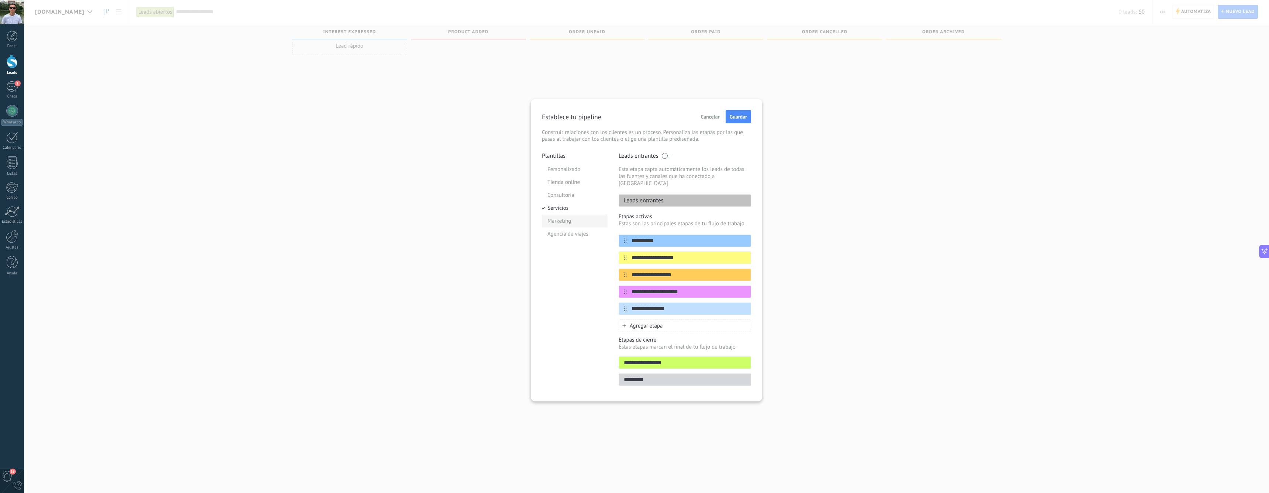
click at [571, 221] on li "Marketing" at bounding box center [575, 220] width 66 height 13
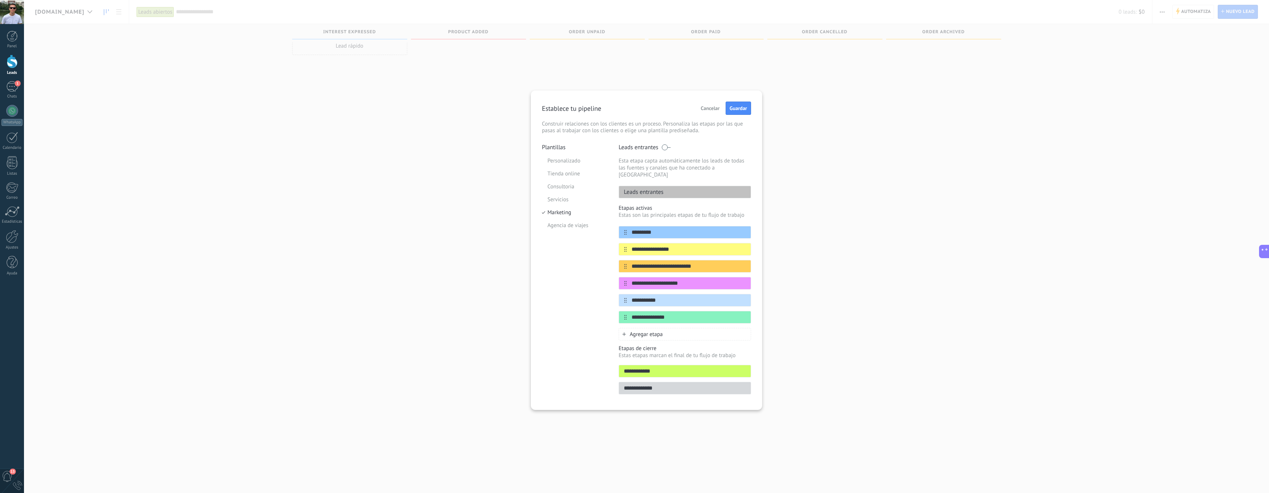
click at [568, 232] on div "Plantillas Personalizado Tienda online Consultoria Servicios Marketing Agencia …" at bounding box center [575, 271] width 66 height 255
click at [570, 227] on li "Agencia de viajes" at bounding box center [575, 225] width 66 height 13
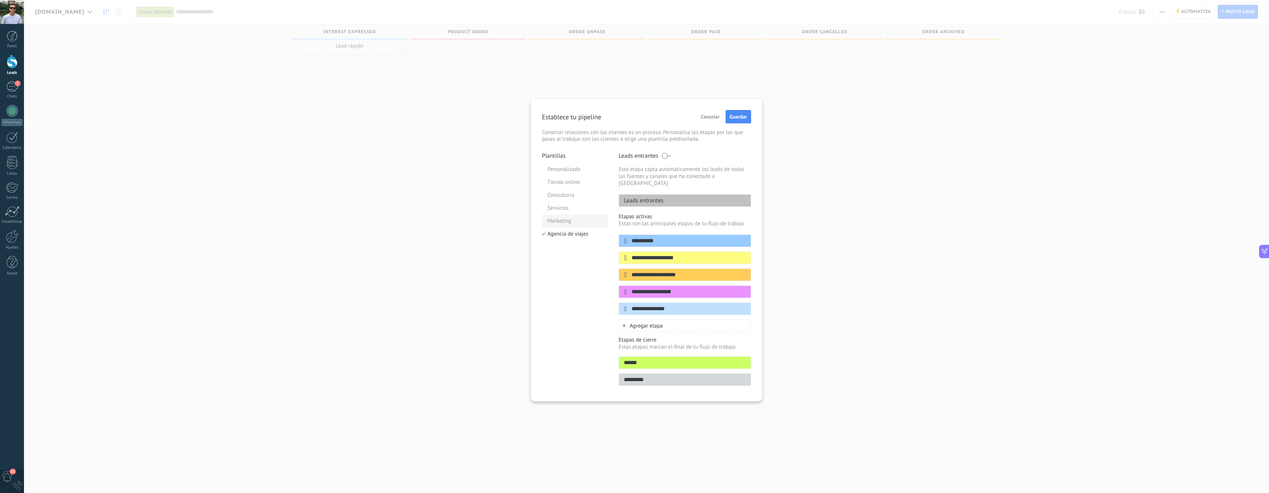
click at [564, 217] on li "Marketing" at bounding box center [575, 220] width 66 height 13
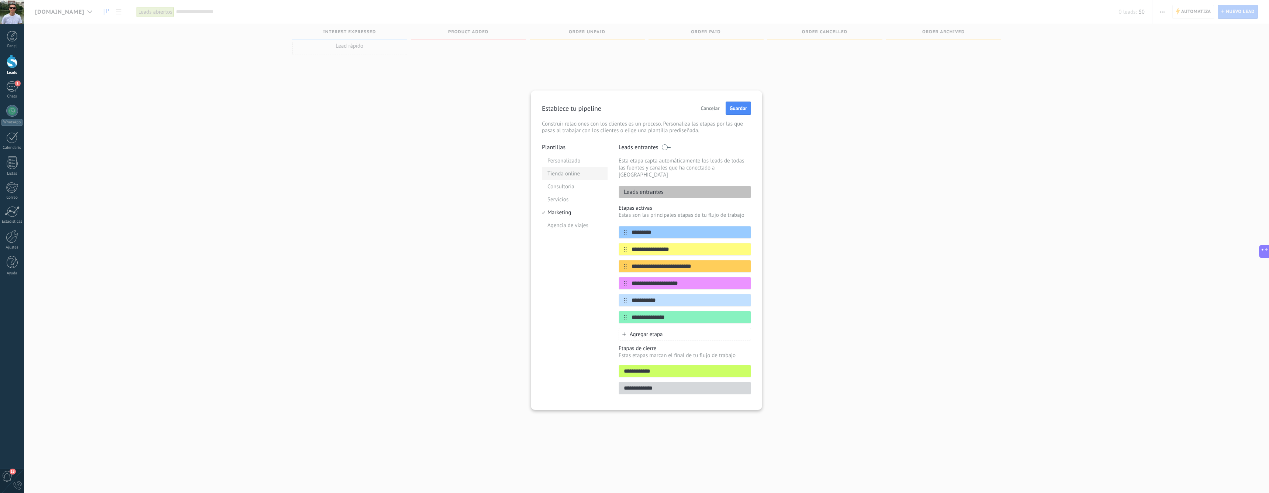
click at [570, 179] on li "Tienda online" at bounding box center [575, 173] width 66 height 13
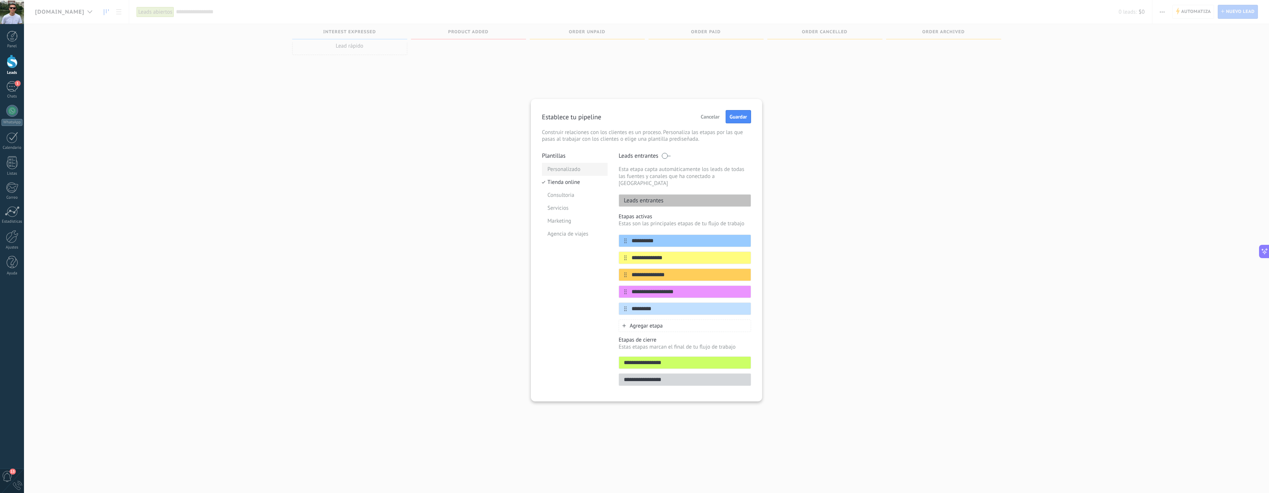
click at [571, 171] on li "Personalizado" at bounding box center [575, 169] width 66 height 13
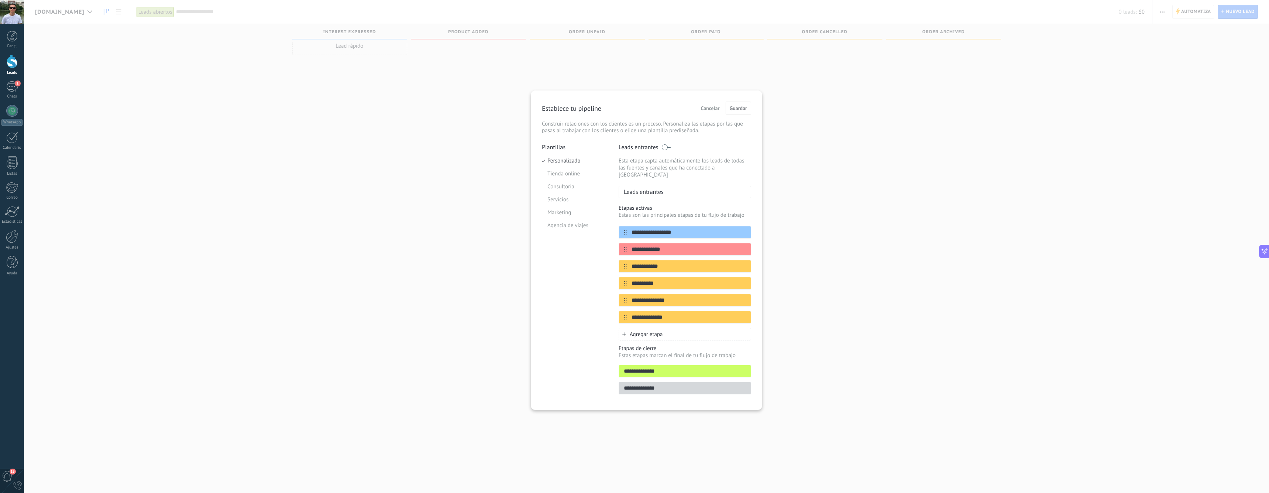
click at [708, 112] on button "Cancelar" at bounding box center [710, 108] width 25 height 11
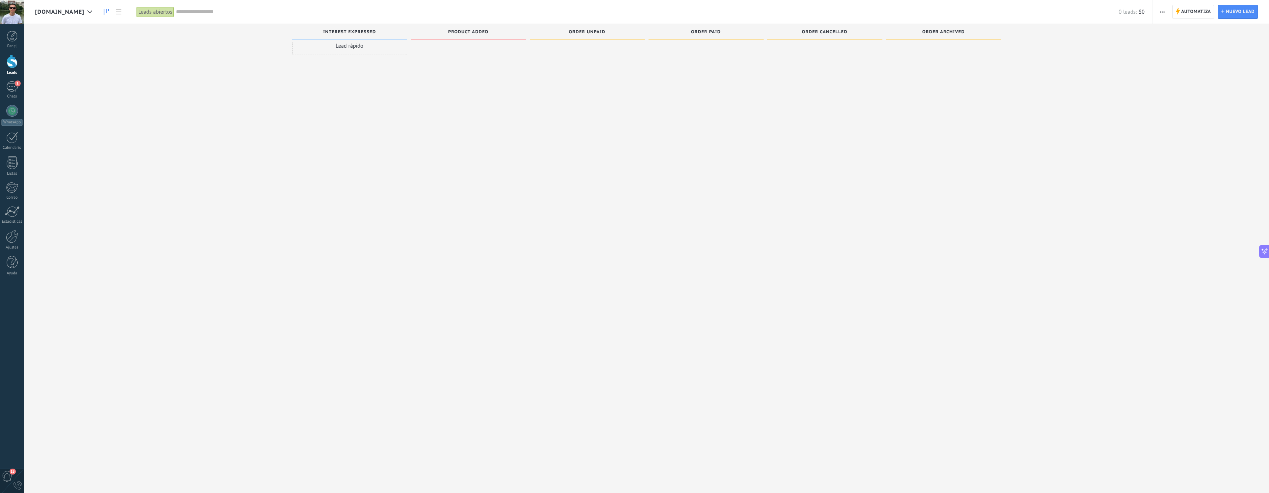
click at [96, 16] on div "[DOMAIN_NAME]" at bounding box center [65, 12] width 61 height 24
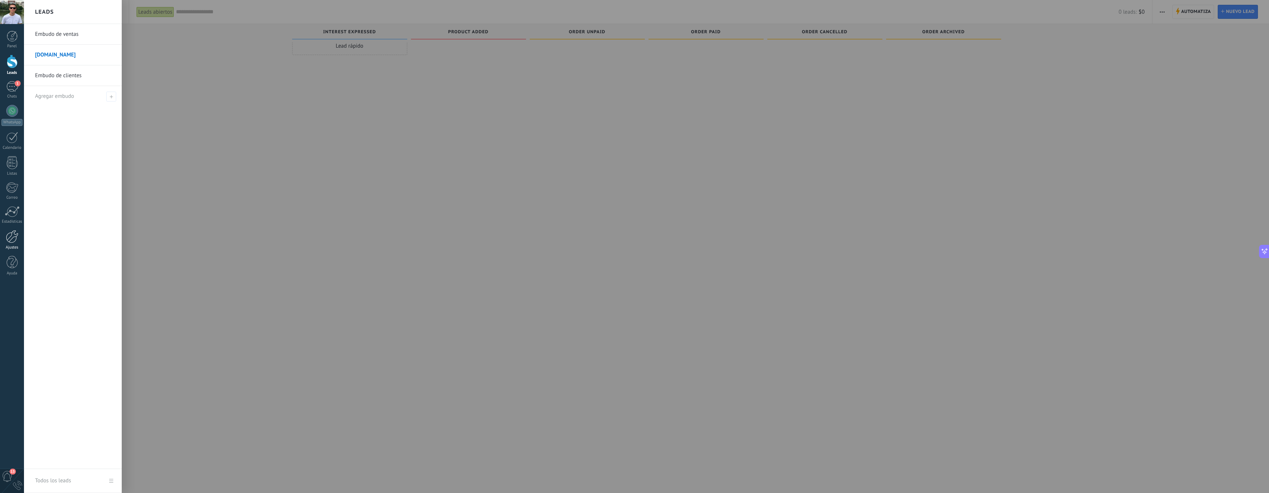
click at [17, 235] on div at bounding box center [12, 236] width 13 height 13
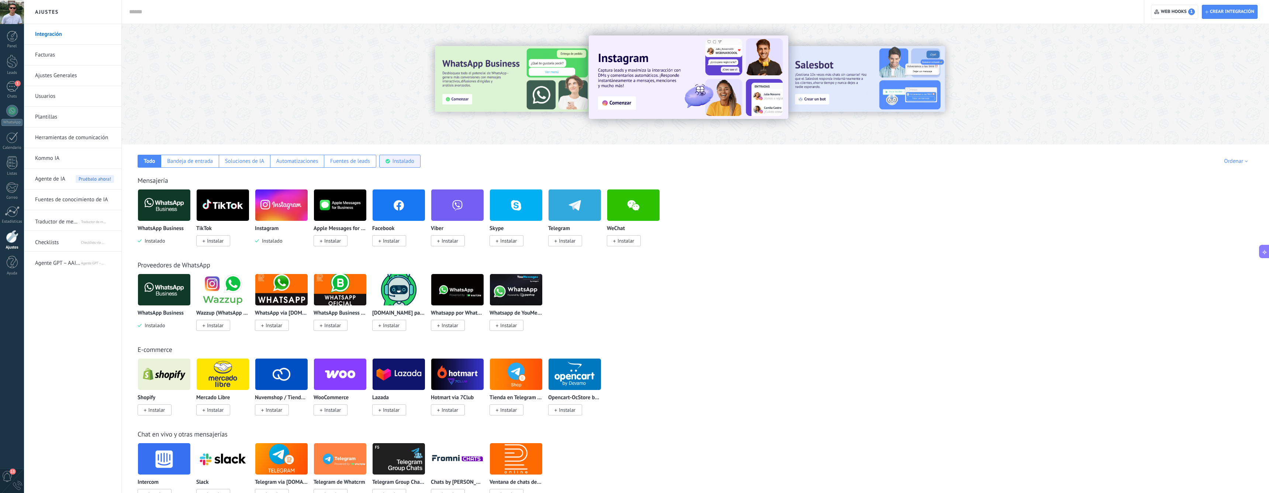
click at [389, 159] on div "Instalado" at bounding box center [399, 161] width 41 height 13
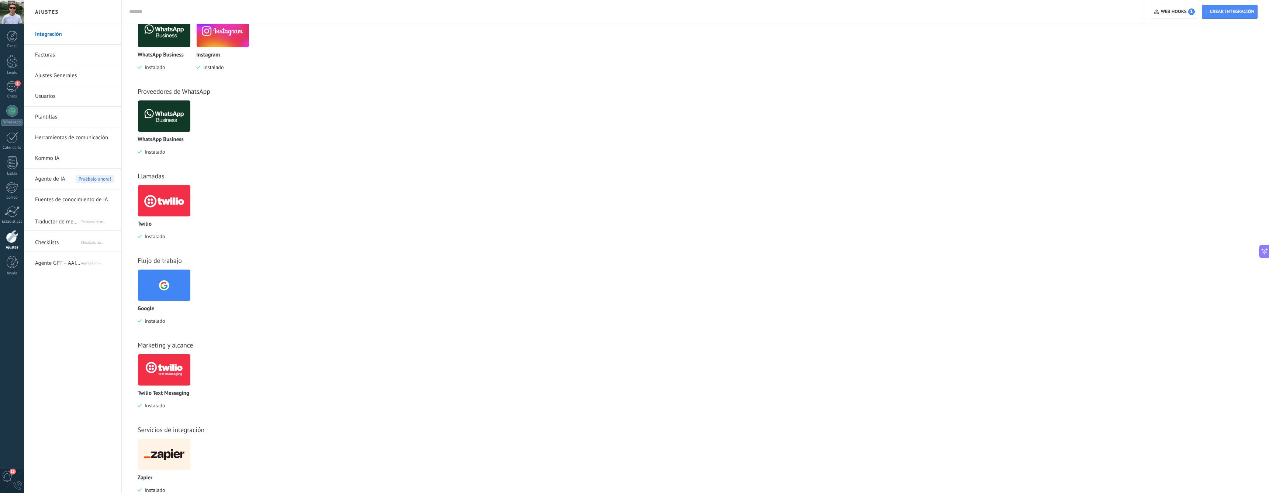
scroll to position [55, 0]
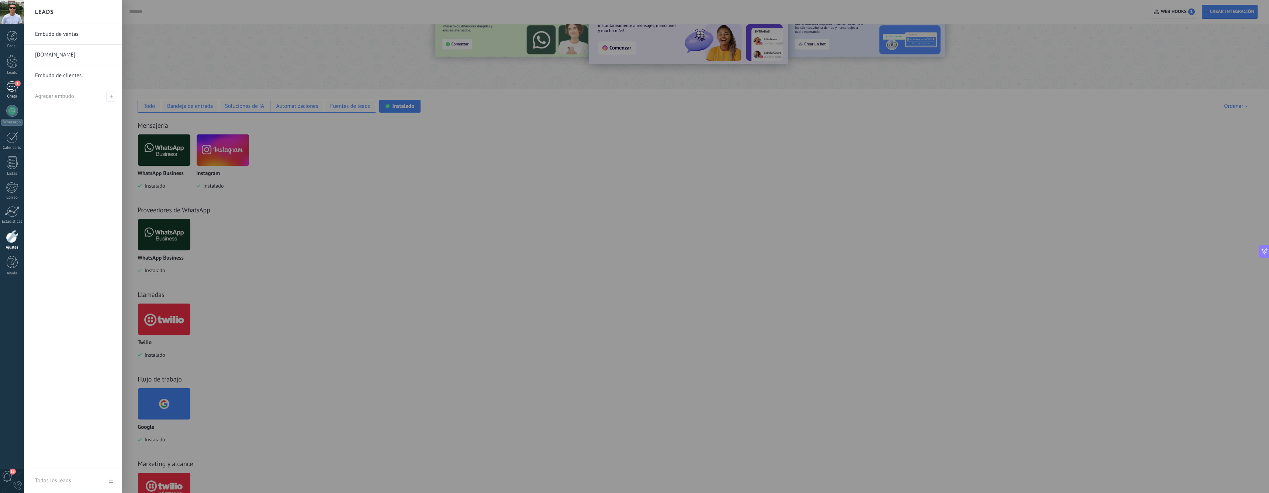
click at [12, 88] on div "1" at bounding box center [12, 86] width 12 height 11
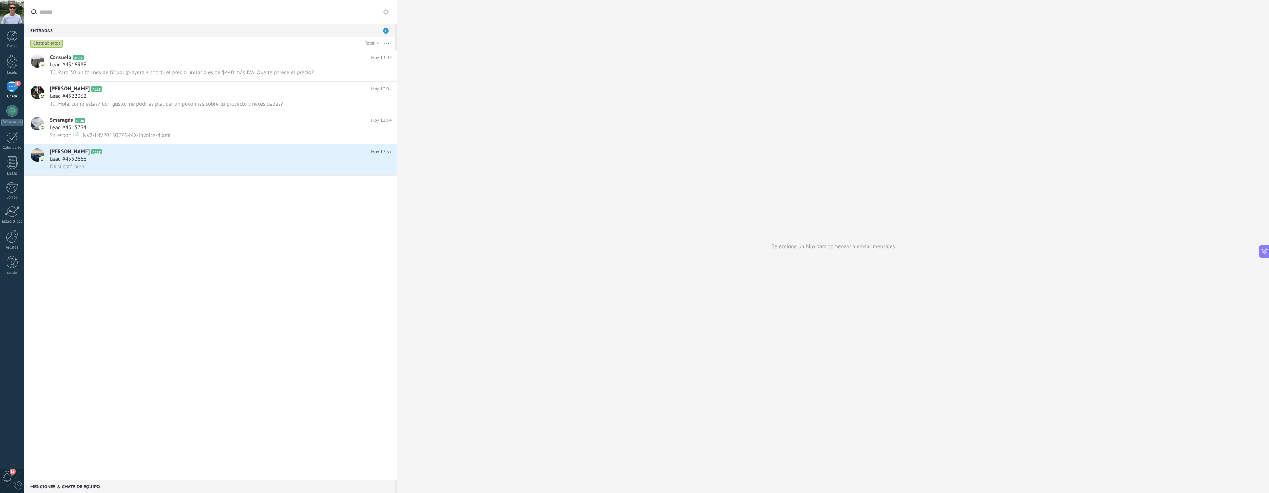
click at [102, 27] on div "Entradas 1" at bounding box center [209, 30] width 371 height 13
click at [195, 75] on span "Tú: Para 30 uniformes de fútbol (playera + short), el precio unitario es de $44…" at bounding box center [182, 72] width 264 height 7
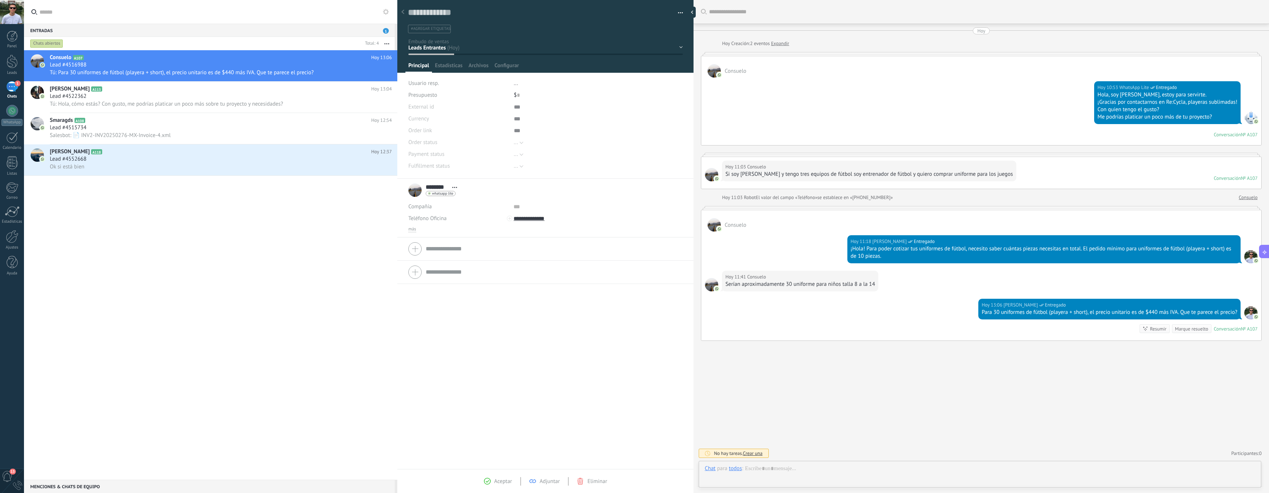
scroll to position [11, 0]
click at [789, 270] on div "[DATE] 11:18 [PERSON_NAME] Entregado ¡Hola! Para poder cotizar tus uniformes de…" at bounding box center [981, 250] width 560 height 39
click at [151, 193] on div "Consuelo A107 [DATE] 13:06 Lead #4516988 Tú: Para 30 uniformes de fútbol (playe…" at bounding box center [210, 264] width 373 height 429
click at [12, 61] on div at bounding box center [12, 62] width 11 height 14
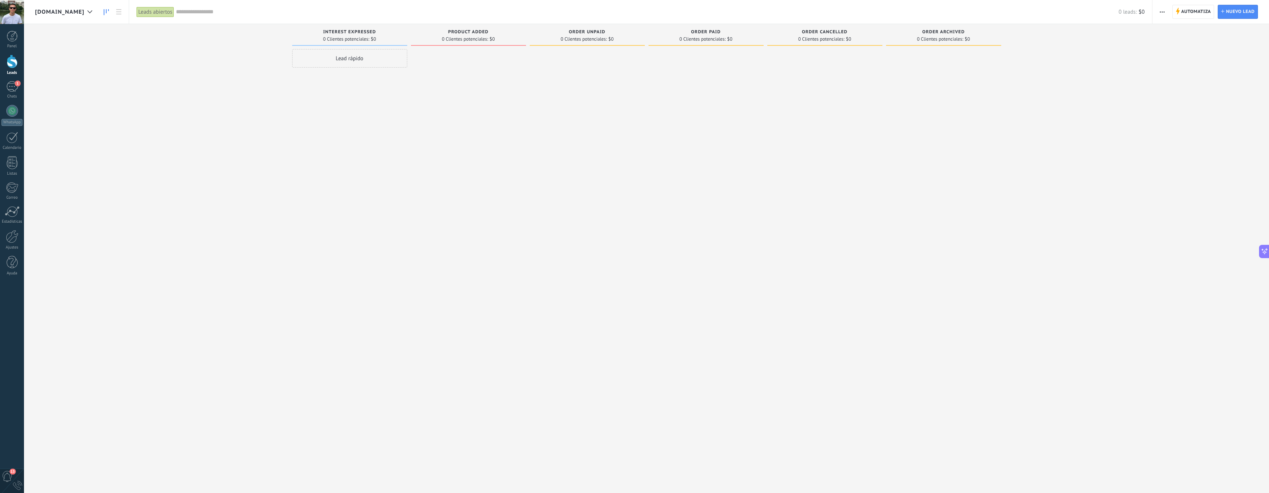
click at [84, 11] on span "[DOMAIN_NAME]" at bounding box center [59, 11] width 49 height 7
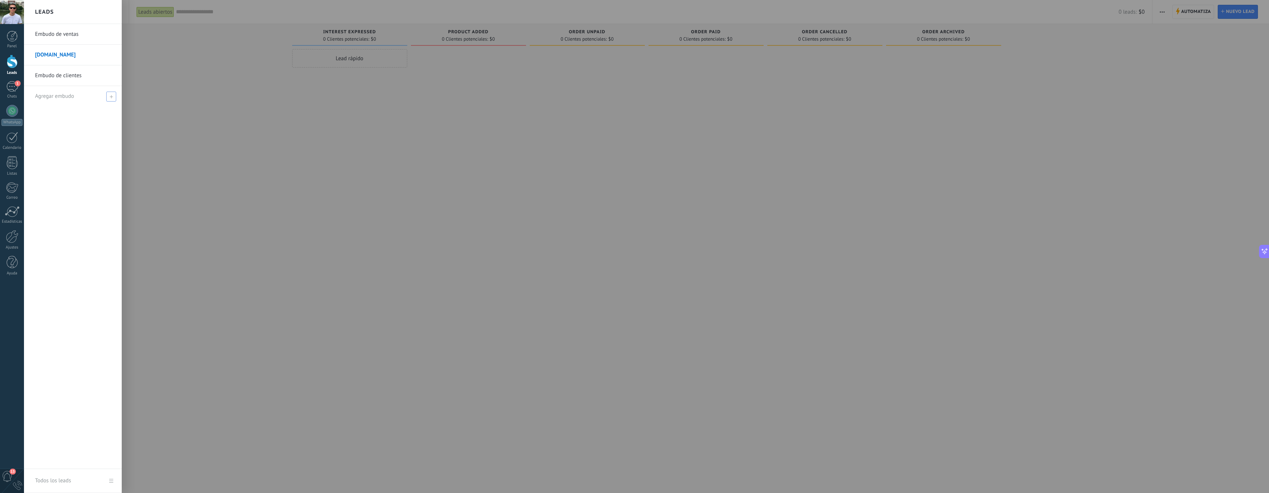
click at [112, 96] on icon at bounding box center [111, 96] width 3 height 3
click at [114, 97] on span at bounding box center [112, 96] width 7 height 5
click at [67, 31] on link "Embudo de ventas" at bounding box center [74, 34] width 79 height 21
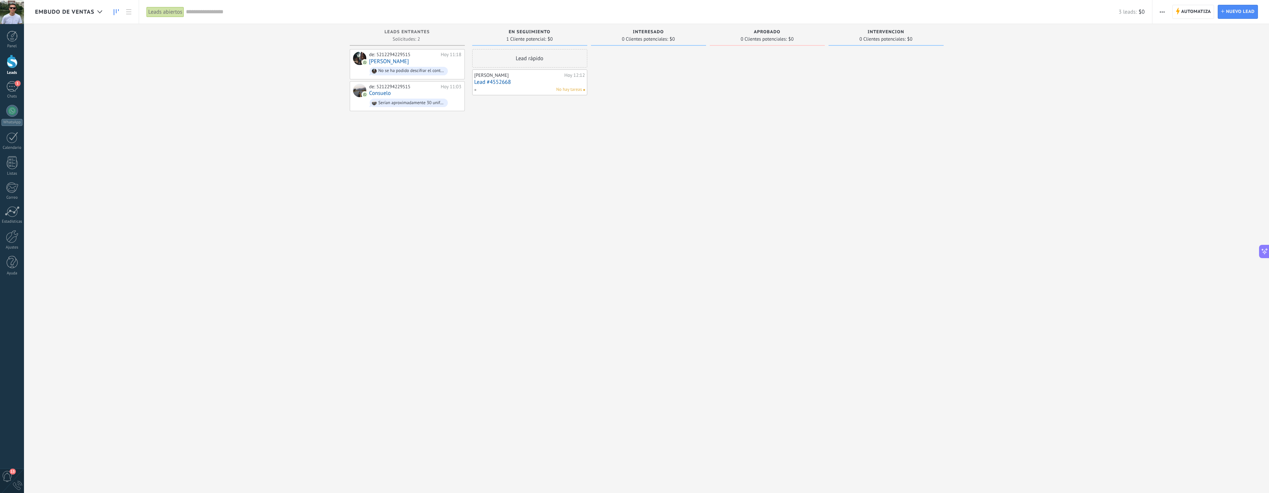
click at [504, 79] on link "Lead #4552668" at bounding box center [530, 82] width 111 height 6
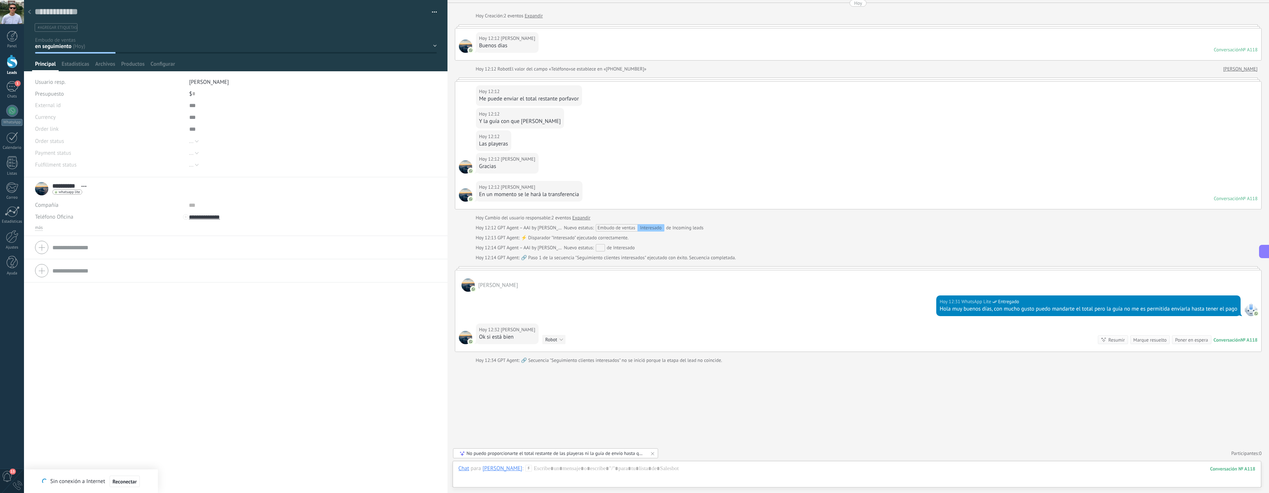
scroll to position [28, 0]
click at [561, 362] on div "GPT Agent: 🔗 Secuencia "Seguimiento clientes interesados" no se inició porque l…" at bounding box center [610, 359] width 225 height 7
click at [582, 379] on div "Buscar Carga más [DATE] [DATE] Creación: 2 eventos Expandir [DATE] 12:12 [PERSO…" at bounding box center [859, 232] width 822 height 520
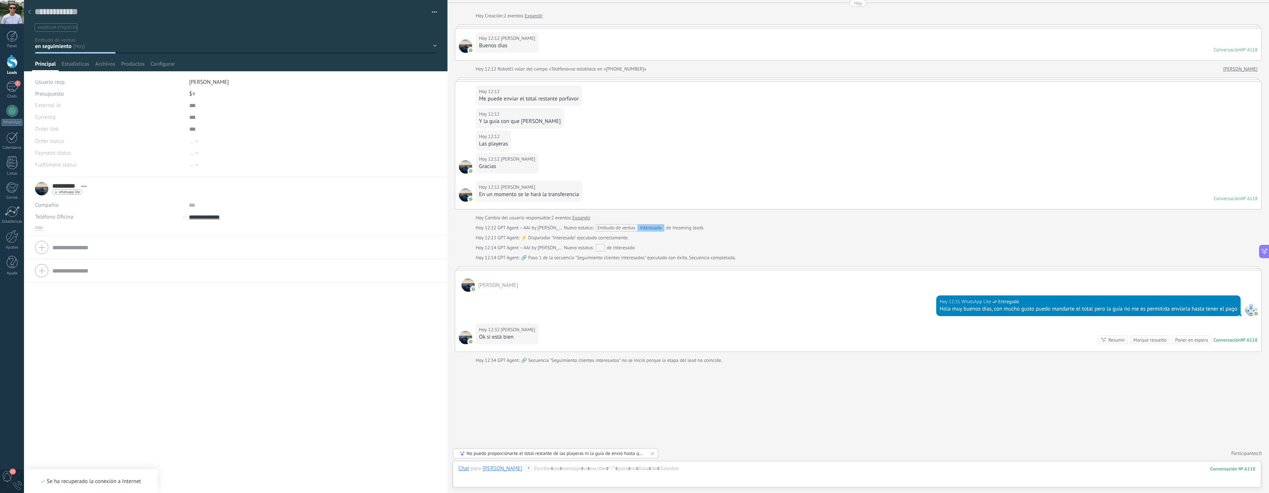
click at [644, 362] on div "GPT Agent: 🔗 Secuencia "Seguimiento clientes interesados" no se inició porque l…" at bounding box center [610, 359] width 225 height 7
click at [655, 362] on div "GPT Agent: 🔗 Secuencia "Seguimiento clientes interesados" no se inició porque l…" at bounding box center [610, 359] width 225 height 7
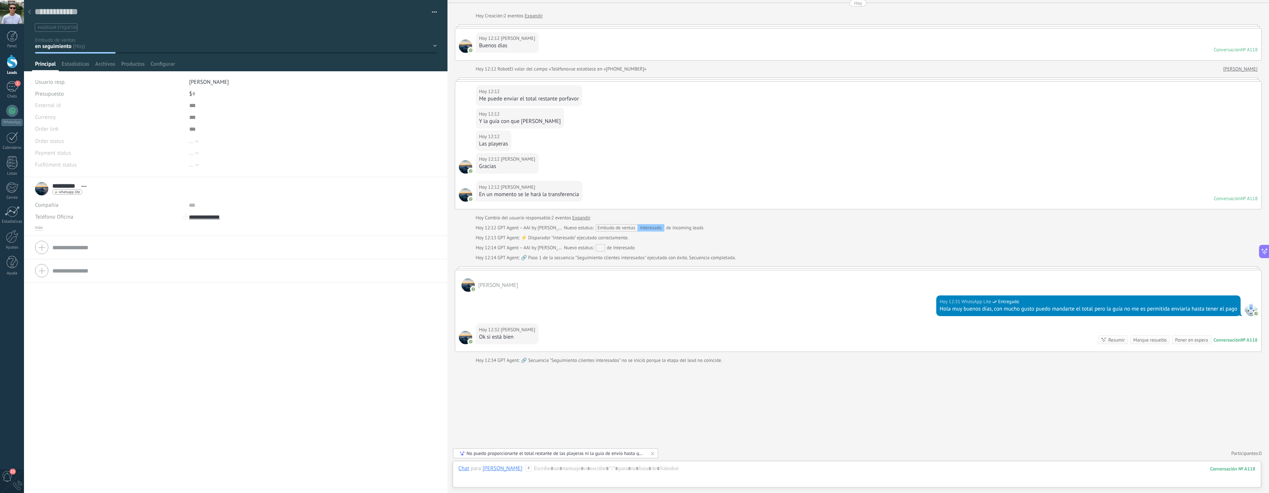
click at [660, 362] on div "GPT Agent: 🔗 Secuencia "Seguimiento clientes interesados" no se inició porque l…" at bounding box center [610, 359] width 225 height 7
click at [670, 362] on div "GPT Agent: 🔗 Secuencia "Seguimiento clientes interesados" no se inició porque l…" at bounding box center [610, 359] width 225 height 7
click at [604, 363] on div "GPT Agent: 🔗 Secuencia "Seguimiento clientes interesados" no se inició porque l…" at bounding box center [610, 359] width 225 height 7
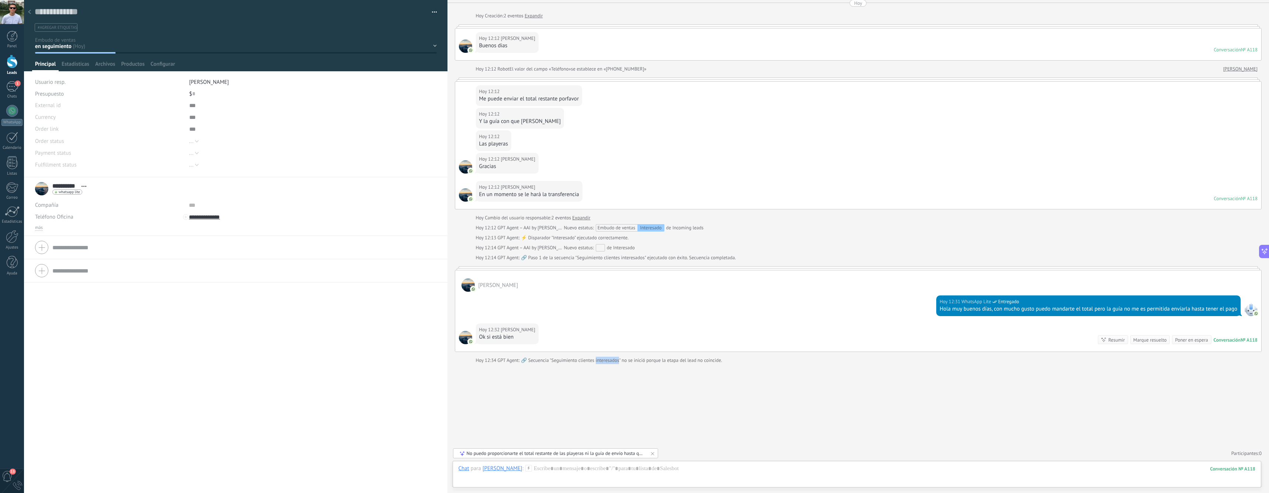
click at [604, 363] on div "GPT Agent: 🔗 Secuencia "Seguimiento clientes interesados" no se inició porque l…" at bounding box center [610, 359] width 225 height 7
click at [548, 363] on div "GPT Agent: 🔗 Secuencia "Seguimiento clientes interesados" no se inició porque l…" at bounding box center [610, 359] width 225 height 7
click at [525, 358] on div "GPT Agent: 🔗 Secuencia "Seguimiento clientes interesados" no se inició porque l…" at bounding box center [610, 359] width 225 height 7
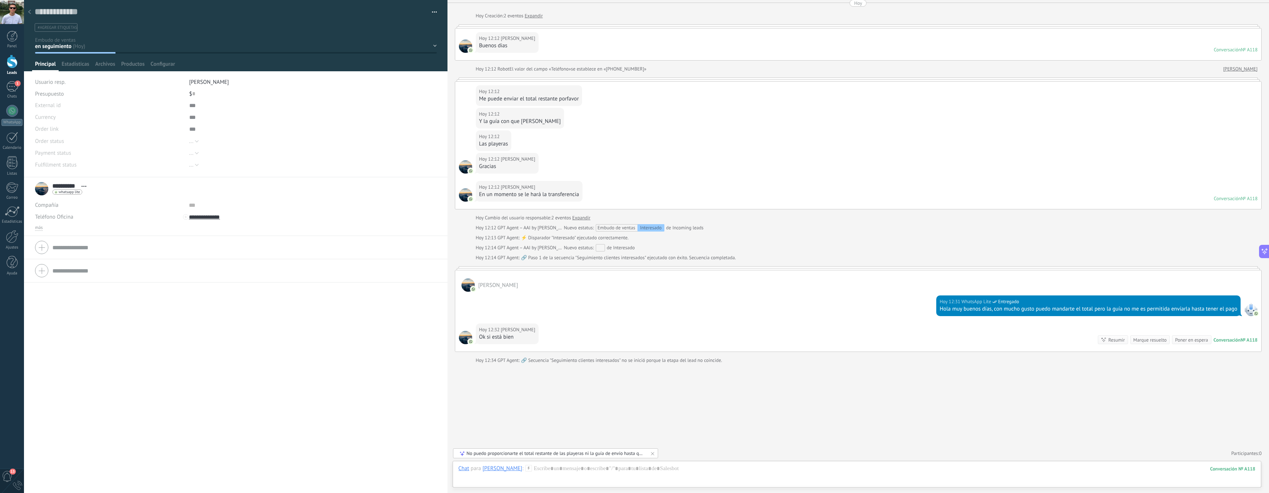
click at [513, 358] on div "GPT Agent: 🔗 Secuencia "Seguimiento clientes interesados" no se inició porque l…" at bounding box center [610, 359] width 225 height 7
drag, startPoint x: 502, startPoint y: 362, endPoint x: 497, endPoint y: 373, distance: 11.7
click at [502, 362] on div "GPT Agent: 🔗 Secuencia "Seguimiento clientes interesados" no se inició porque l…" at bounding box center [610, 359] width 225 height 7
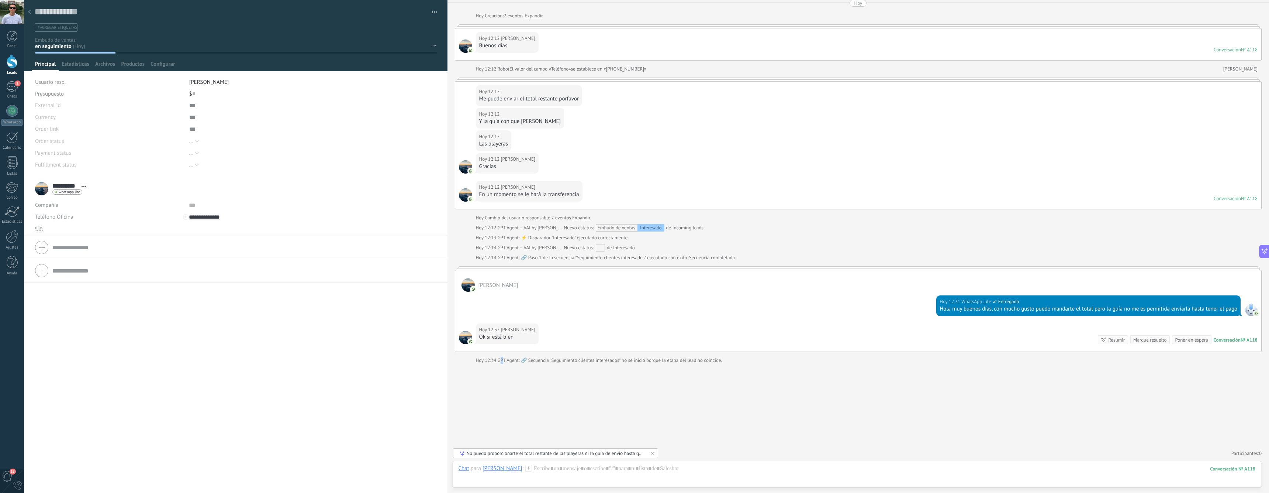
click at [497, 374] on div "Buscar Carga más [DATE] [DATE] Creación: 2 eventos Expandir [DATE] 12:12 [PERSO…" at bounding box center [859, 232] width 822 height 520
click at [13, 88] on div "2" at bounding box center [12, 86] width 12 height 11
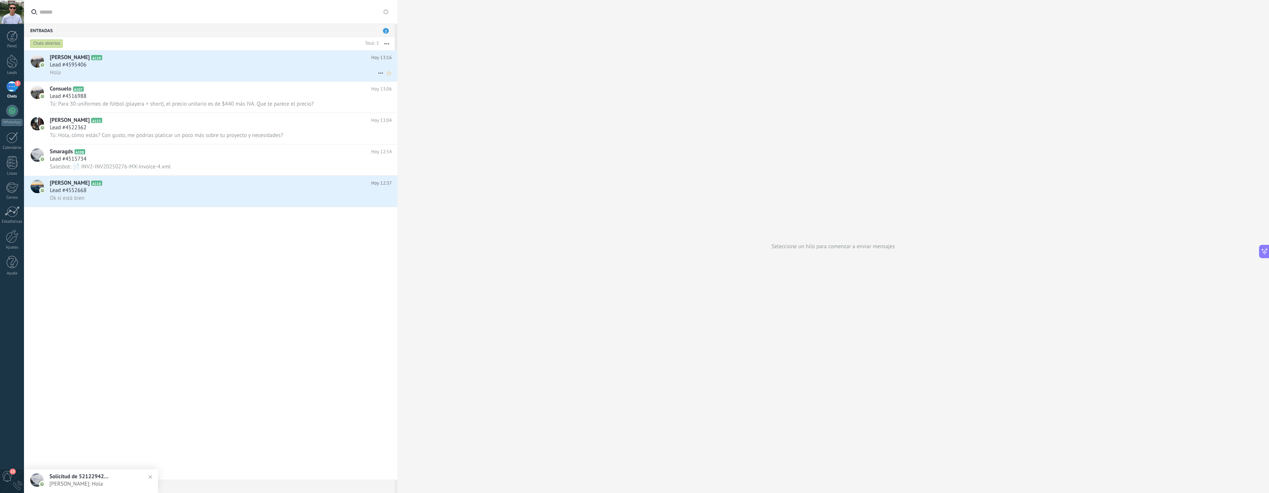
click at [161, 69] on div "Hola" at bounding box center [221, 73] width 342 height 8
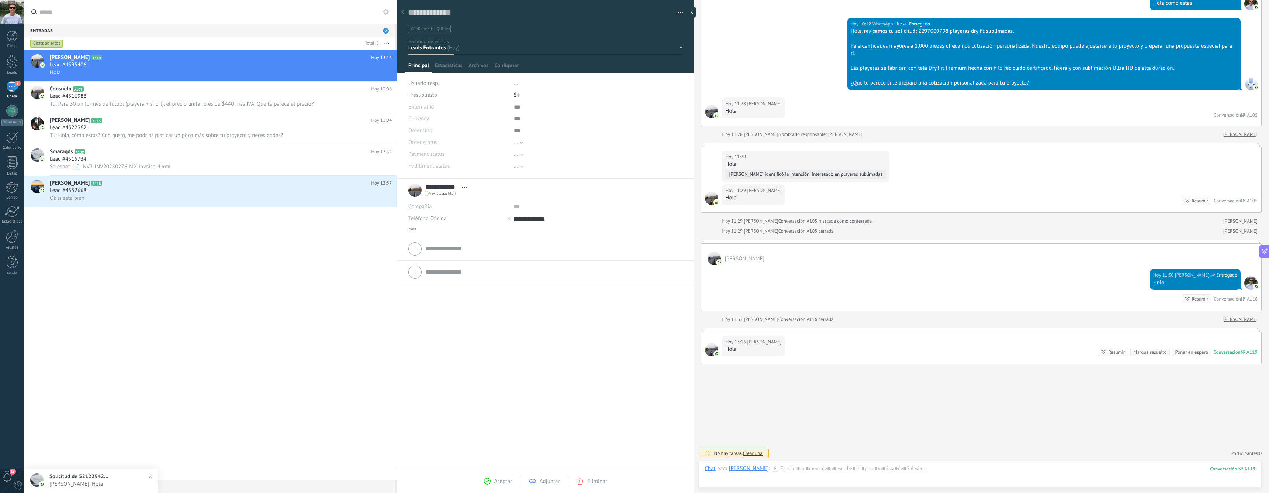
scroll to position [155, 0]
click at [677, 15] on button "button" at bounding box center [678, 12] width 11 height 11
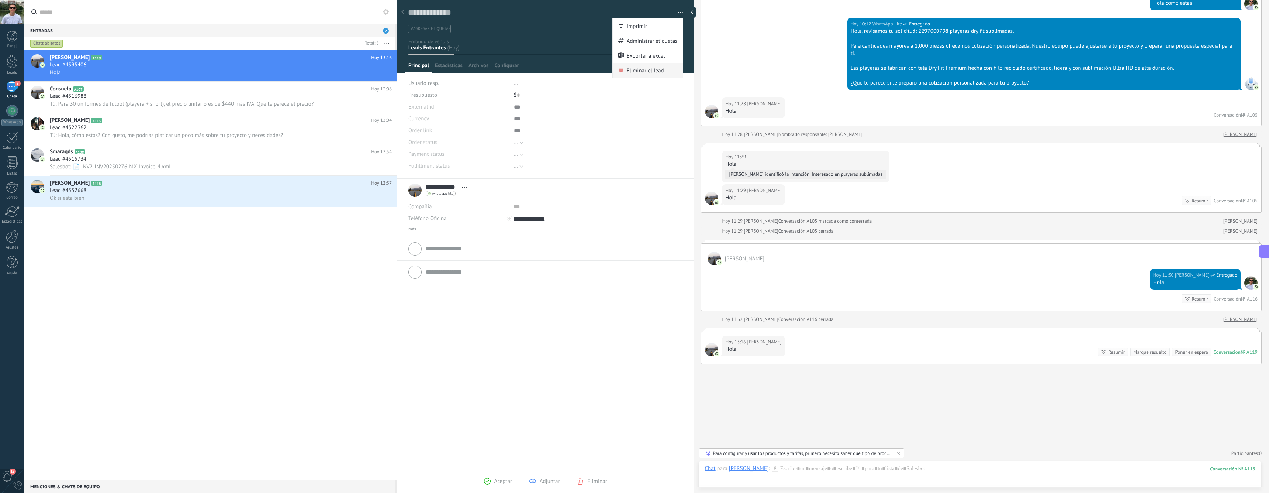
click at [649, 69] on span "Eliminar el lead" at bounding box center [645, 70] width 37 height 15
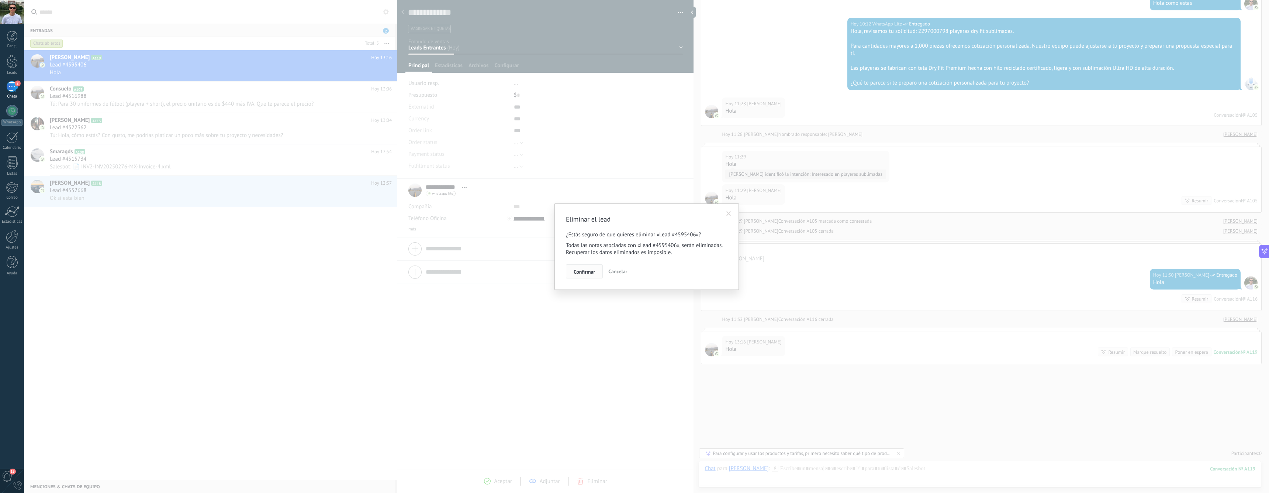
click at [588, 270] on span "Confirmar" at bounding box center [584, 271] width 21 height 5
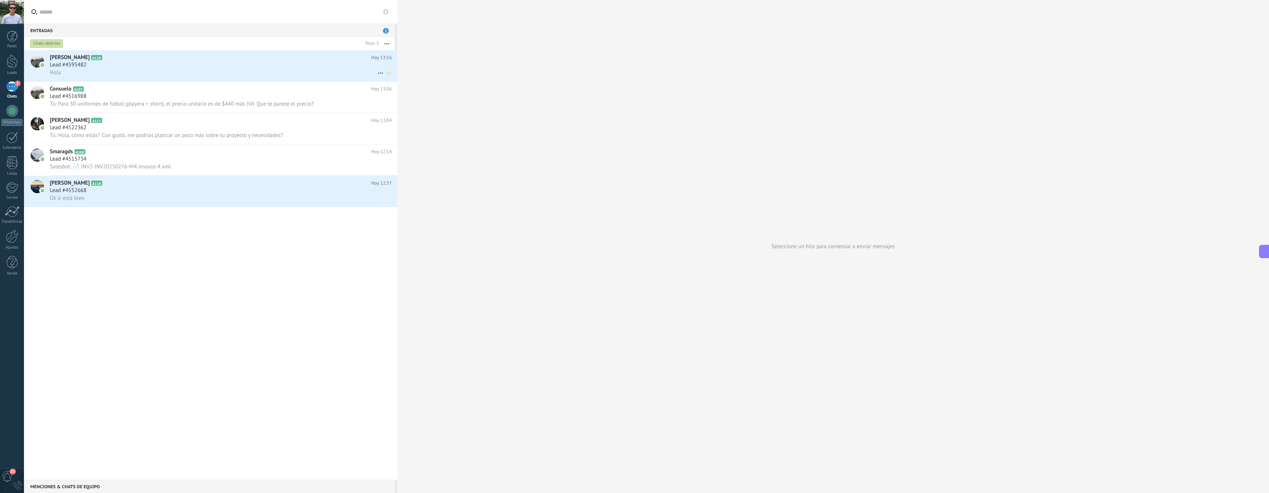
click at [230, 69] on div "Hola" at bounding box center [221, 73] width 342 height 8
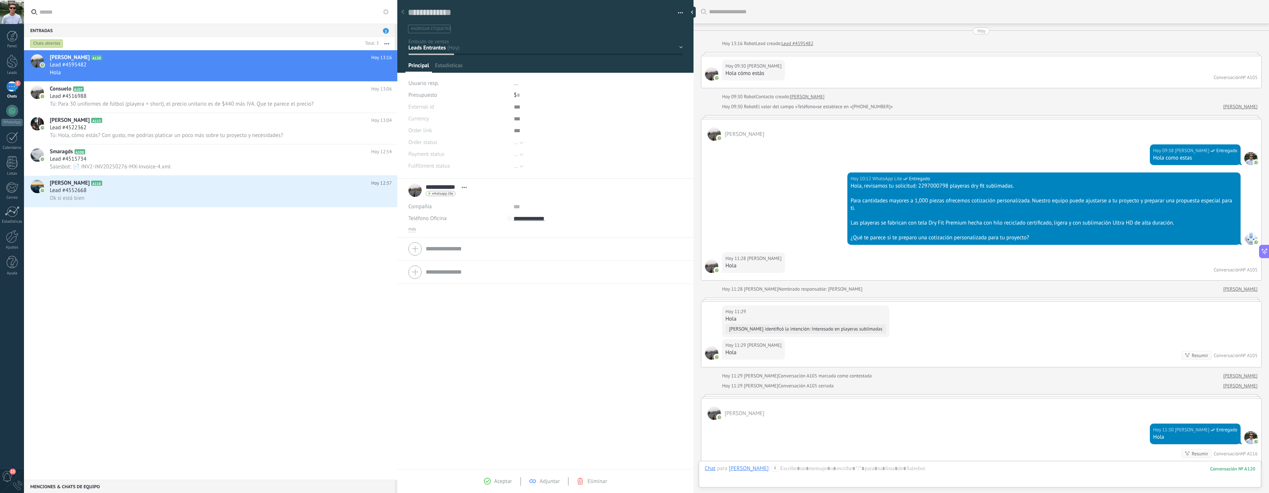
scroll to position [208, 0]
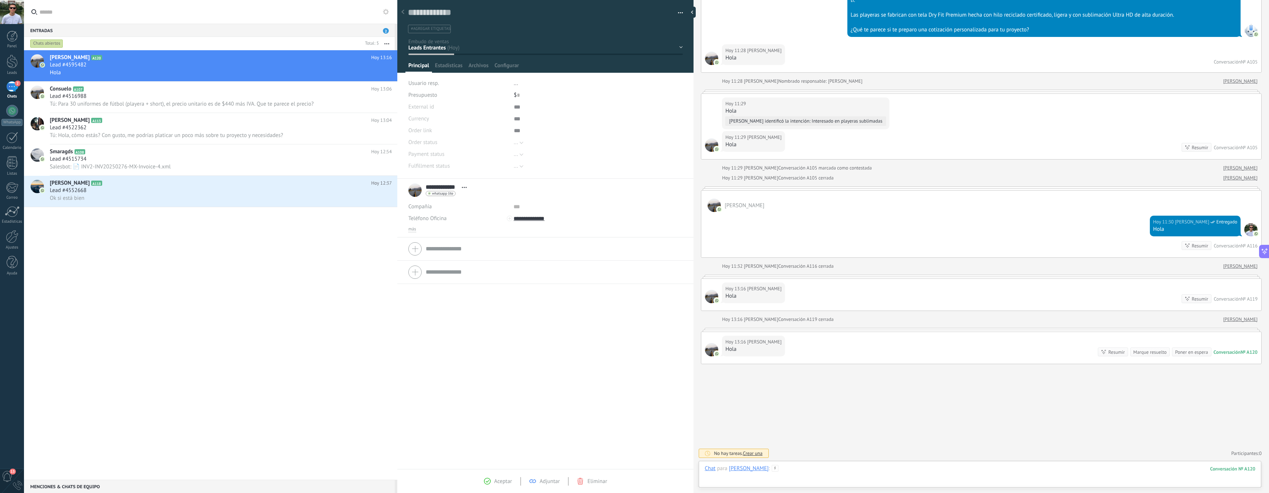
click at [856, 466] on div at bounding box center [980, 476] width 551 height 22
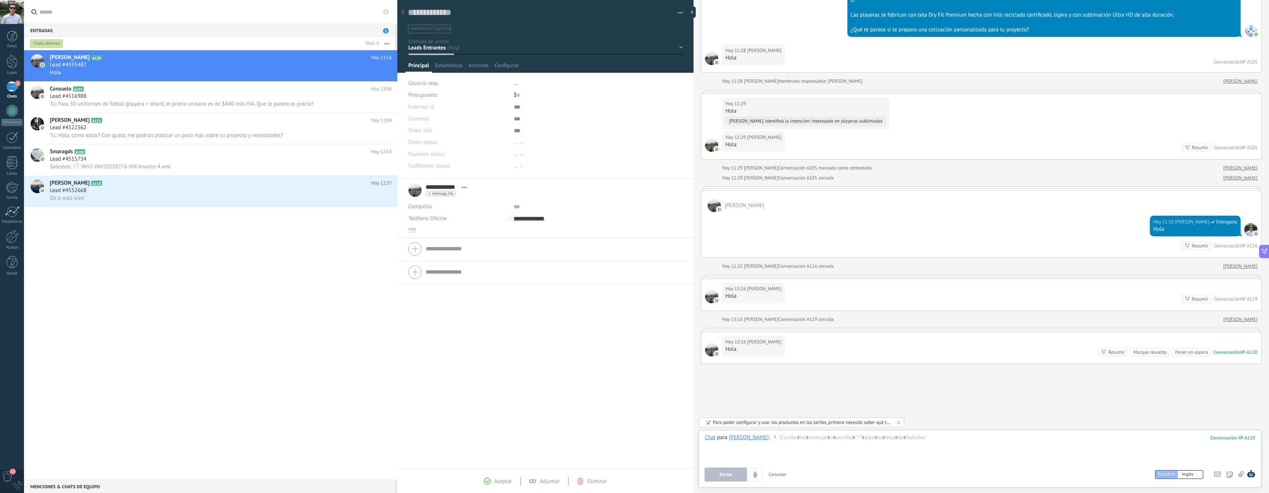
click at [873, 396] on div "Buscar Carga más [DATE] [DATE] 13:16 Robot Lead creado: Lead #4595482 [DATE] 09…" at bounding box center [982, 142] width 576 height 700
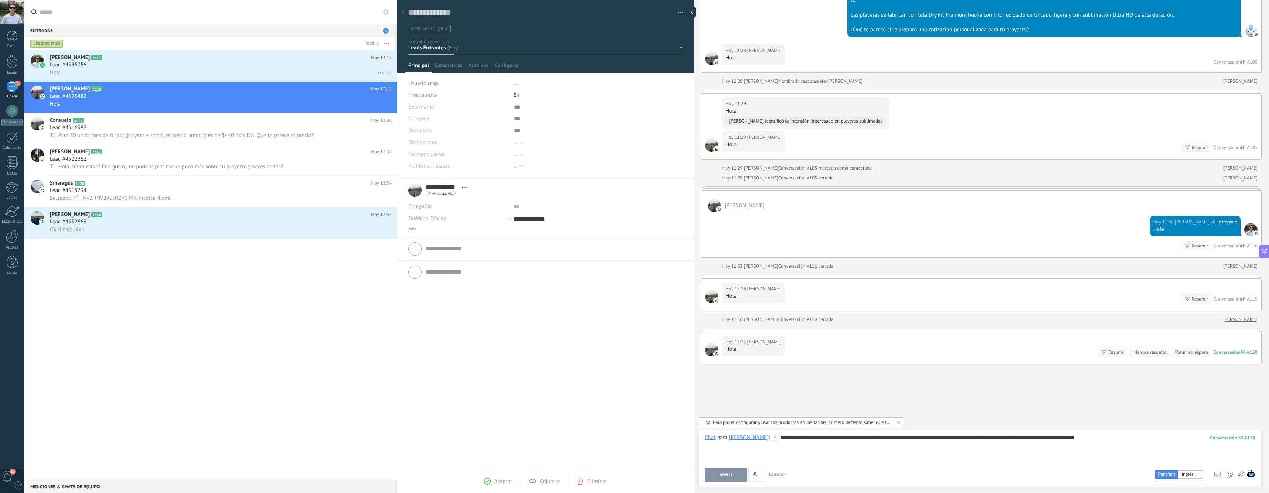
click at [164, 61] on h2 "[PERSON_NAME] A121" at bounding box center [210, 57] width 321 height 7
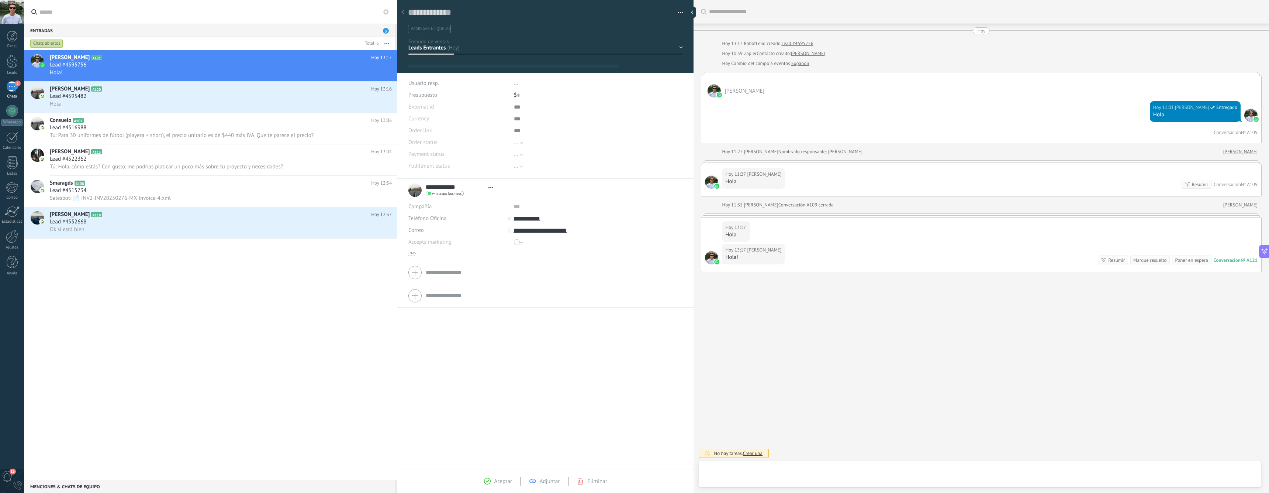
type textarea "**********"
click at [894, 476] on div at bounding box center [980, 476] width 551 height 22
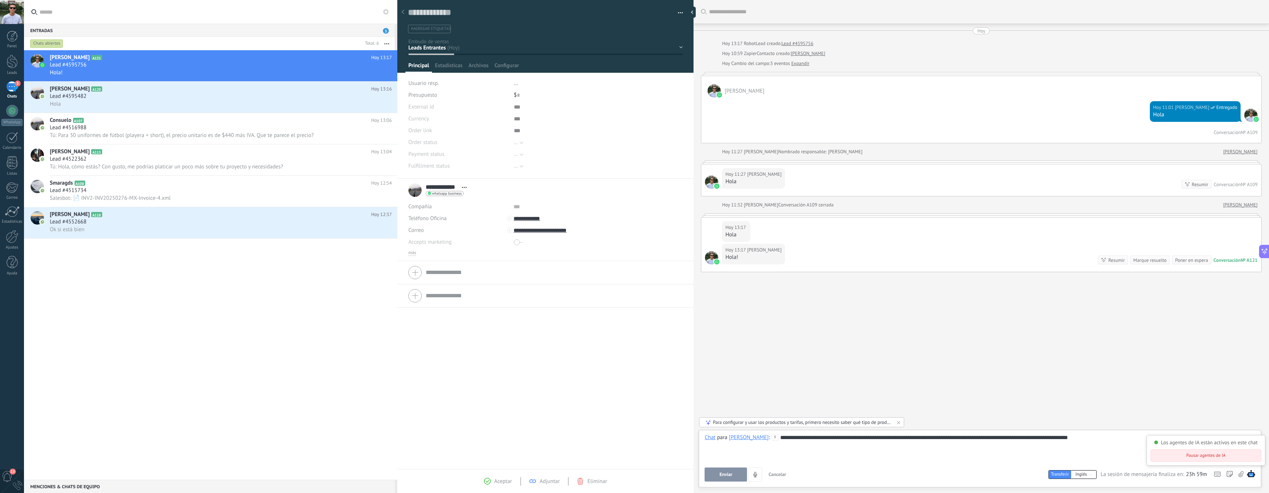
click at [1061, 369] on div "Buscar Carga más [DATE] [DATE] 13:17 Robot Lead creado: Lead #4595756 [DATE] 10…" at bounding box center [982, 246] width 576 height 493
click at [1253, 472] on img at bounding box center [1251, 473] width 8 height 8
click at [1094, 452] on div "**********" at bounding box center [980, 448] width 551 height 28
click at [1029, 388] on div "Buscar Carga más [DATE] [DATE] 13:17 Robot Lead creado: Lead #4595756 [DATE] 10…" at bounding box center [982, 246] width 576 height 493
click at [913, 440] on div "**********" at bounding box center [980, 448] width 551 height 28
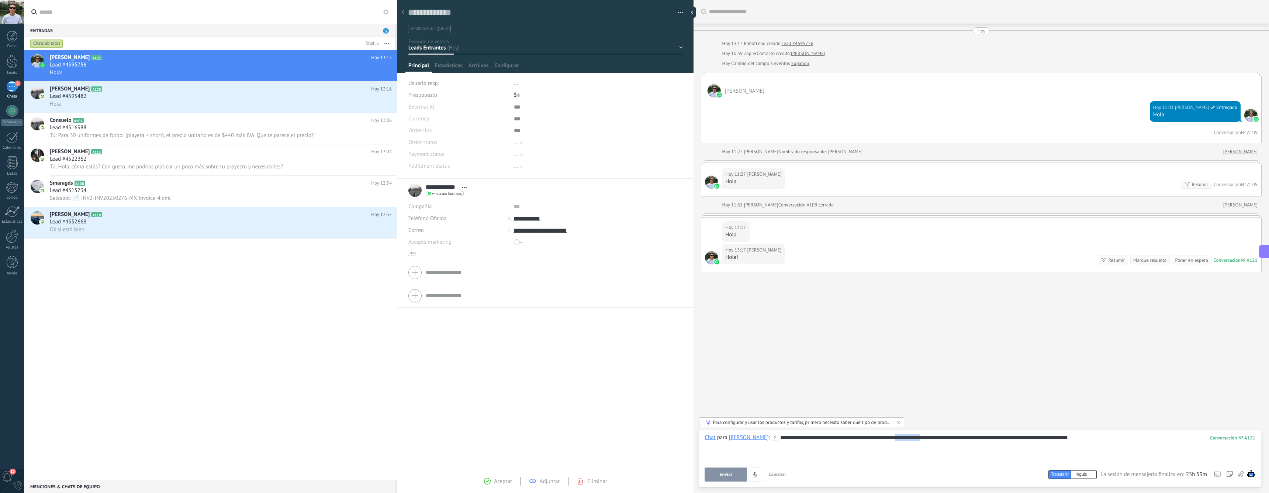
click at [914, 440] on div "**********" at bounding box center [980, 448] width 551 height 28
click at [965, 441] on div "**********" at bounding box center [980, 448] width 551 height 28
click at [824, 435] on div "**********" at bounding box center [980, 448] width 551 height 28
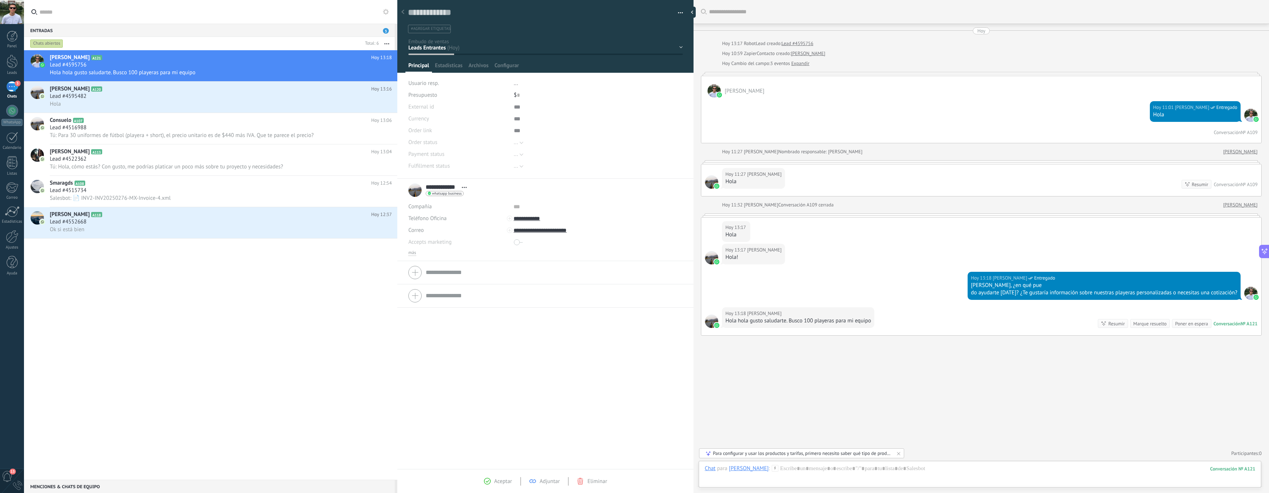
click at [871, 375] on div "Buscar Carga más [DATE] [DATE] 13:17 Robot Lead creado: Lead #4595756 [DATE] 10…" at bounding box center [982, 246] width 576 height 493
click at [939, 470] on div at bounding box center [980, 476] width 551 height 22
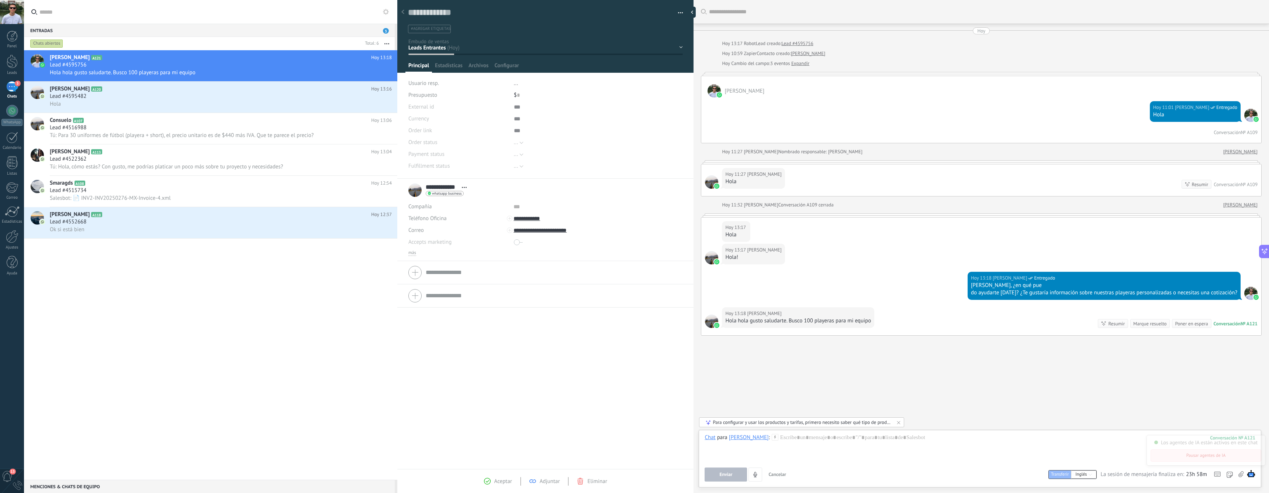
click at [979, 364] on div "Buscar Carga más [DATE] [DATE] 13:17 Robot Lead creado: Lead #4595756 [DATE] 10…" at bounding box center [982, 246] width 576 height 493
click at [841, 439] on div at bounding box center [980, 448] width 551 height 28
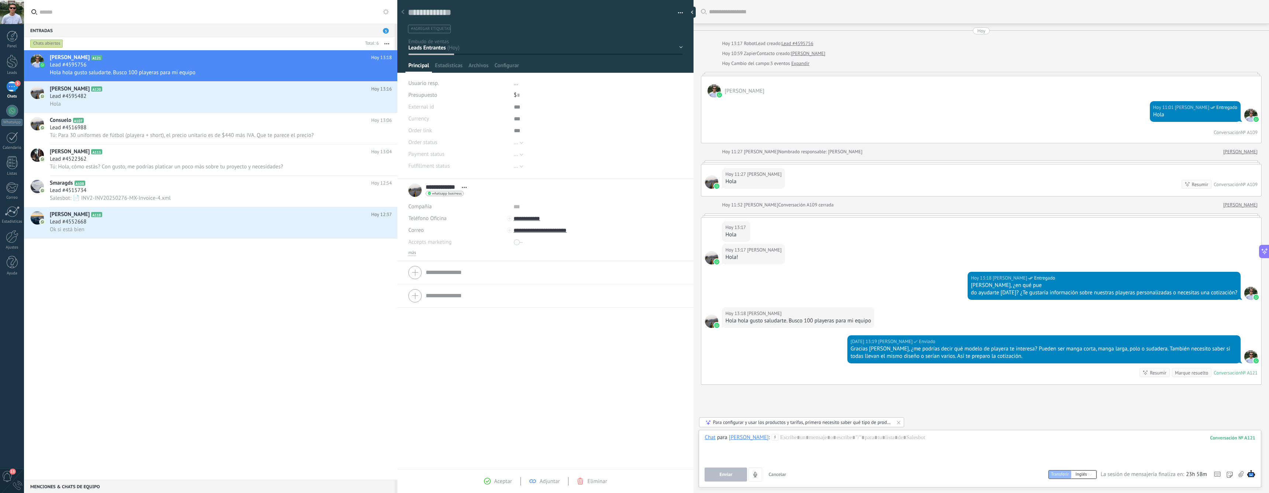
scroll to position [21, 0]
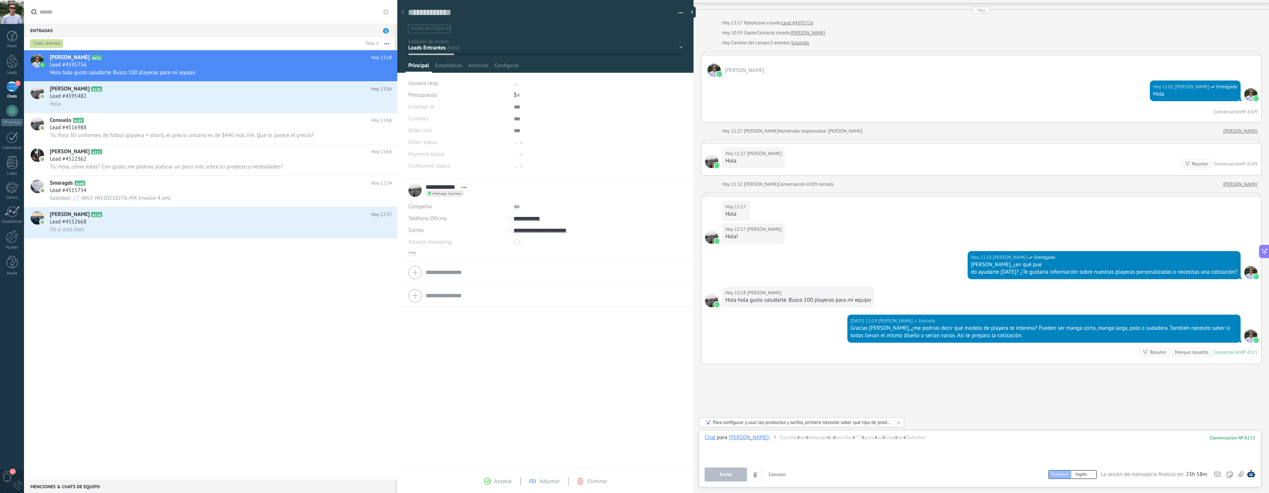
click at [957, 401] on div "Buscar Carga más [DATE] [DATE] 13:17 Robot Lead creado: Lead #4595756 [DATE] 10…" at bounding box center [982, 235] width 576 height 513
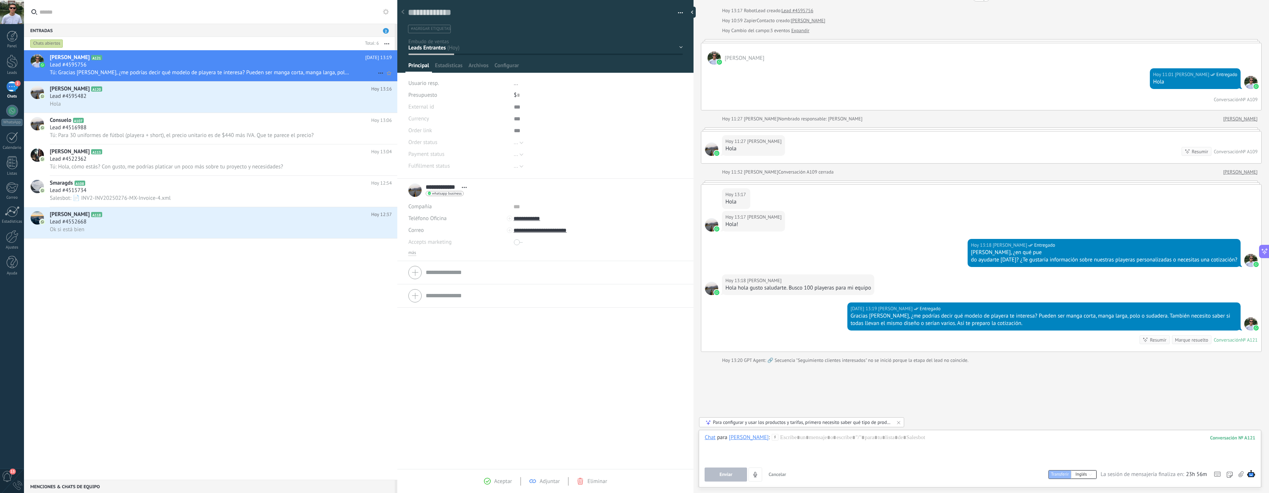
click at [142, 69] on div "Tú: Gracias [PERSON_NAME], ¿me podrías decir qué modelo de playera te interesa?…" at bounding box center [221, 73] width 342 height 8
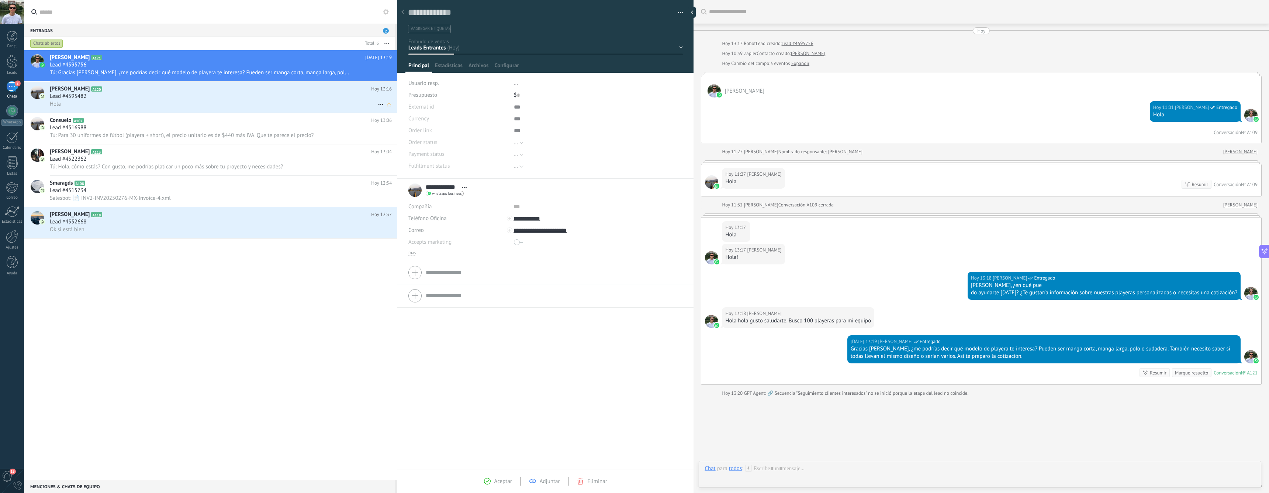
scroll to position [33, 0]
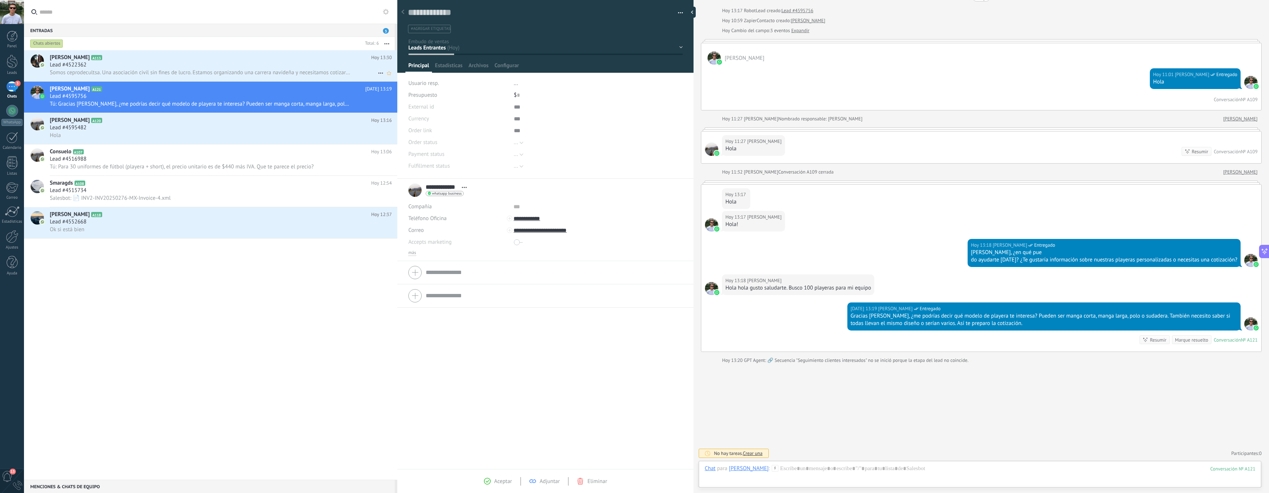
click at [124, 65] on div "Lead #4522362" at bounding box center [221, 64] width 342 height 7
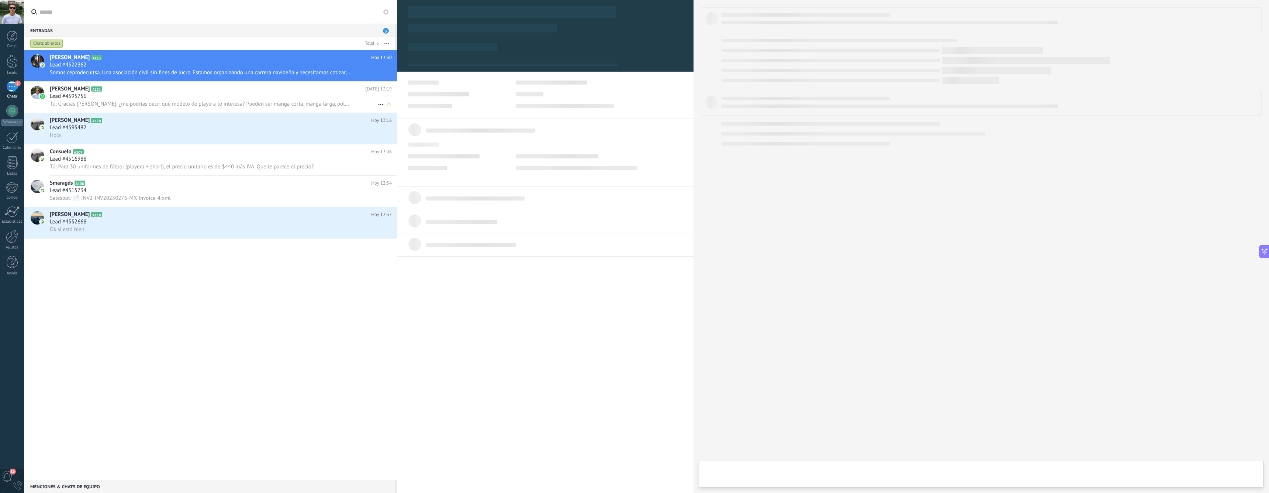
type textarea "**********"
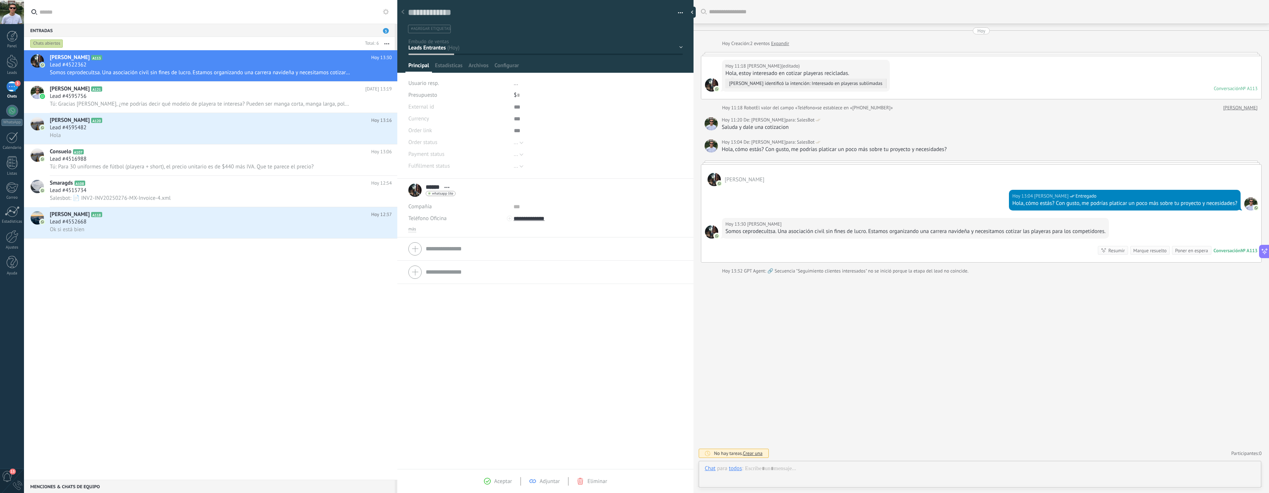
scroll to position [11, 0]
click at [868, 467] on div at bounding box center [980, 476] width 551 height 22
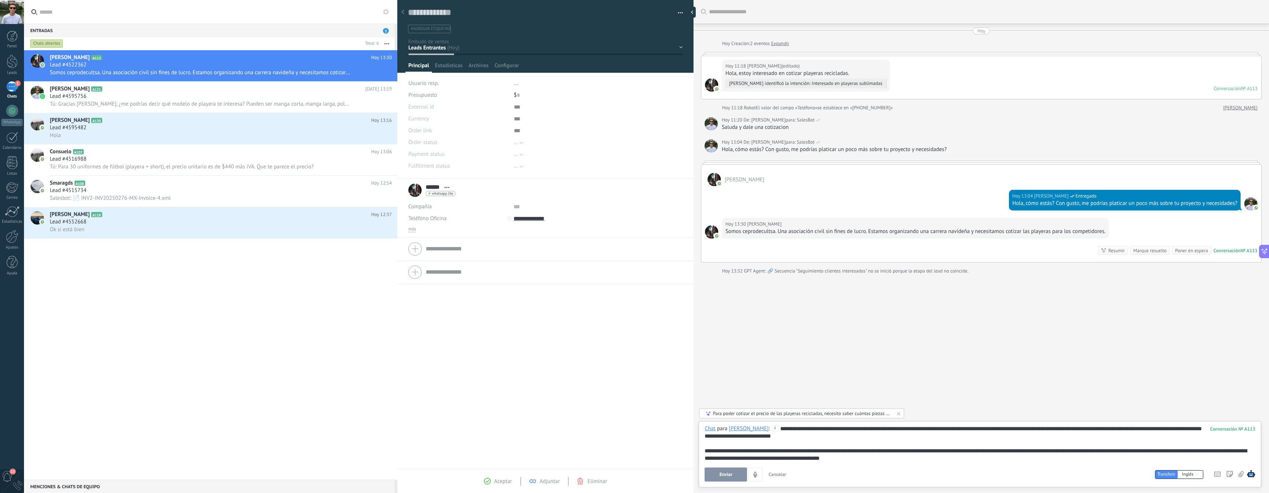
click at [866, 454] on div "**********" at bounding box center [980, 443] width 551 height 37
click at [890, 432] on div "**********" at bounding box center [980, 443] width 551 height 37
click at [914, 435] on div "**********" at bounding box center [980, 443] width 551 height 37
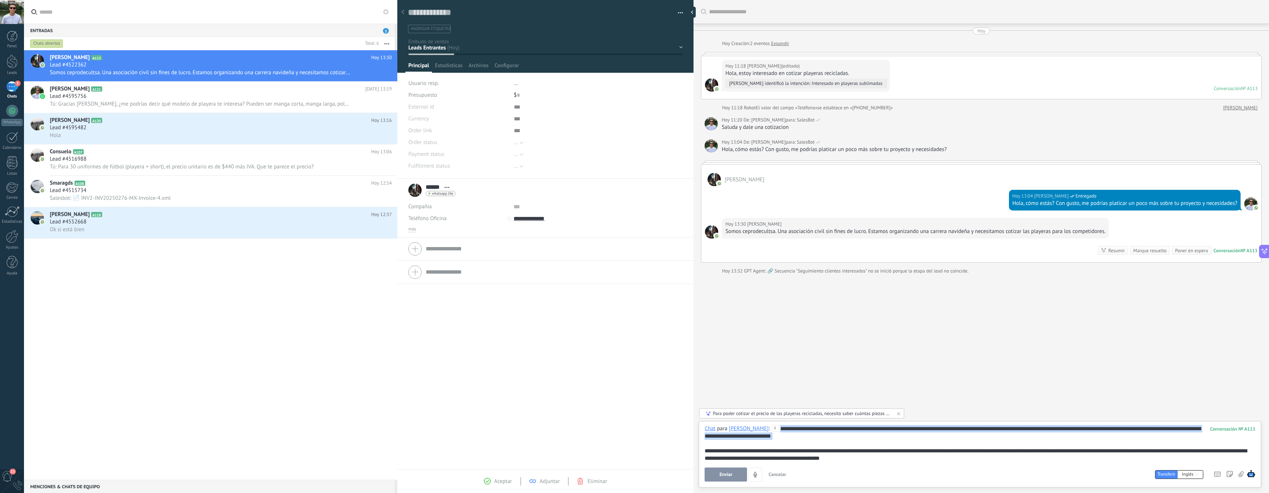
click at [948, 430] on div "**********" at bounding box center [980, 443] width 551 height 37
click at [804, 449] on div "**********" at bounding box center [980, 443] width 551 height 37
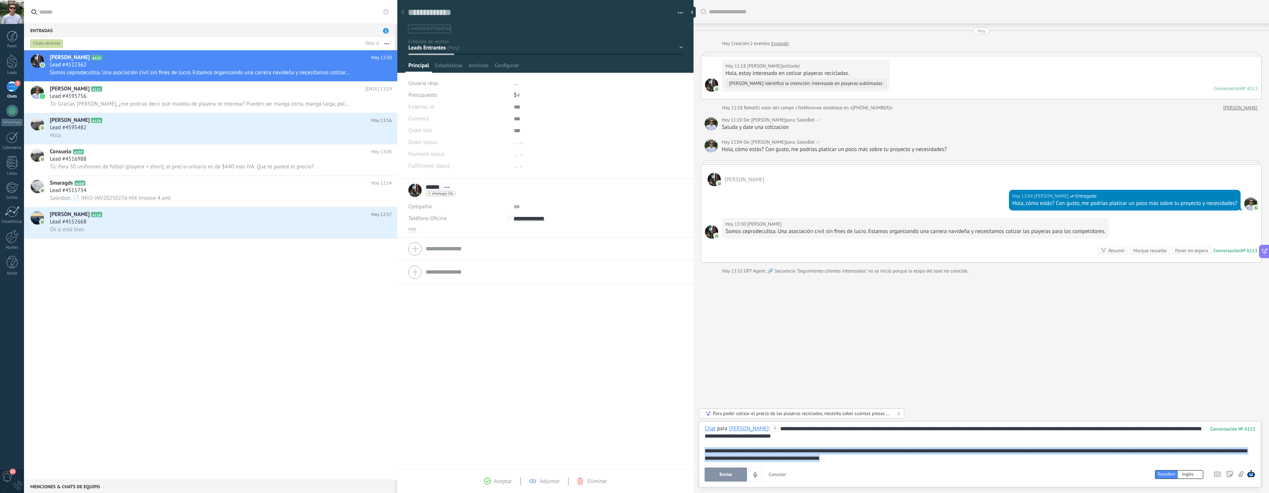
click at [821, 454] on div "**********" at bounding box center [980, 443] width 551 height 37
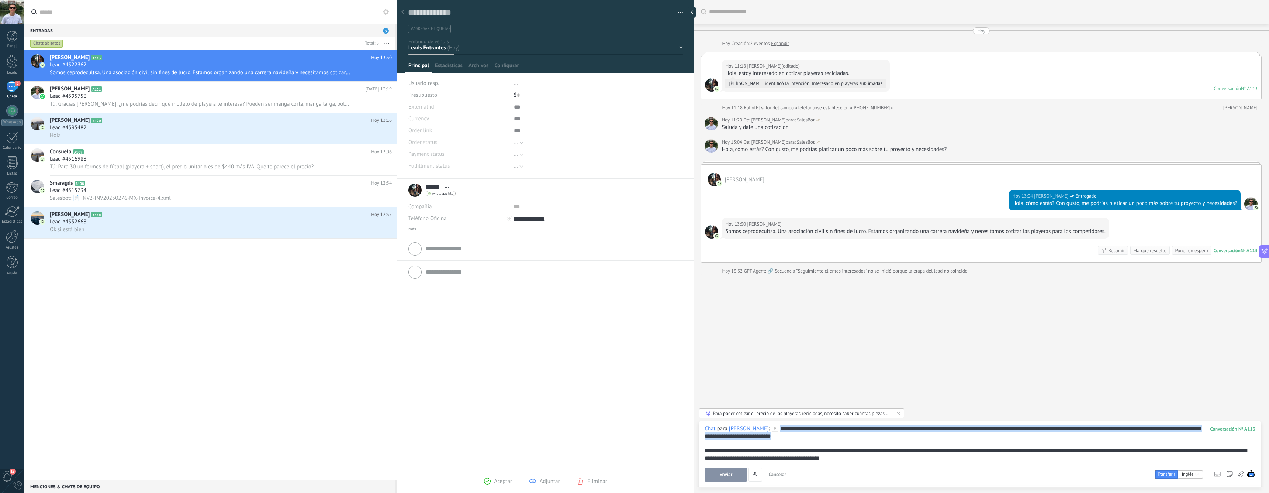
drag, startPoint x: 807, startPoint y: 438, endPoint x: 742, endPoint y: 389, distance: 81.6
click at [742, 389] on div "Buscar Carga más [DATE] [DATE] Creación: 2 eventos Expandir [DATE] 11:18 [PERSO…" at bounding box center [982, 246] width 576 height 493
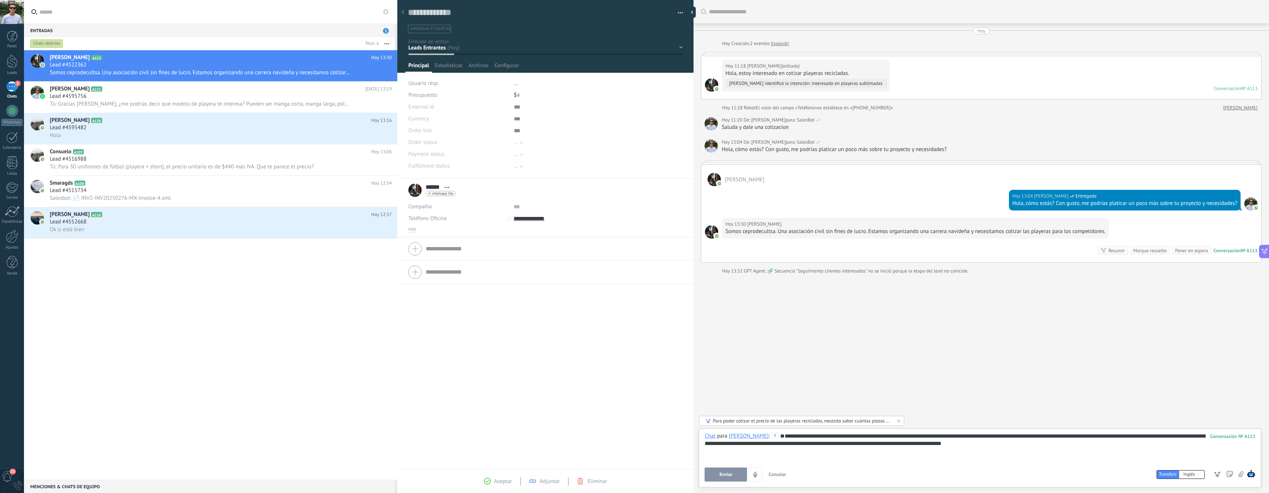
click at [704, 449] on div "**********" at bounding box center [980, 457] width 563 height 59
click at [704, 451] on div "**********" at bounding box center [980, 457] width 563 height 59
click at [705, 451] on div "**********" at bounding box center [980, 447] width 551 height 30
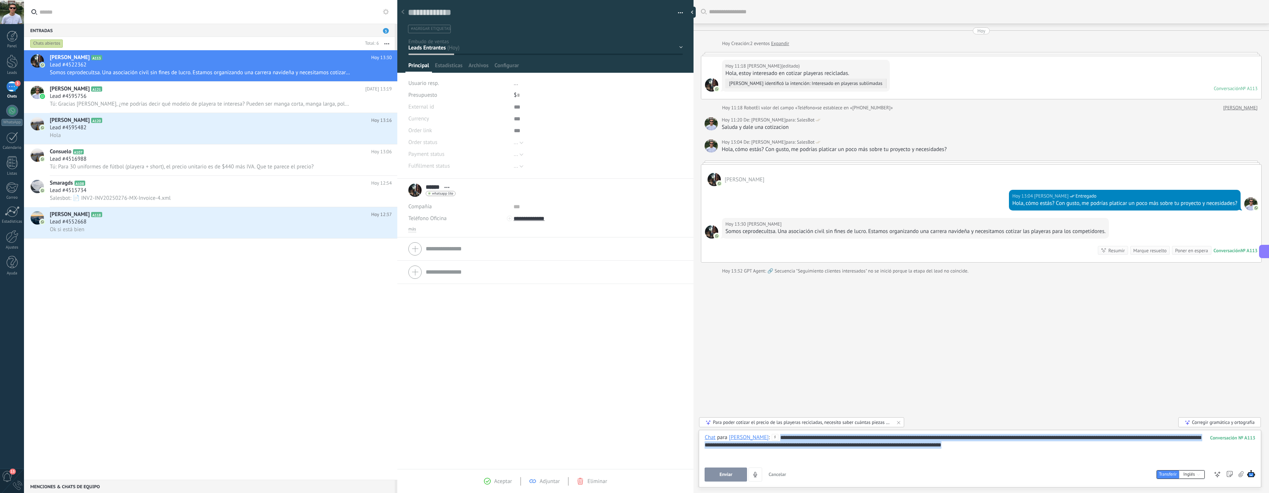
drag, startPoint x: 1002, startPoint y: 448, endPoint x: 710, endPoint y: 425, distance: 292.4
click at [710, 430] on div "**********" at bounding box center [980, 459] width 563 height 58
copy div "**********"
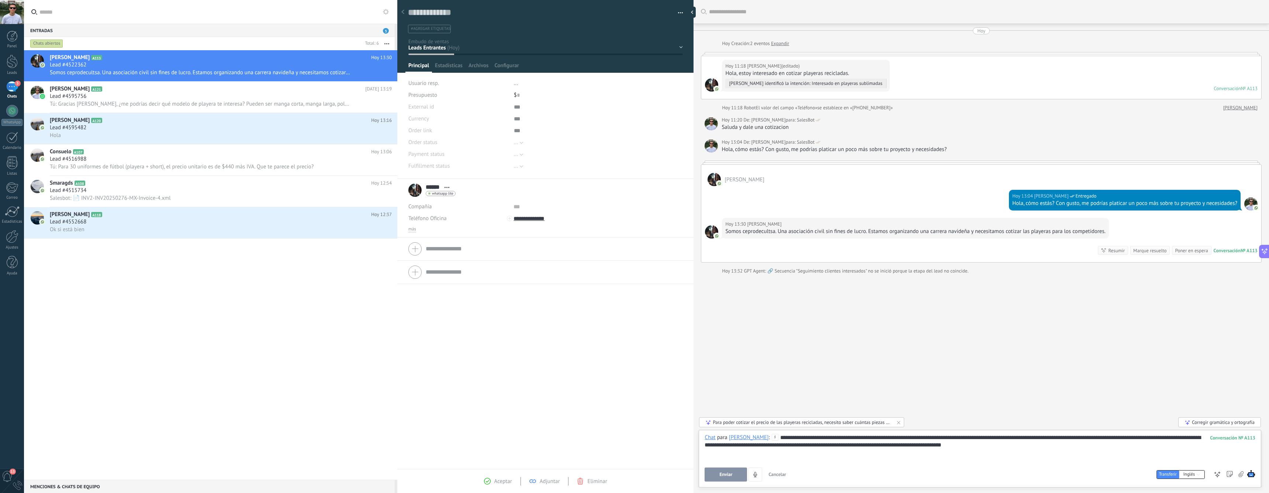
click at [982, 445] on div "**********" at bounding box center [980, 448] width 551 height 28
click at [983, 446] on div "**********" at bounding box center [980, 448] width 551 height 28
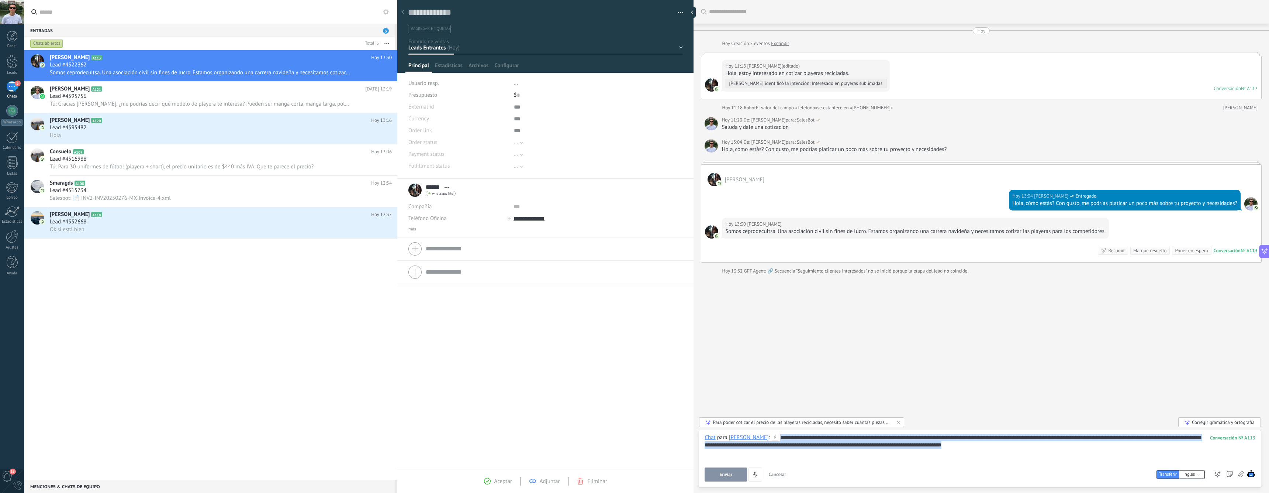
drag, startPoint x: 970, startPoint y: 446, endPoint x: 801, endPoint y: 416, distance: 171.3
click at [801, 416] on div "Buscar Carga más [DATE] [DATE] Creación: 2 eventos Expandir [DATE] 11:18 [PERSO…" at bounding box center [982, 246] width 576 height 493
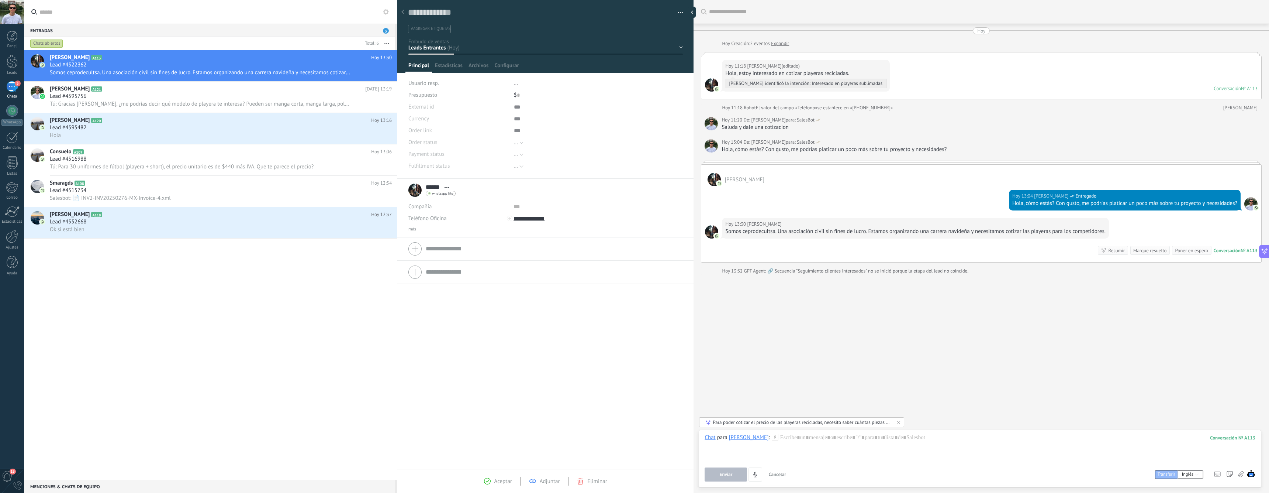
click at [789, 422] on div "Para poder cotizar el precio de las playeras recicladas, necesito saber cuántas…" at bounding box center [802, 422] width 179 height 6
click at [798, 444] on div at bounding box center [980, 448] width 551 height 28
click at [877, 438] on div "**********" at bounding box center [980, 448] width 551 height 28
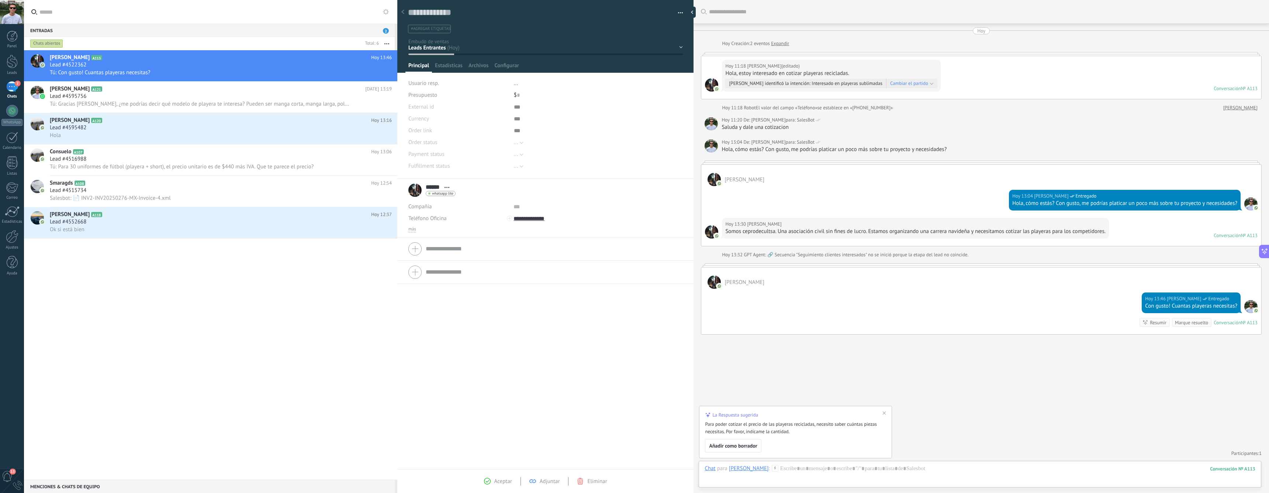
click at [403, 13] on use at bounding box center [402, 12] width 3 height 4
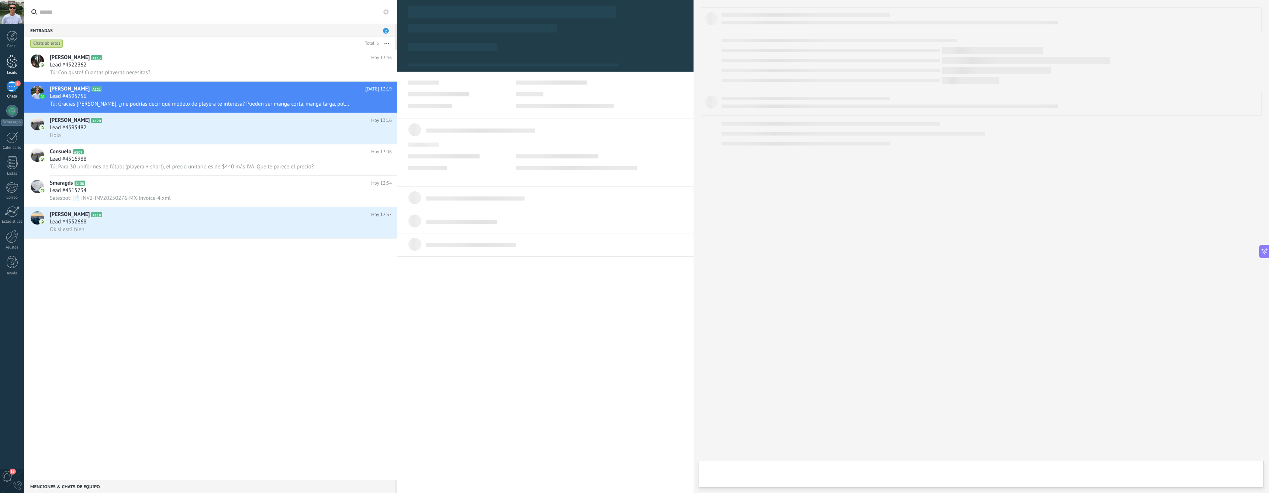
click at [11, 61] on div at bounding box center [12, 62] width 11 height 14
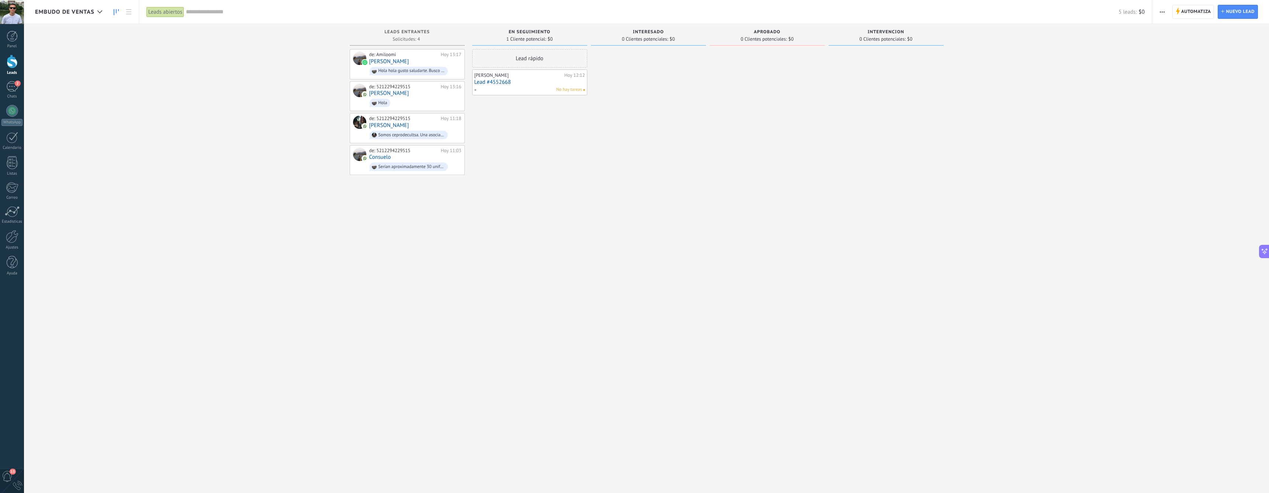
click at [1166, 14] on button "button" at bounding box center [1162, 12] width 11 height 14
click at [1203, 48] on div "Editar embudo" at bounding box center [1196, 46] width 87 height 15
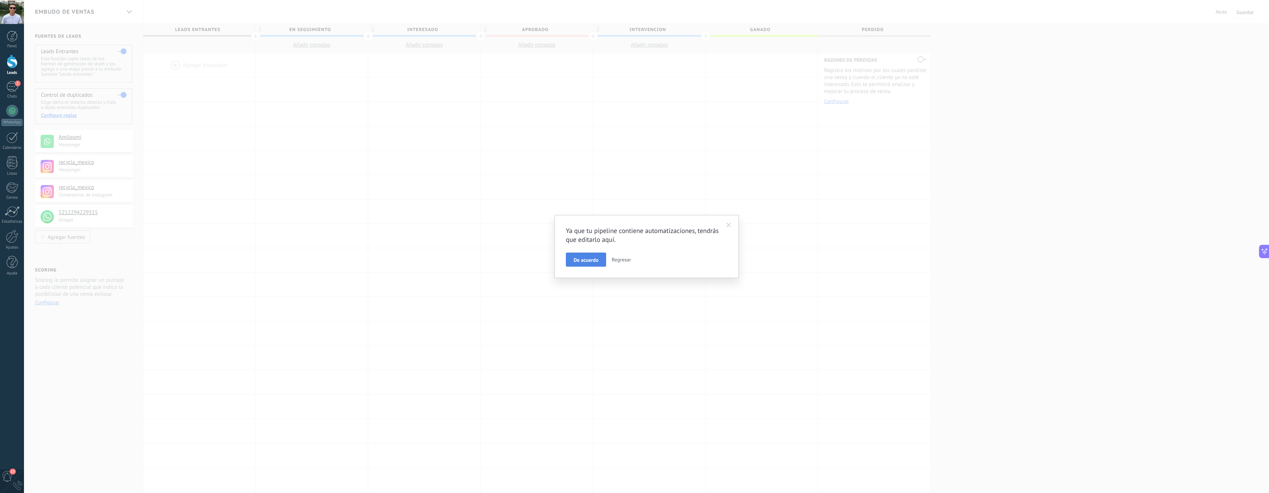
click at [587, 261] on span "De acuerdo" at bounding box center [586, 259] width 25 height 5
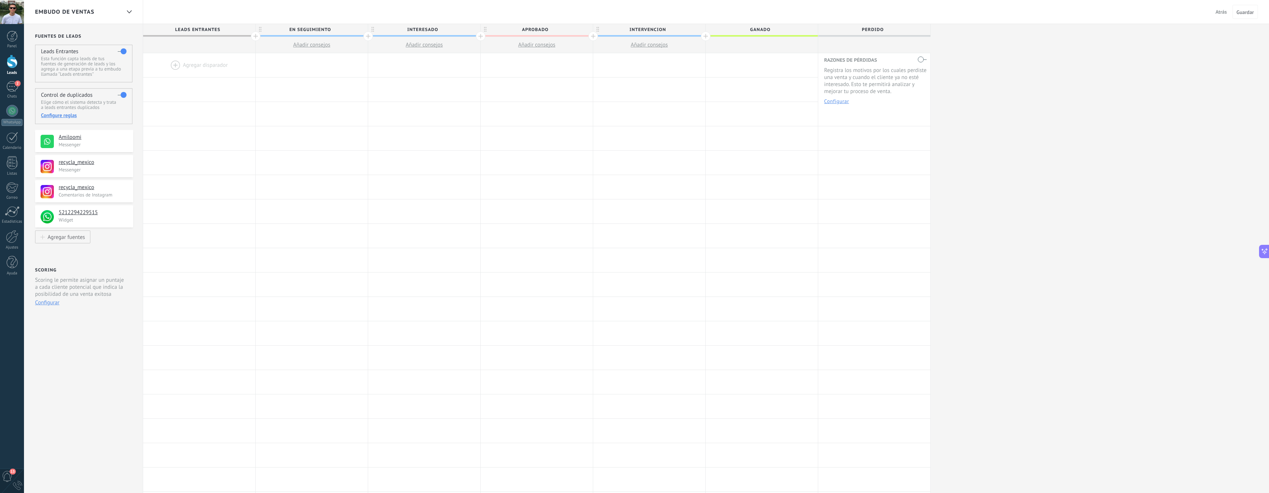
click at [255, 36] on div at bounding box center [256, 36] width 10 height 10
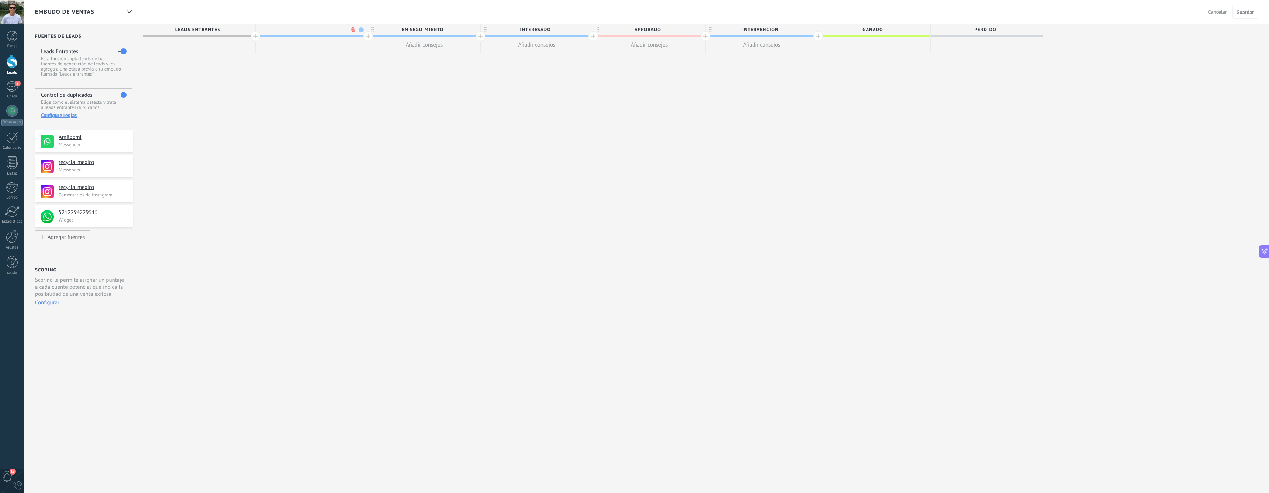
click at [458, 35] on span "en seguimiento" at bounding box center [422, 29] width 108 height 11
click at [464, 35] on span at bounding box center [424, 35] width 112 height 1
click at [462, 30] on span "en seguimiento" at bounding box center [422, 29] width 108 height 11
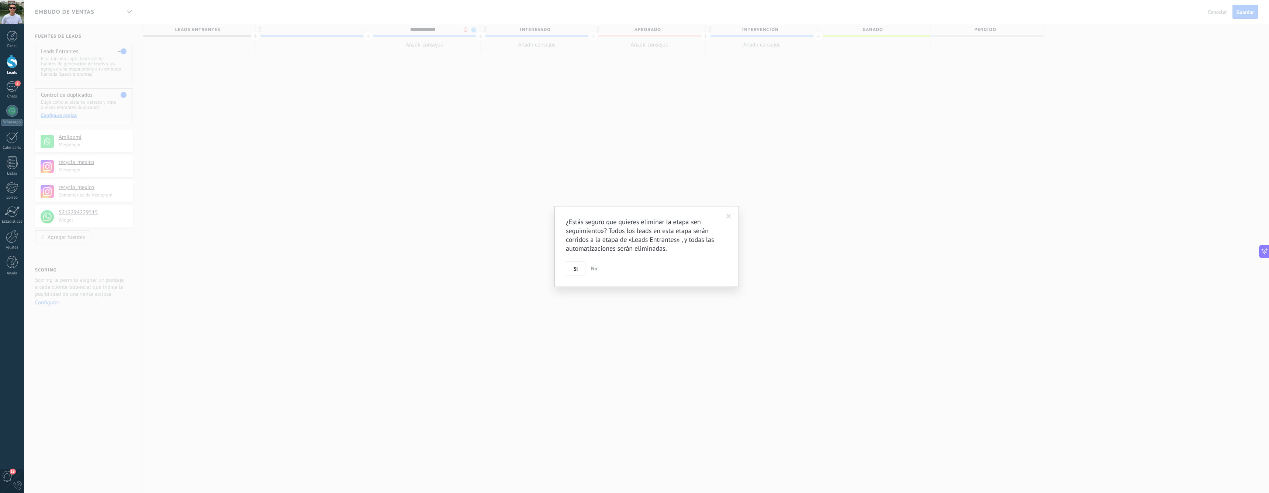
click at [467, 31] on body ".abccls-1,.abccls-2{fill-rule:evenodd}.abccls-2{fill:#fff} .abfcls-1{fill:none}…" at bounding box center [634, 246] width 1269 height 493
click at [579, 269] on button "Si" at bounding box center [576, 268] width 20 height 14
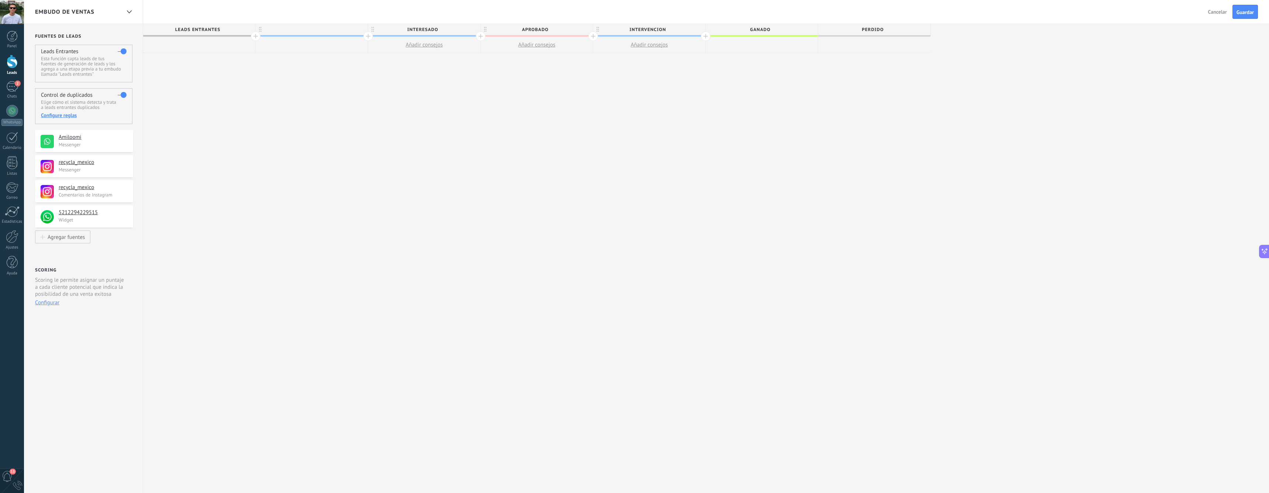
click at [313, 34] on div at bounding box center [312, 29] width 112 height 11
click at [312, 30] on input "text" at bounding box center [310, 29] width 98 height 11
click at [335, 30] on input "**********" at bounding box center [310, 29] width 98 height 11
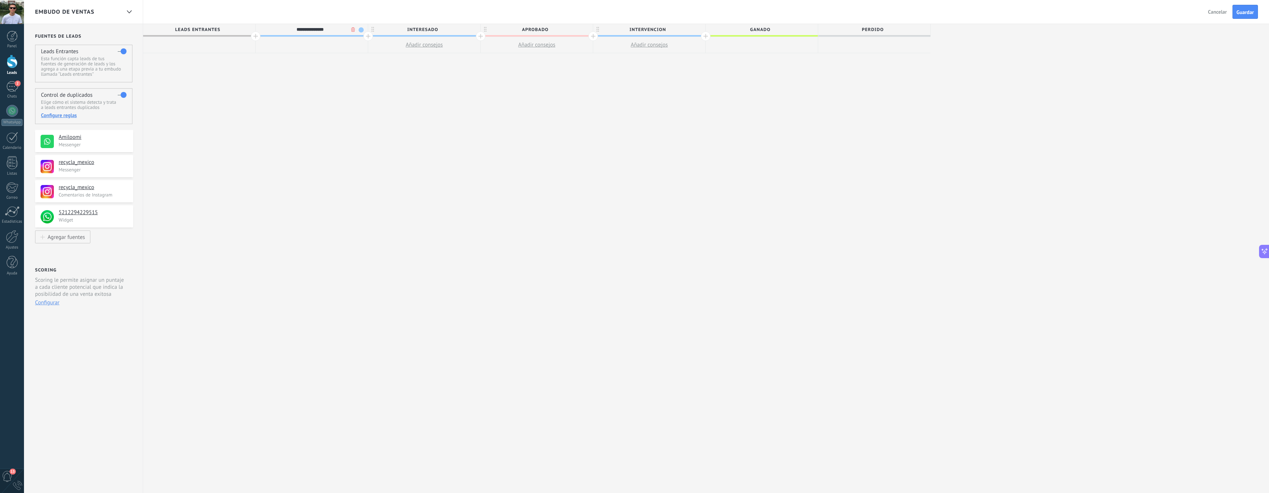
type input "**********"
click at [386, 117] on div "**********" at bounding box center [537, 258] width 788 height 469
click at [1244, 14] on span "Guardar" at bounding box center [1245, 12] width 17 height 5
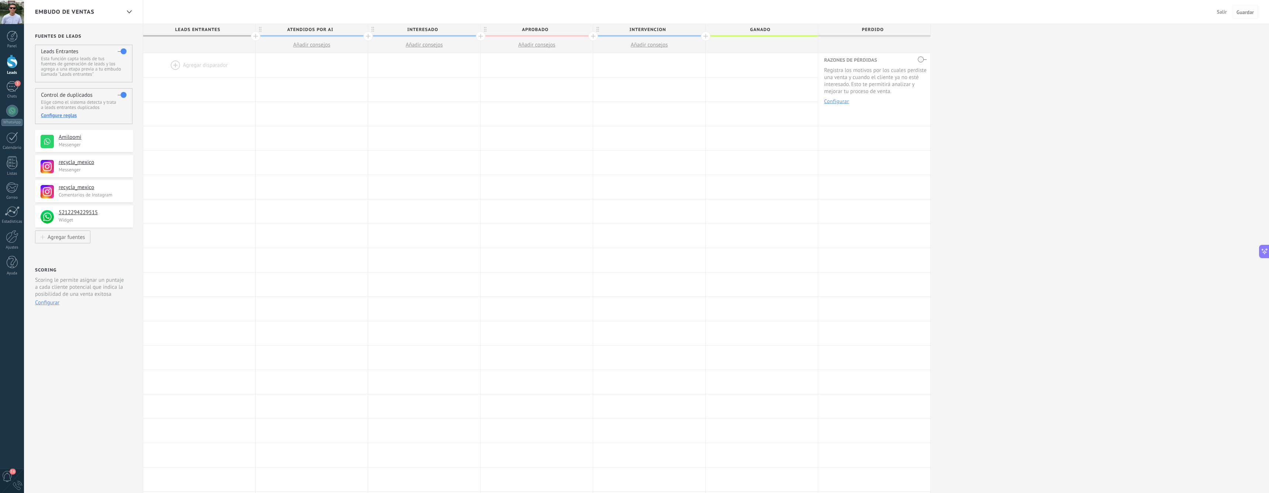
click at [1249, 12] on span "Guardar" at bounding box center [1245, 12] width 17 height 5
click at [1224, 11] on span "Salir" at bounding box center [1222, 11] width 10 height 7
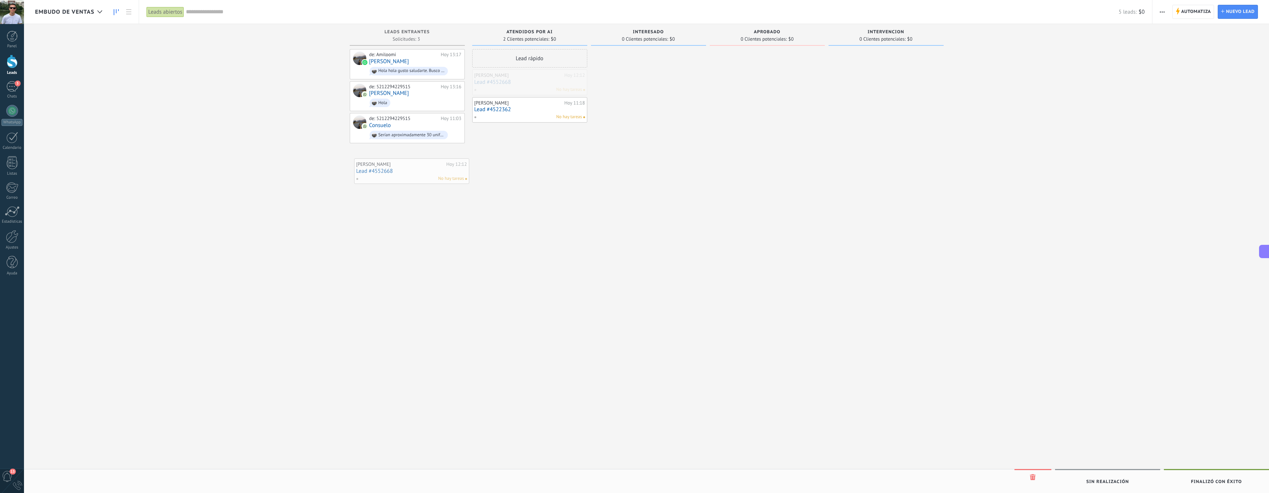
drag, startPoint x: 521, startPoint y: 85, endPoint x: 399, endPoint y: 169, distance: 148.7
click at [399, 169] on div "Embudo de ventas Leads abiertos Aplicar 5 leads: $0 Leads abiertos Mis leads Le…" at bounding box center [646, 252] width 1245 height 505
drag, startPoint x: 515, startPoint y: 103, endPoint x: 388, endPoint y: 83, distance: 128.5
click at [388, 83] on div "Embudo de ventas Leads abiertos Aplicar 5 leads: $0 Leads abiertos Mis leads Le…" at bounding box center [646, 252] width 1245 height 505
click at [487, 81] on link "Lead #4552668" at bounding box center [530, 82] width 111 height 6
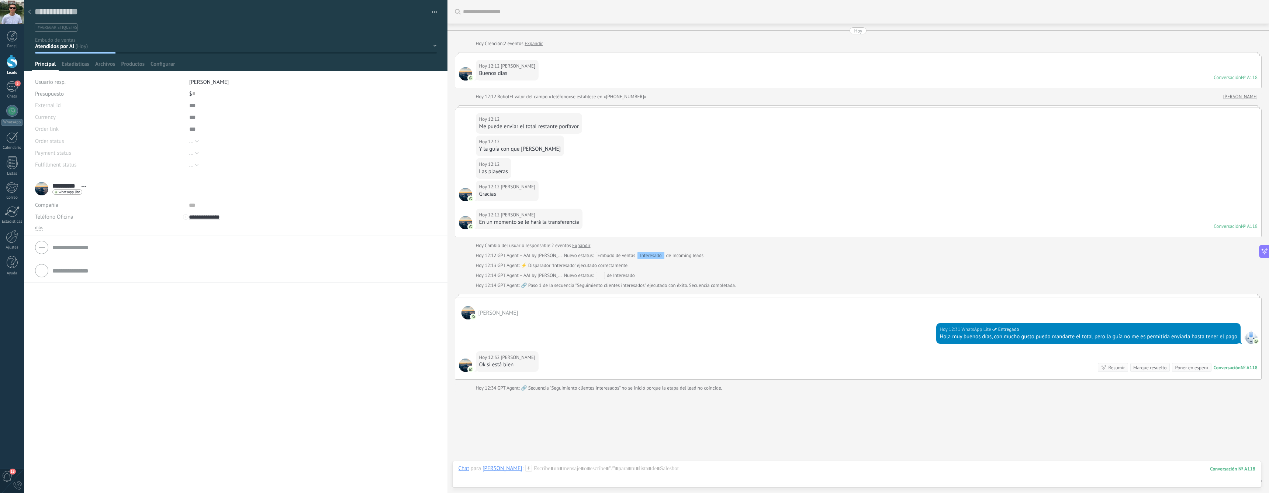
scroll to position [28, 0]
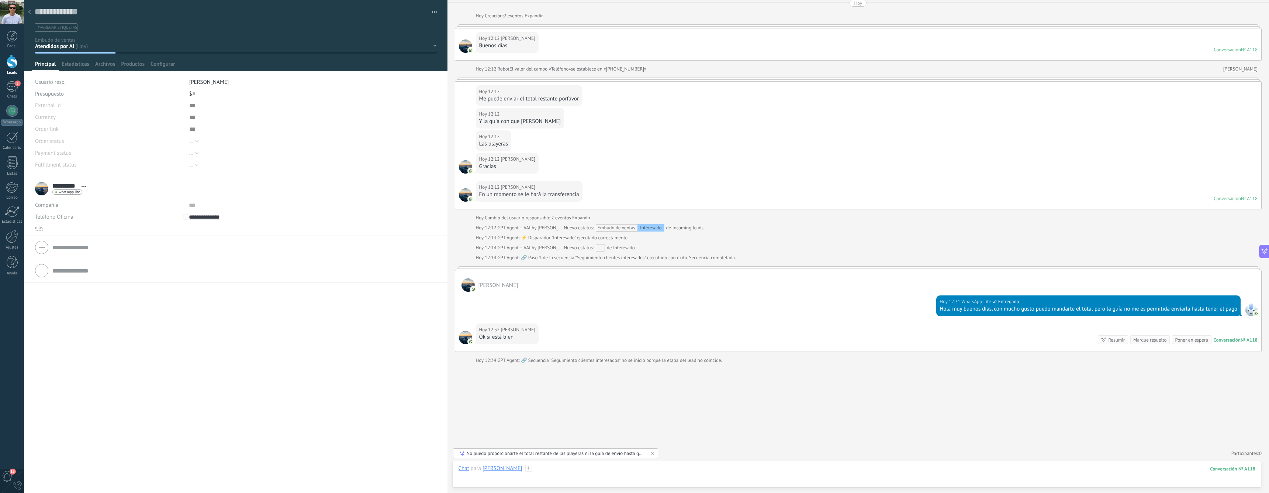
click at [1015, 477] on div at bounding box center [857, 476] width 797 height 22
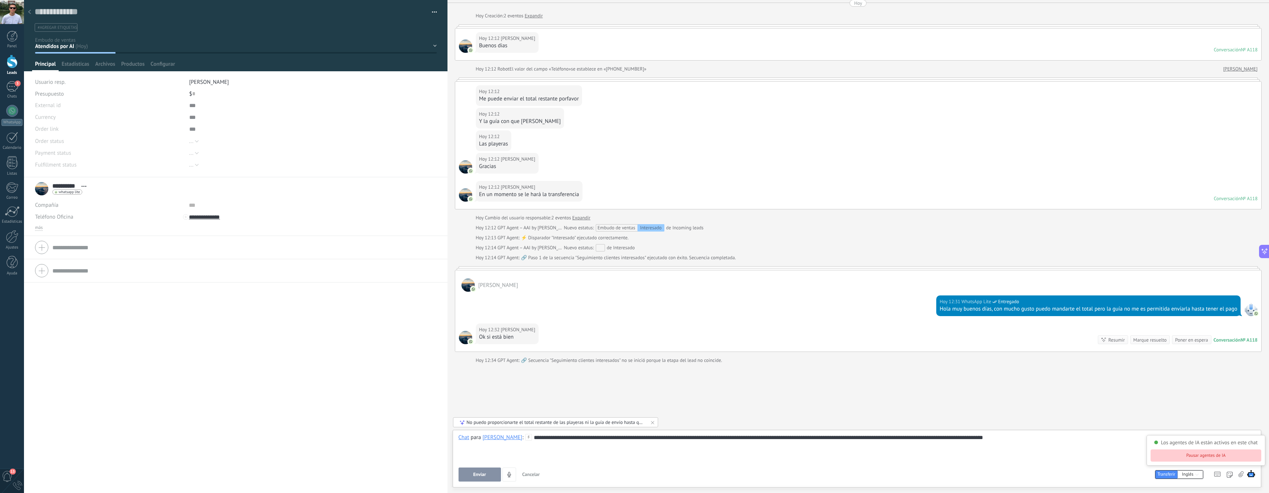
click at [1227, 456] on button "Pausar agentes de IA" at bounding box center [1206, 455] width 111 height 12
click at [1108, 400] on div "Buscar Carga más [DATE] [DATE] Creación: 2 eventos Expandir [DATE] 12:12 [PERSO…" at bounding box center [859, 232] width 822 height 520
click at [29, 11] on use at bounding box center [29, 12] width 3 height 4
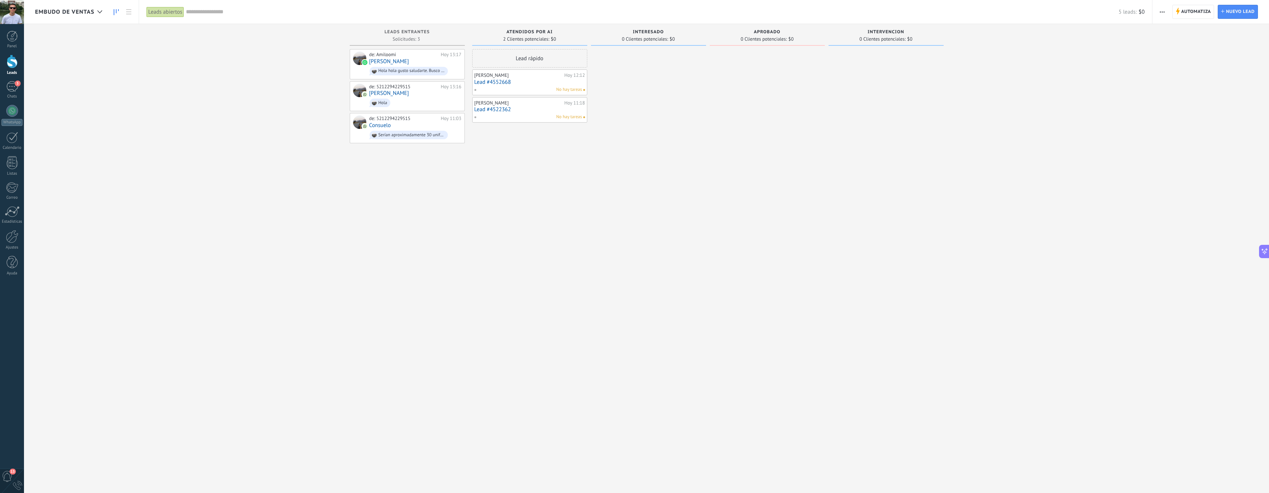
click at [536, 111] on link "Lead #4522362" at bounding box center [530, 109] width 111 height 6
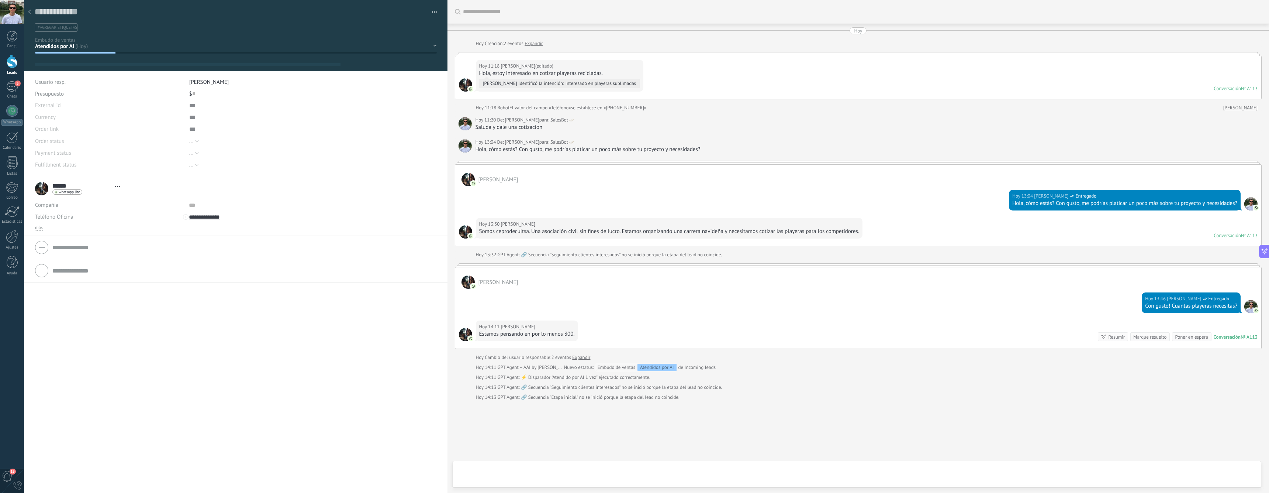
type textarea "**********"
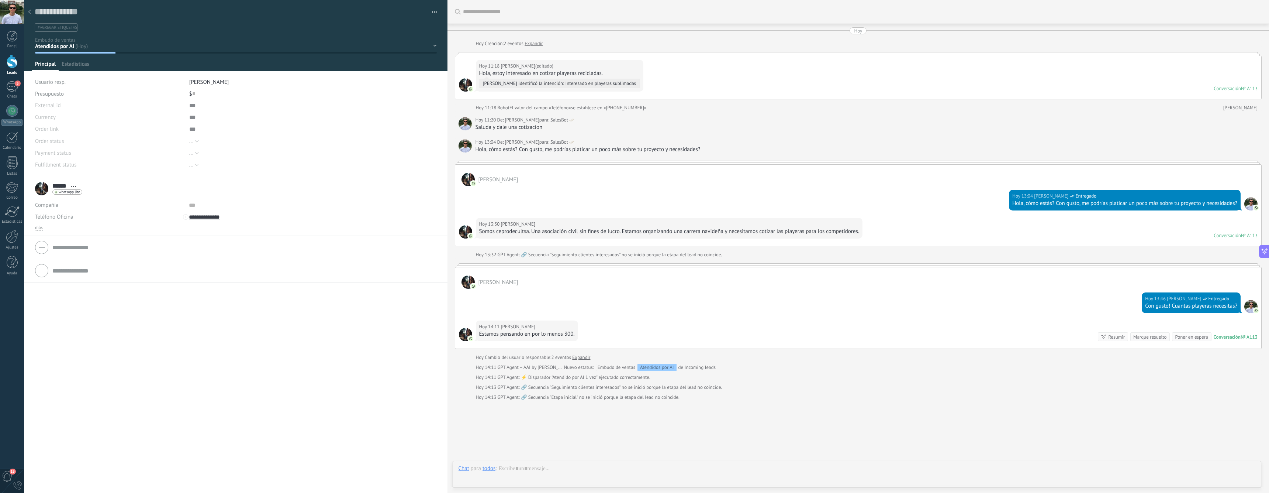
scroll to position [37, 0]
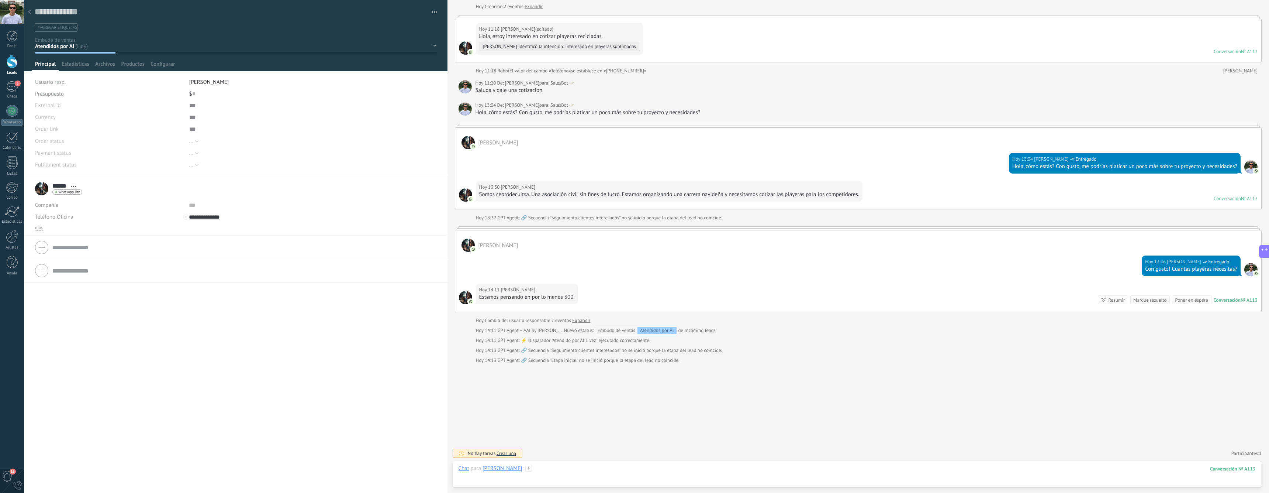
click at [1184, 475] on div at bounding box center [857, 476] width 797 height 22
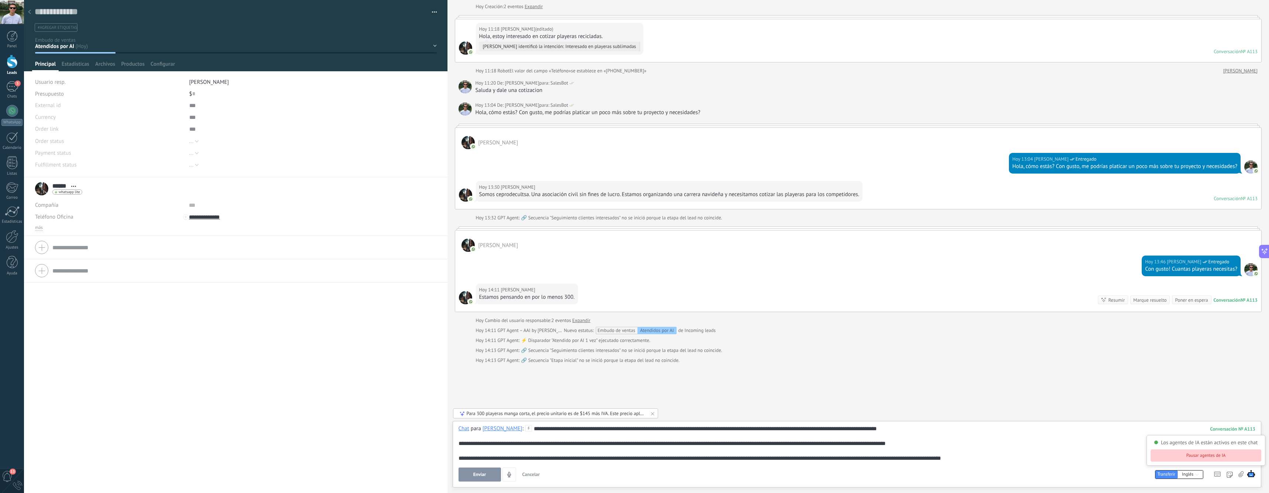
click at [1242, 455] on button "Pausar agentes de IA" at bounding box center [1206, 455] width 111 height 12
click at [1075, 457] on div "**********" at bounding box center [857, 443] width 797 height 37
click at [983, 442] on div "**********" at bounding box center [857, 443] width 797 height 37
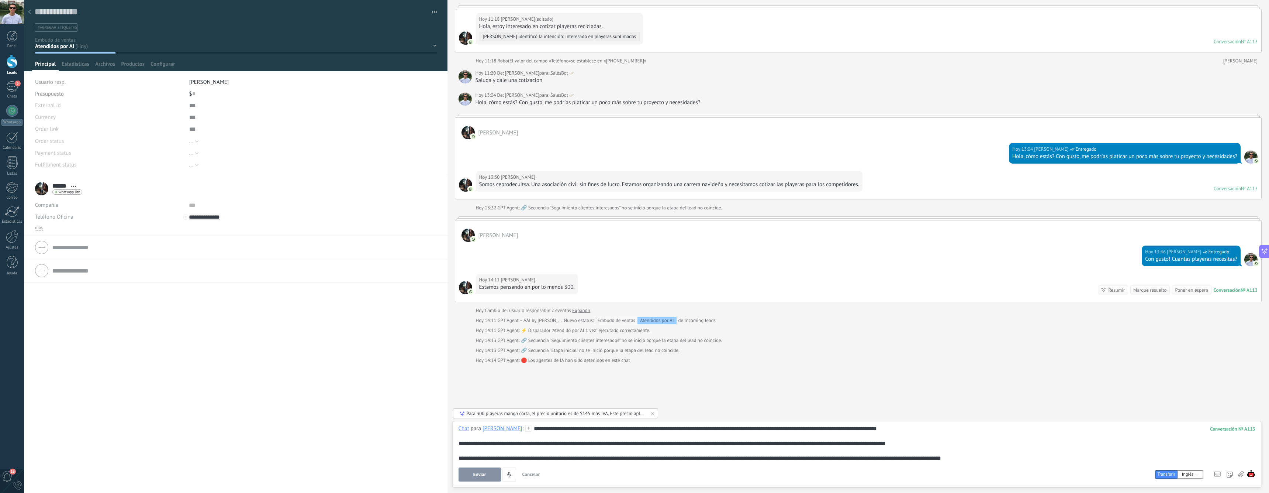
click at [830, 429] on div "**********" at bounding box center [857, 443] width 797 height 37
click at [902, 426] on div "**********" at bounding box center [857, 443] width 797 height 37
click at [592, 456] on div "**********" at bounding box center [857, 443] width 797 height 37
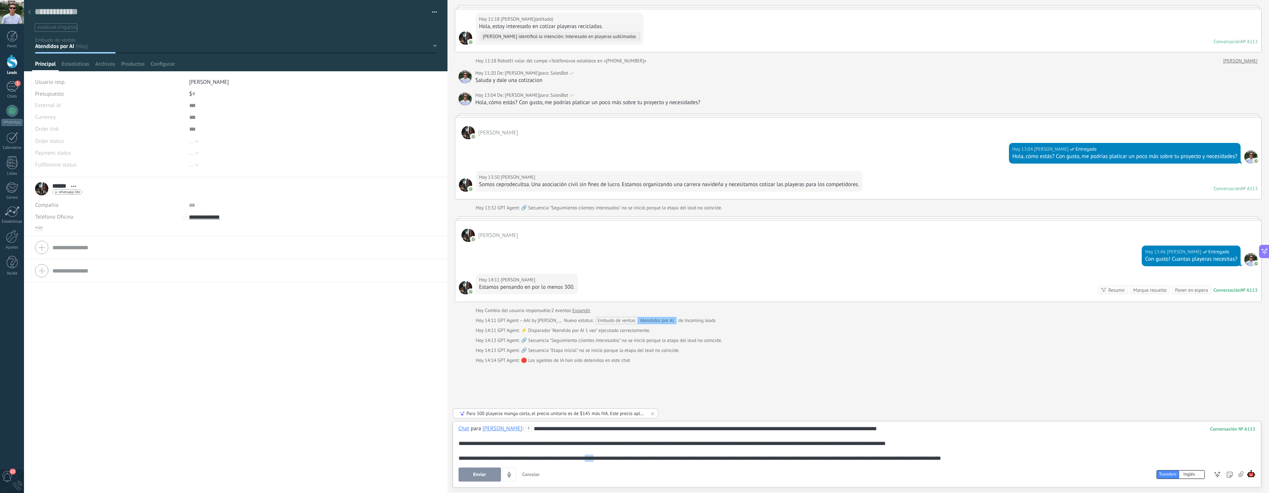
click at [592, 456] on div "**********" at bounding box center [857, 443] width 797 height 37
click at [639, 448] on div "**********" at bounding box center [857, 443] width 797 height 37
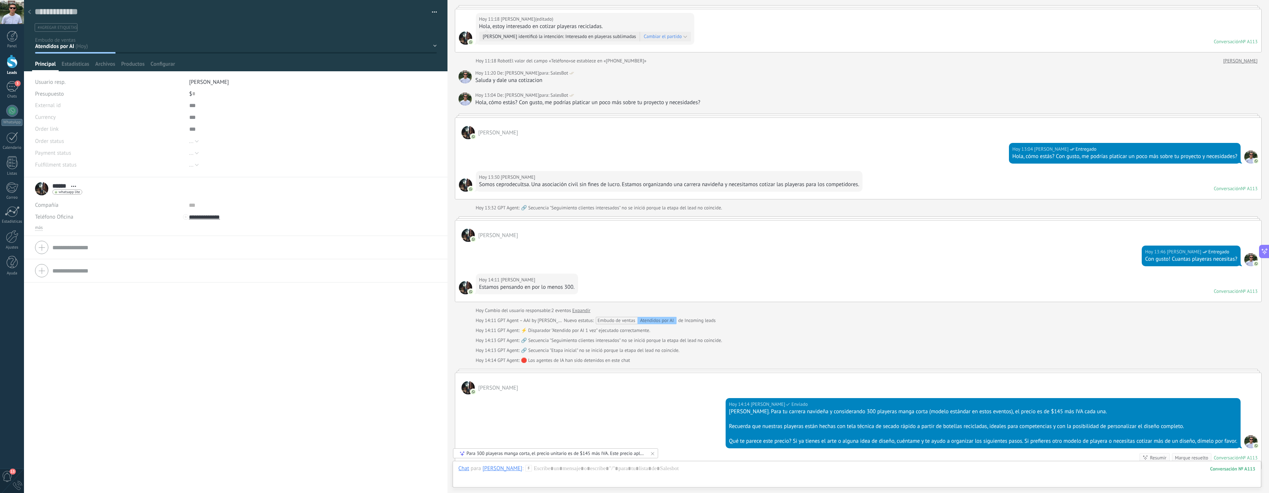
scroll to position [42, 0]
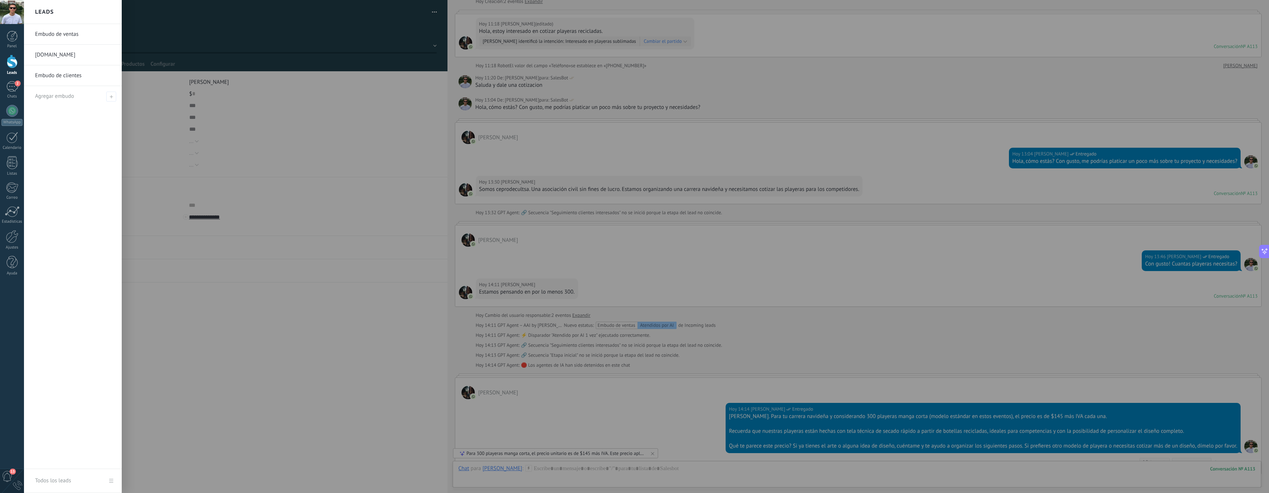
click at [14, 62] on div at bounding box center [12, 62] width 11 height 14
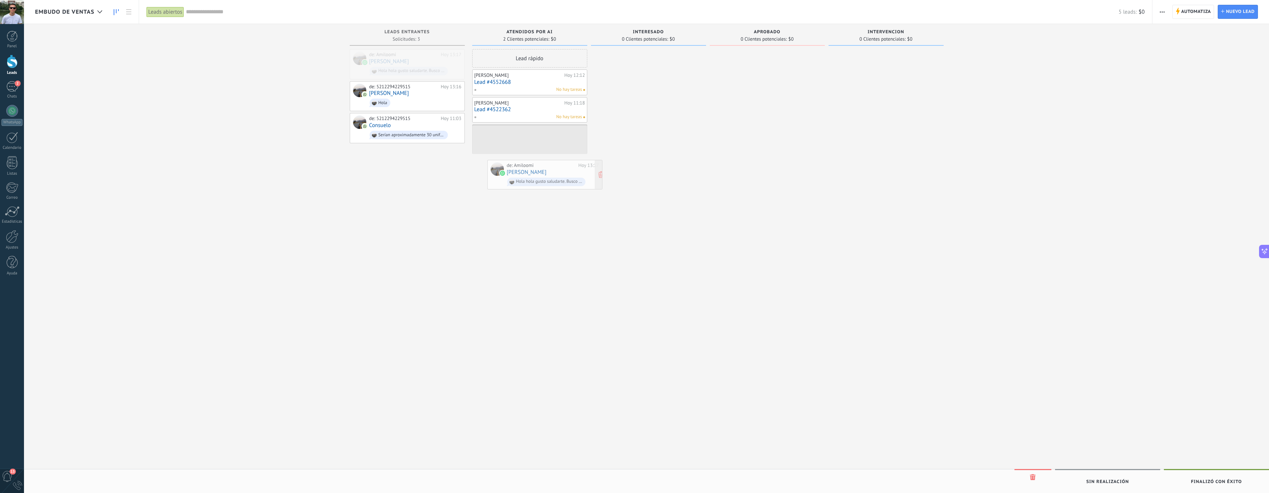
drag, startPoint x: 406, startPoint y: 61, endPoint x: 544, endPoint y: 172, distance: 176.6
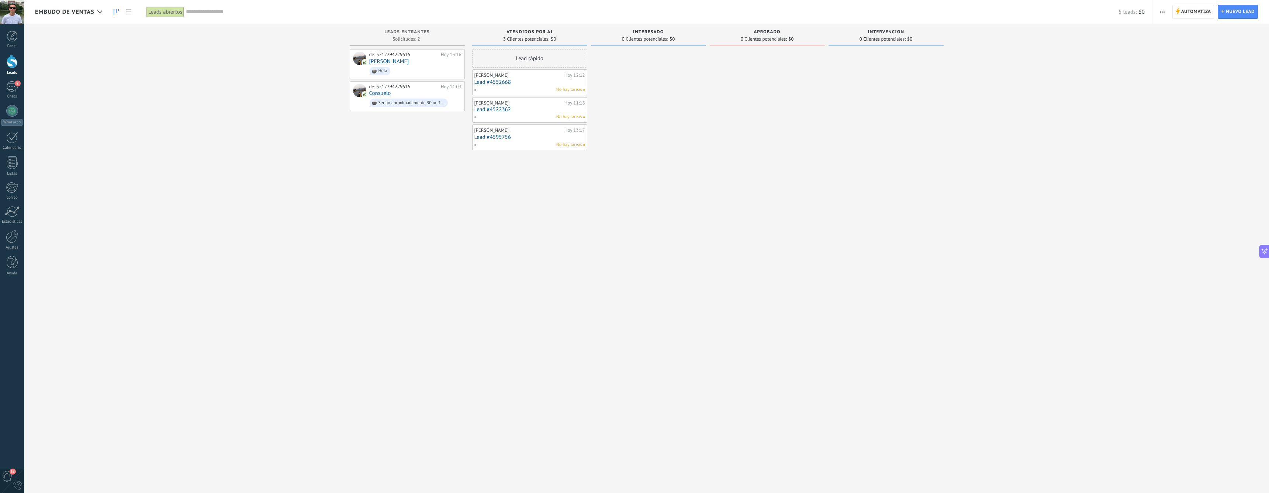
click at [521, 134] on link "Lead #4595756" at bounding box center [530, 137] width 111 height 6
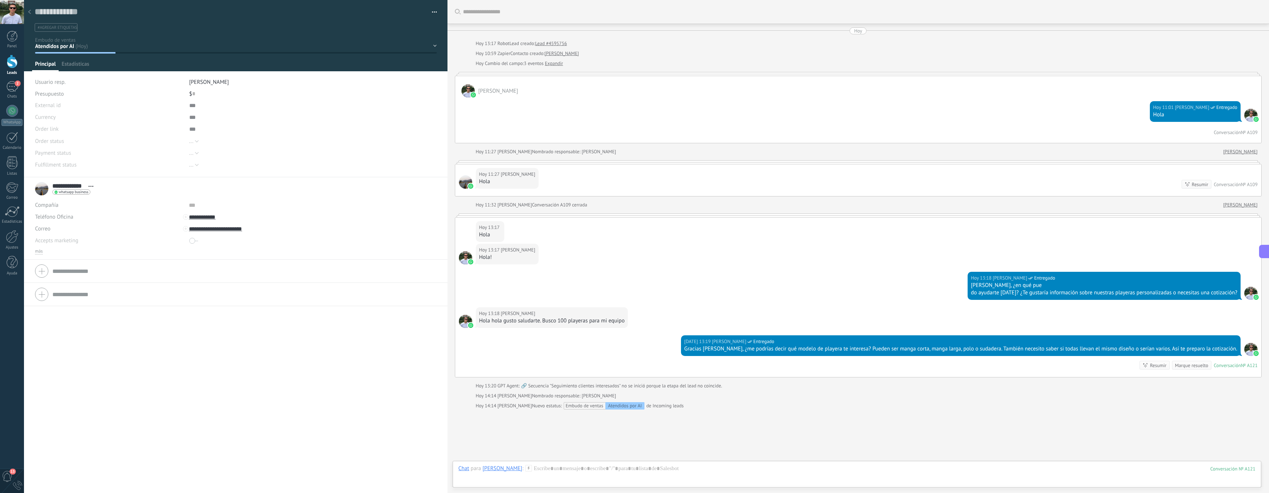
scroll to position [45, 0]
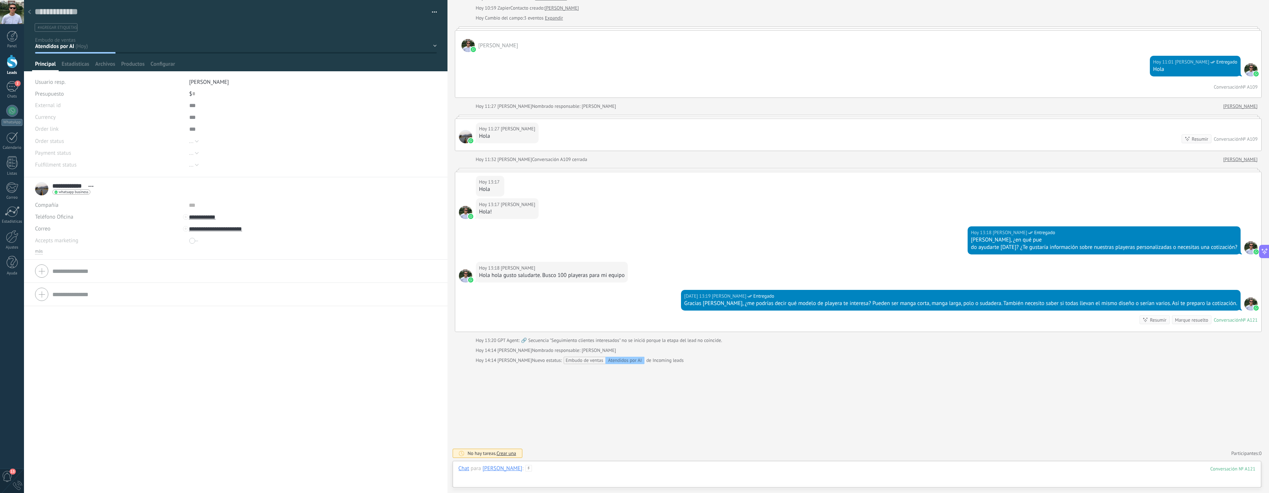
click at [577, 474] on div at bounding box center [857, 476] width 797 height 22
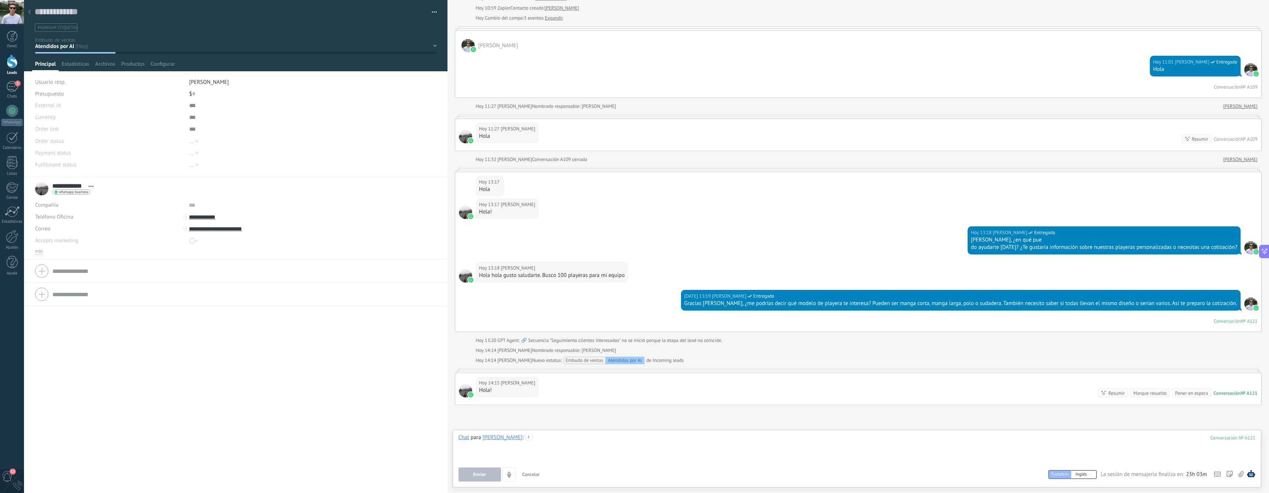
scroll to position [41, 0]
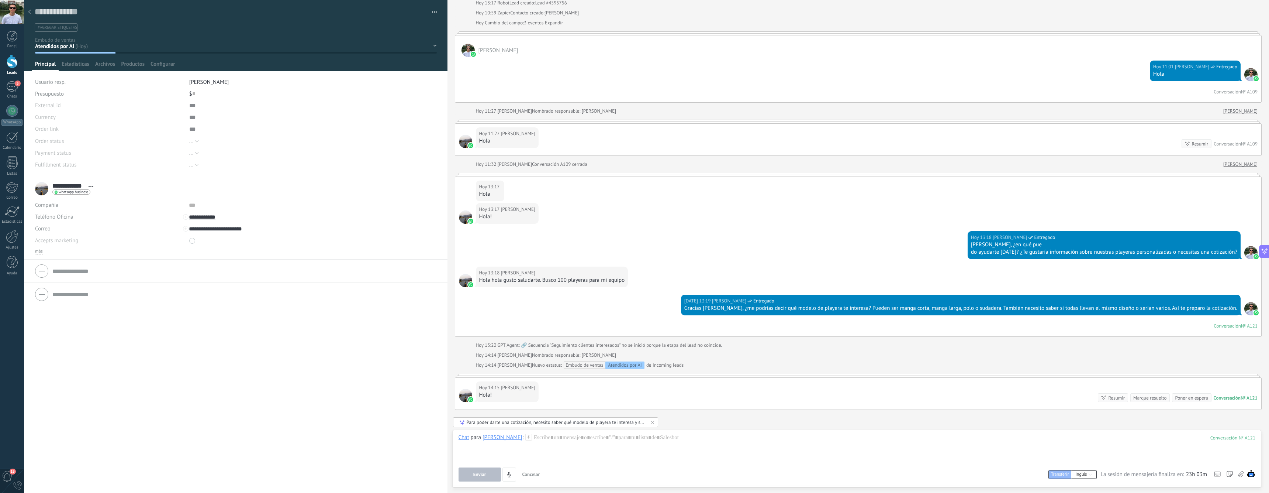
click at [677, 327] on div "Hoy 13:19 Alan Victoria Entregado Gracias Alan, ¿me podrías decir qué modelo de…" at bounding box center [858, 315] width 807 height 42
click at [584, 440] on div at bounding box center [857, 448] width 797 height 28
click at [1253, 473] on img at bounding box center [1251, 473] width 8 height 8
click at [1077, 464] on div "Chat para Alan Victoria : 121 Enviar Cancelar Rastrear clics en links ? Reducir…" at bounding box center [857, 458] width 797 height 48
click at [1041, 451] on div at bounding box center [857, 448] width 797 height 28
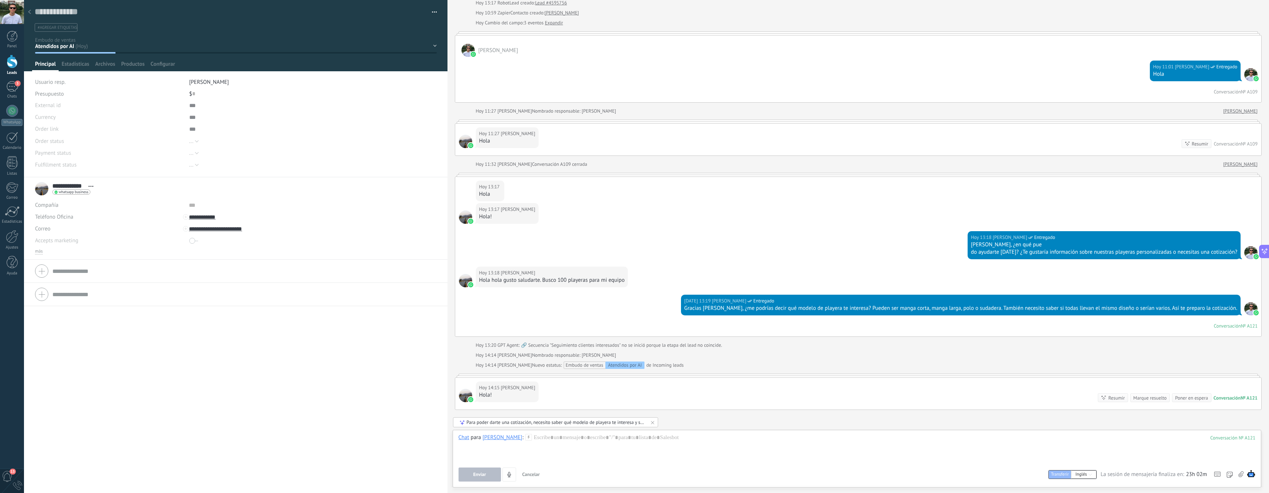
click at [293, 133] on div "Pasar Copiar" at bounding box center [313, 129] width 248 height 12
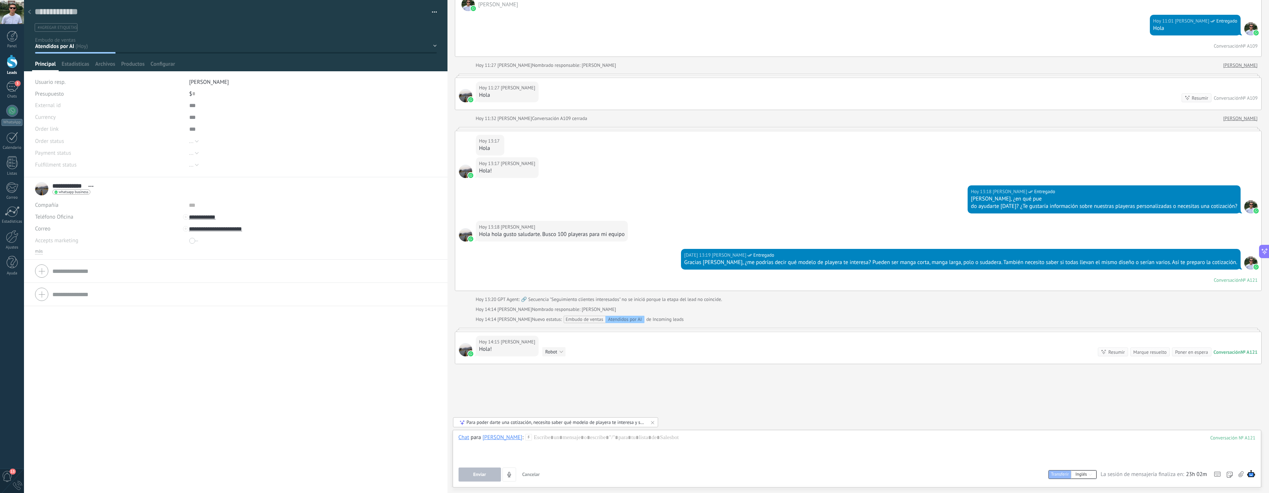
scroll to position [86, 0]
click at [618, 351] on div "Hoy 14:15 Alan Victoria Hola! Robot Interesado en playeras sublimadas Frases a …" at bounding box center [858, 348] width 807 height 32
click at [1254, 475] on img at bounding box center [1251, 473] width 8 height 8
click at [1233, 458] on button "Pausar agentes de IA" at bounding box center [1206, 455] width 111 height 12
click at [1234, 461] on button "Reanudar agentes de IA" at bounding box center [1208, 462] width 114 height 12
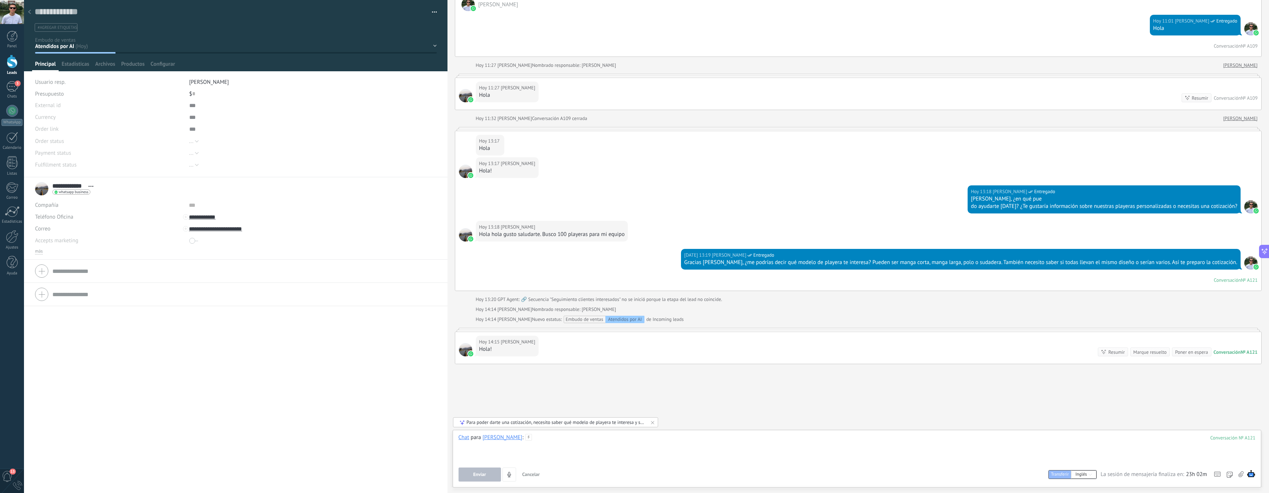
click at [1096, 452] on div at bounding box center [857, 448] width 797 height 28
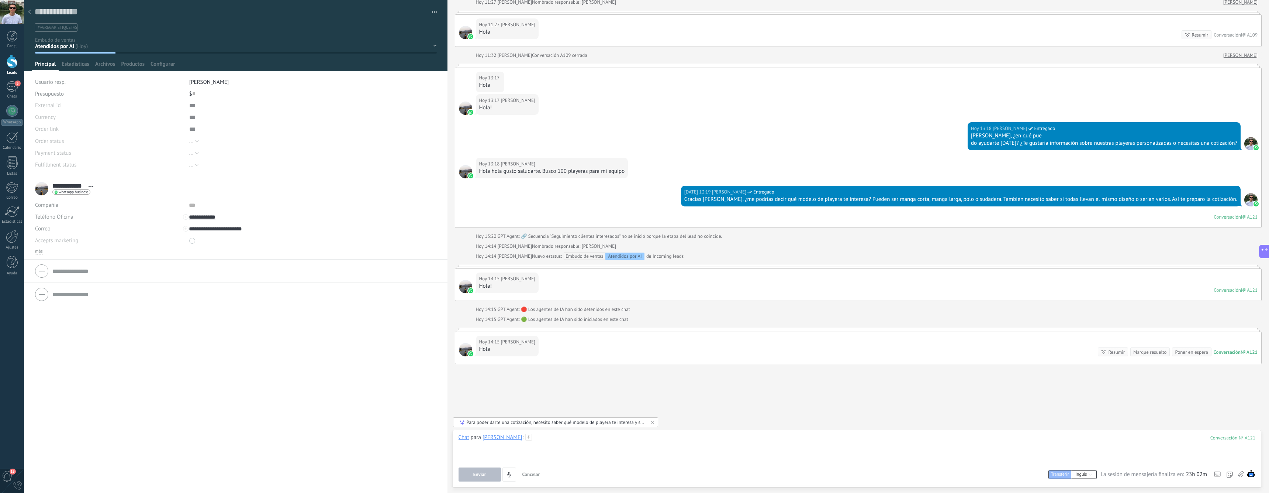
scroll to position [149, 0]
click at [588, 446] on div at bounding box center [857, 448] width 797 height 28
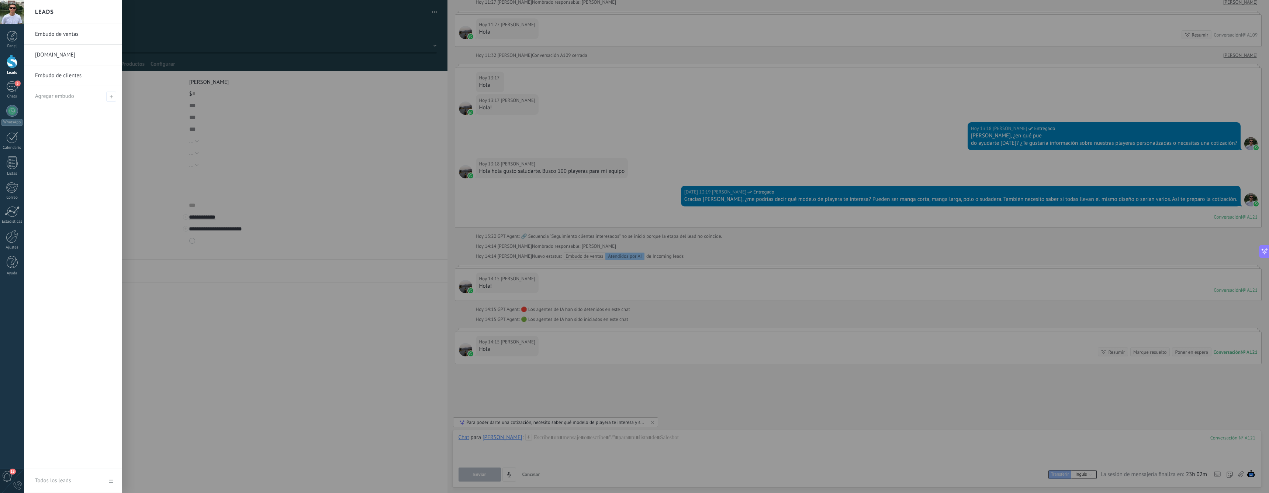
click at [13, 67] on div at bounding box center [12, 62] width 11 height 14
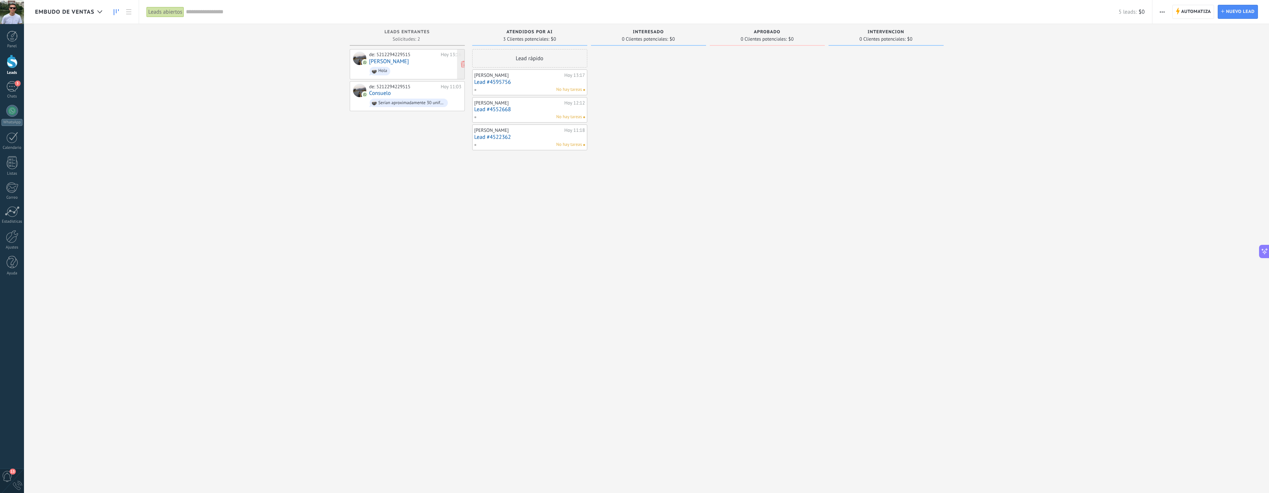
click at [415, 61] on div "de: 5212294229515 Hoy 13:16 Alan Victoria Hola" at bounding box center [415, 64] width 92 height 25
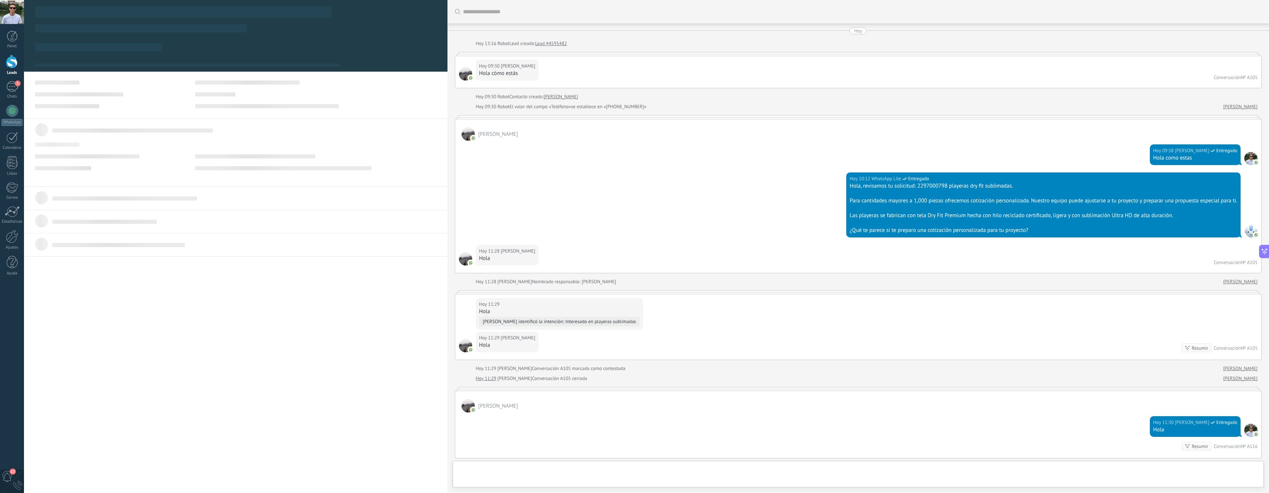
scroll to position [253, 0]
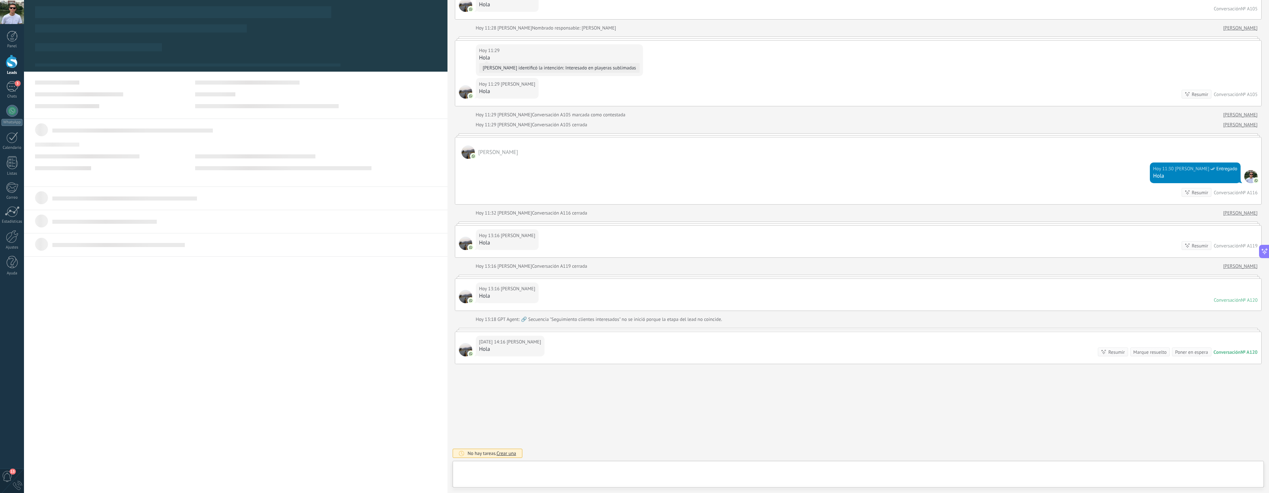
type textarea "**********"
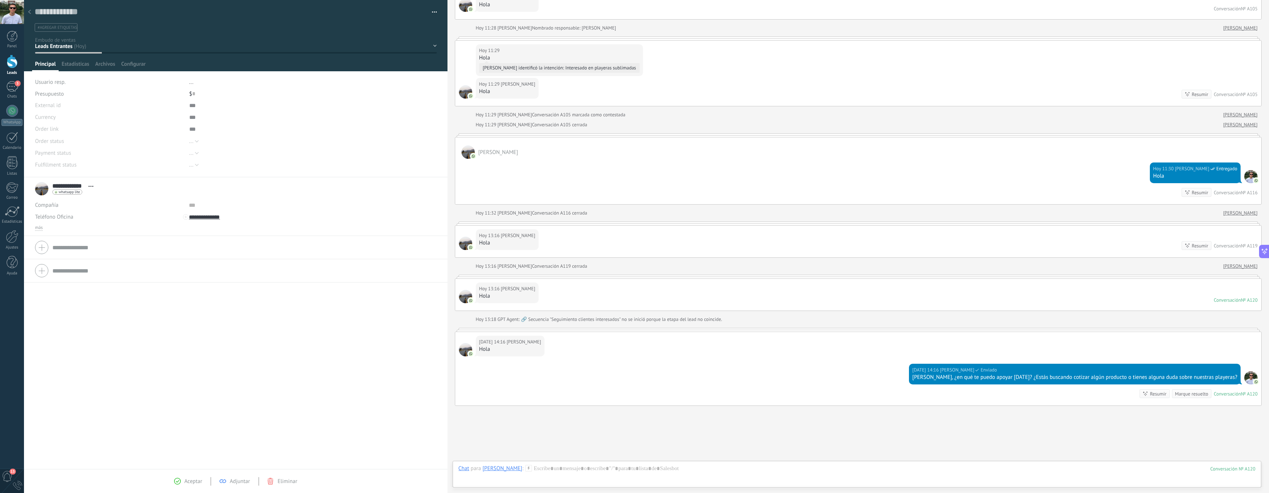
scroll to position [295, 0]
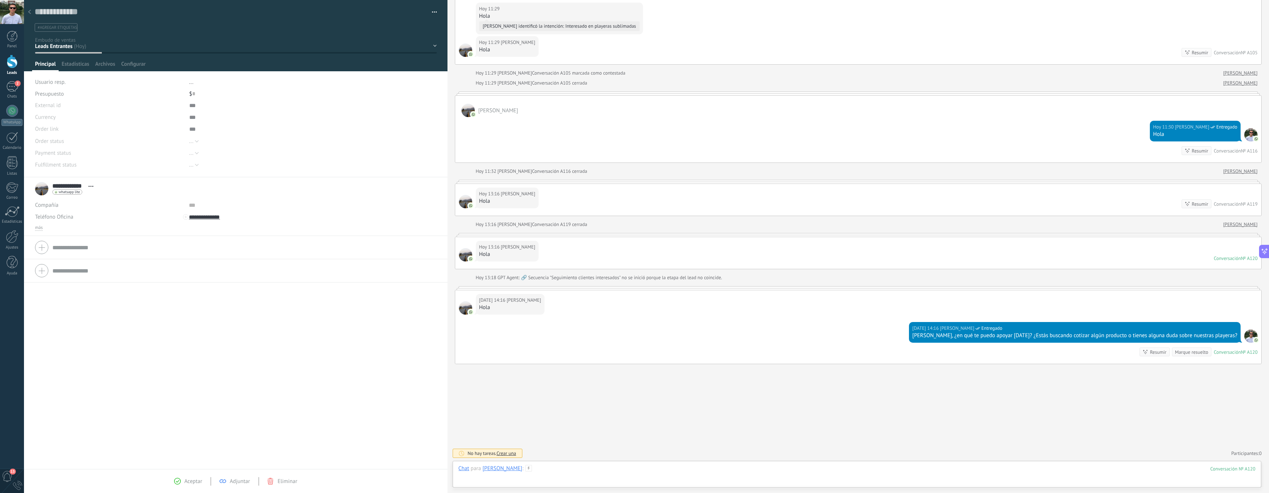
click at [716, 469] on div at bounding box center [857, 476] width 797 height 22
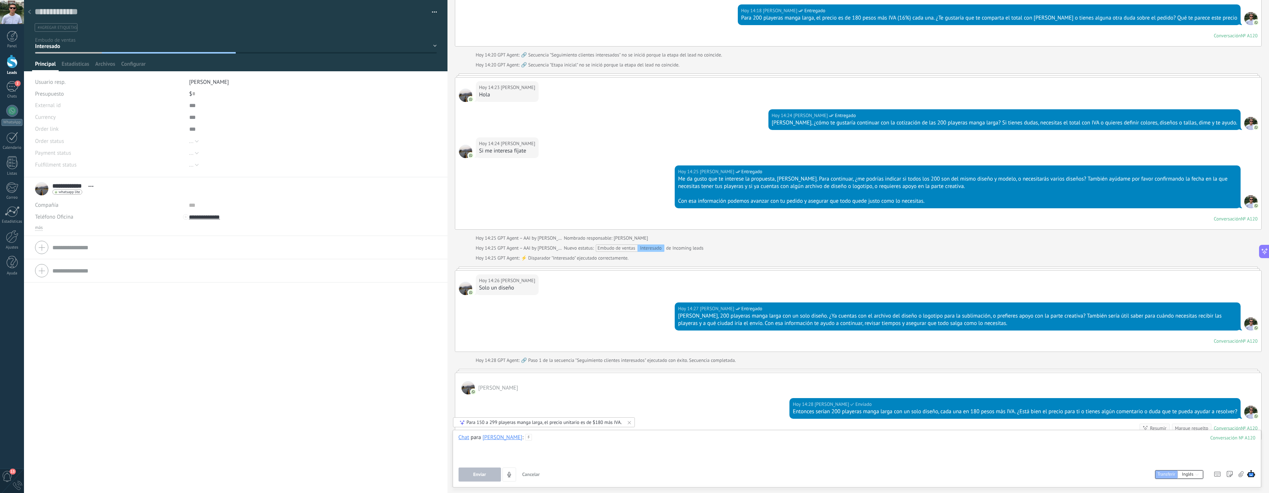
scroll to position [664, 0]
